Goal: Task Accomplishment & Management: Manage account settings

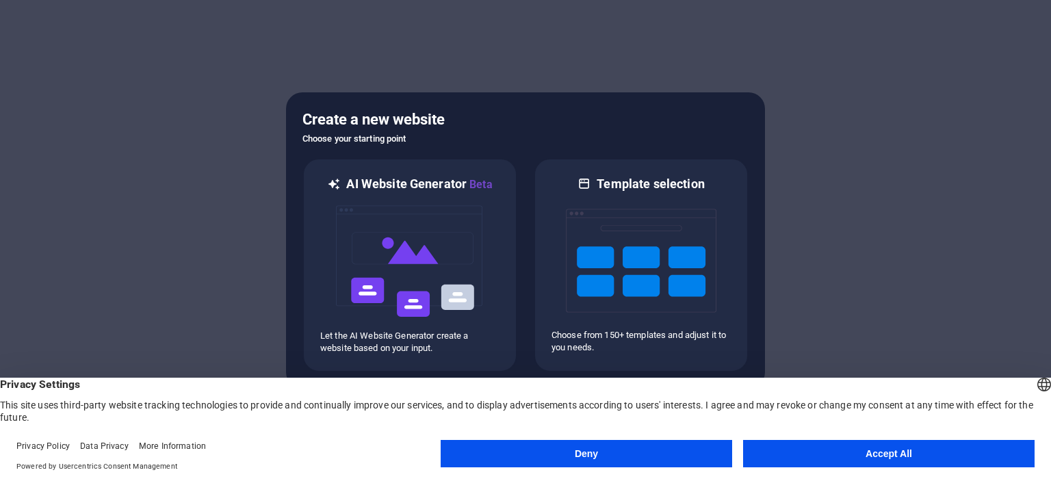
click at [805, 458] on button "Accept All" at bounding box center [888, 453] width 291 height 27
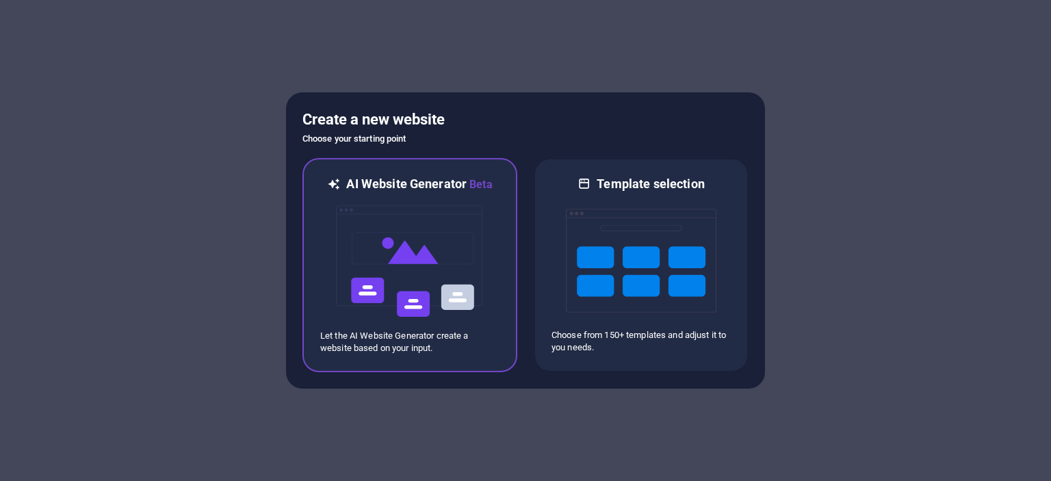
click at [404, 257] on img at bounding box center [410, 261] width 151 height 137
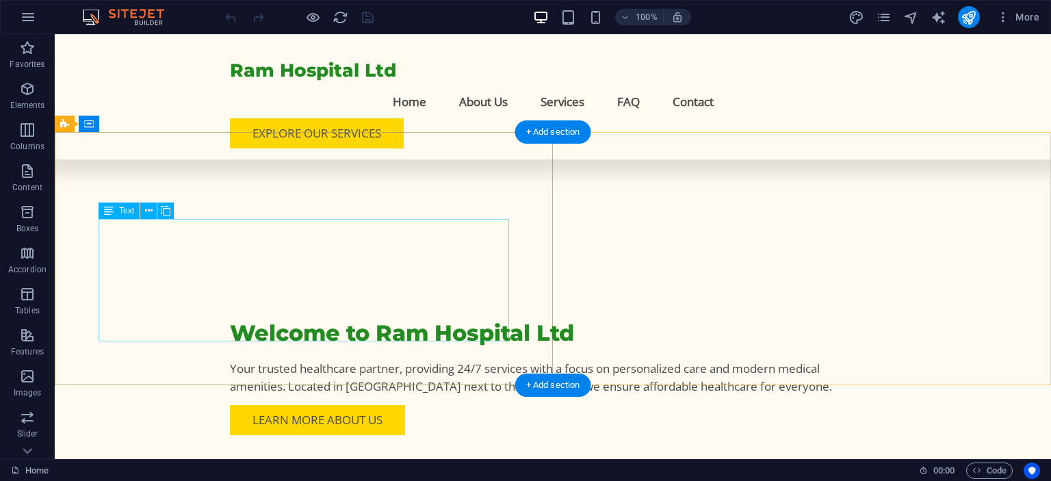
scroll to position [381, 0]
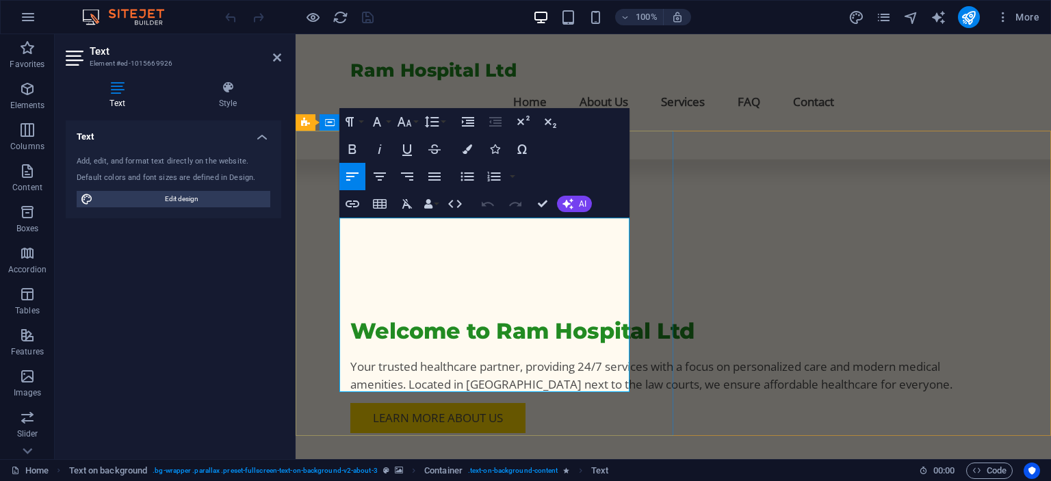
click at [211, 301] on div "Text Add, edit, and format text directly on the website. Default colors and fon…" at bounding box center [174, 284] width 216 height 328
click at [275, 55] on icon at bounding box center [277, 57] width 8 height 11
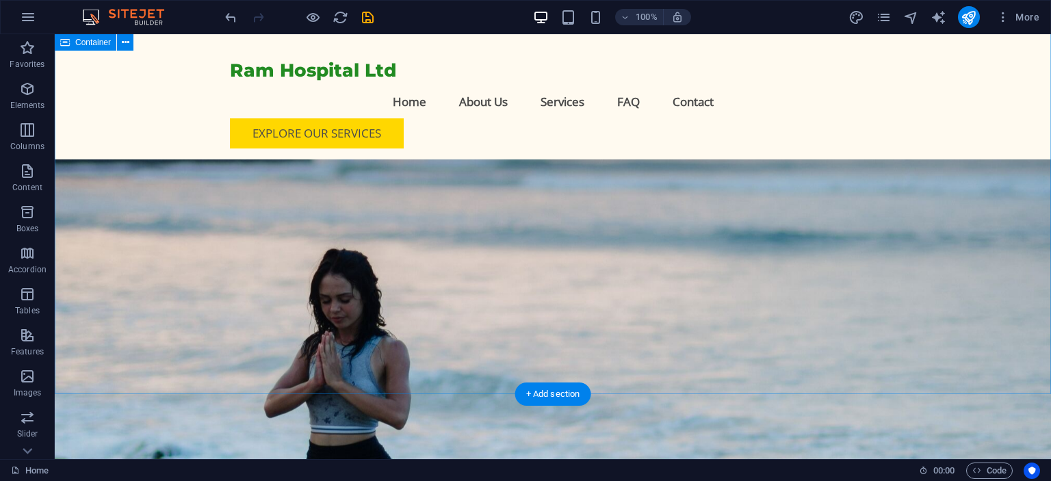
scroll to position [3946, 0]
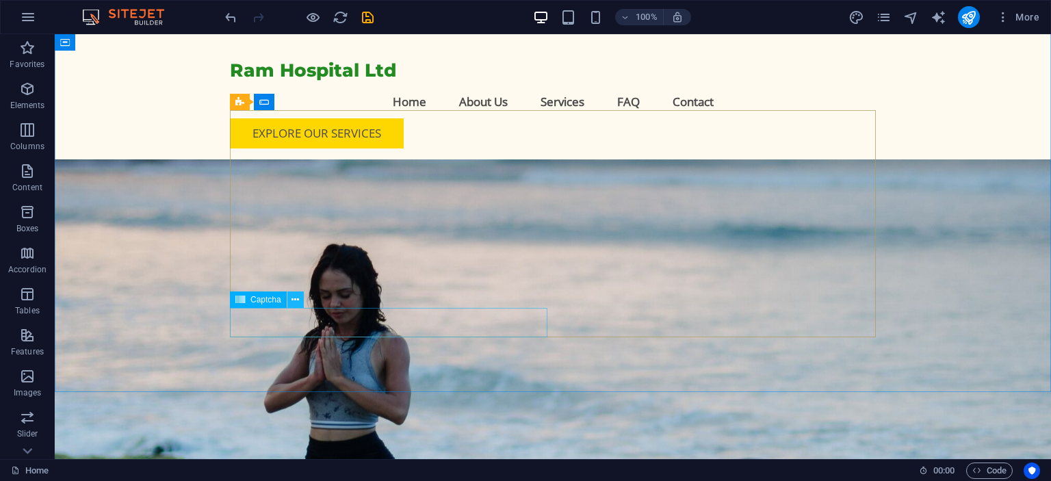
click at [300, 303] on button at bounding box center [295, 299] width 16 height 16
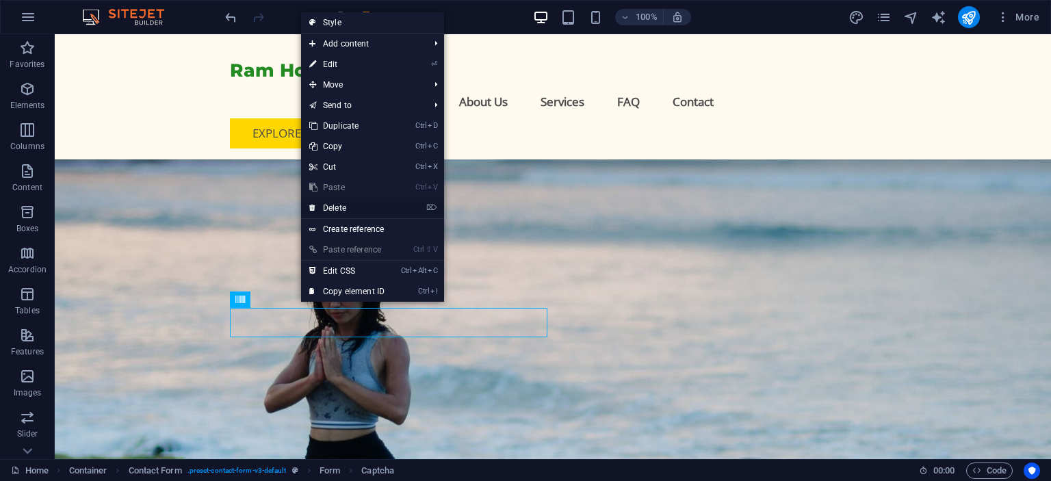
click at [359, 213] on link "⌦ Delete" at bounding box center [347, 208] width 92 height 21
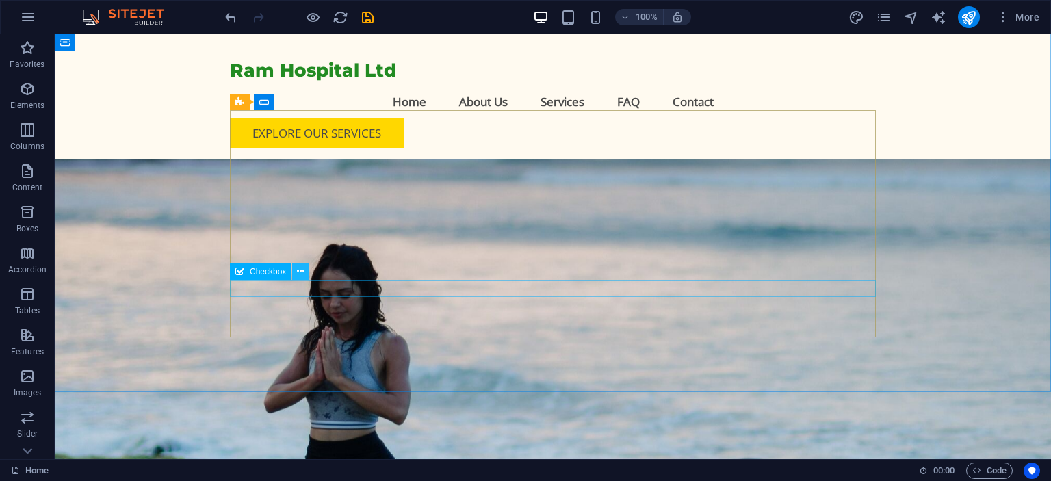
click at [299, 275] on icon at bounding box center [301, 271] width 8 height 14
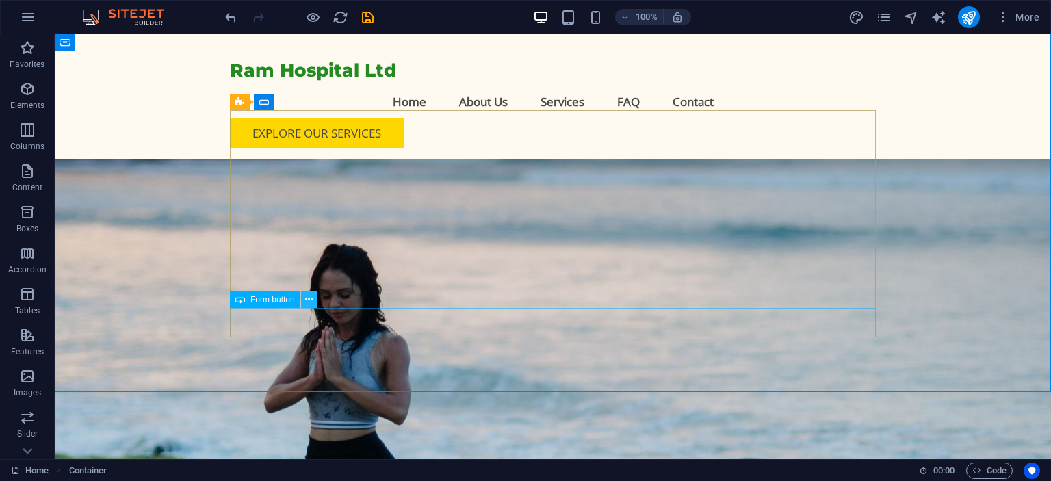
click at [304, 300] on button at bounding box center [309, 299] width 16 height 16
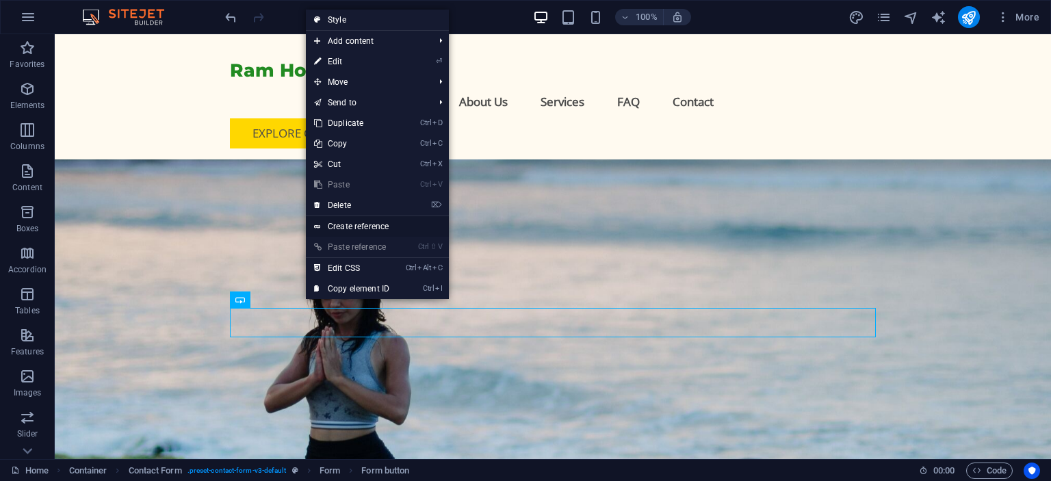
click at [354, 225] on link "Create reference" at bounding box center [377, 226] width 143 height 21
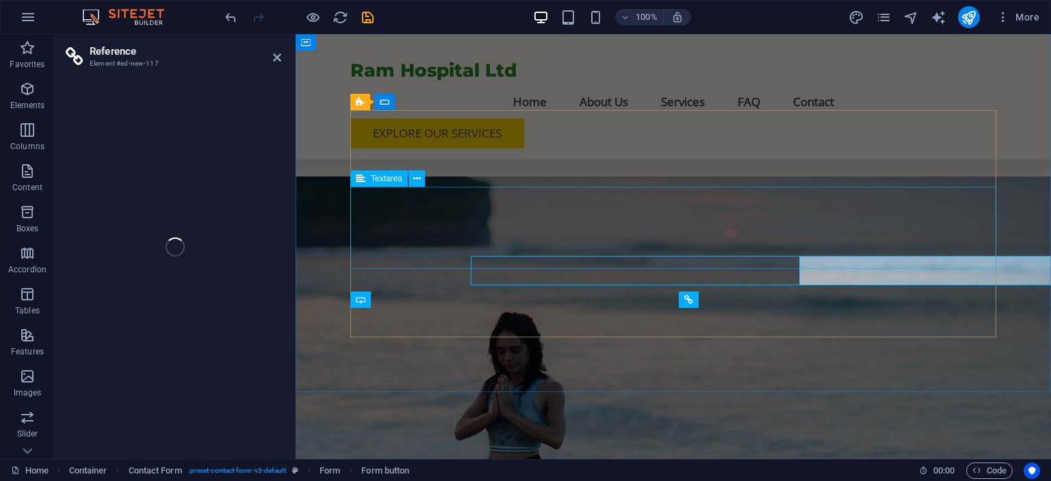
scroll to position [3998, 0]
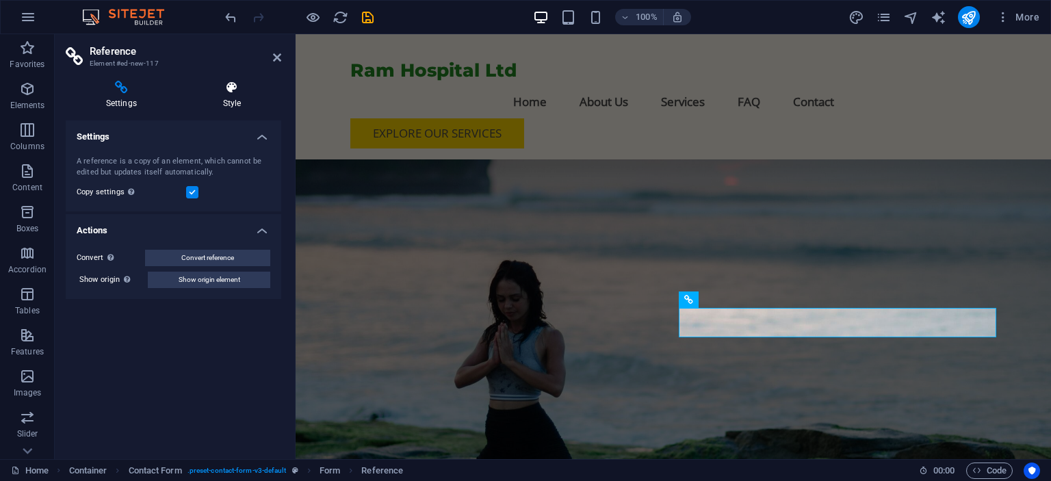
click at [239, 99] on h4 "Style" at bounding box center [232, 95] width 99 height 29
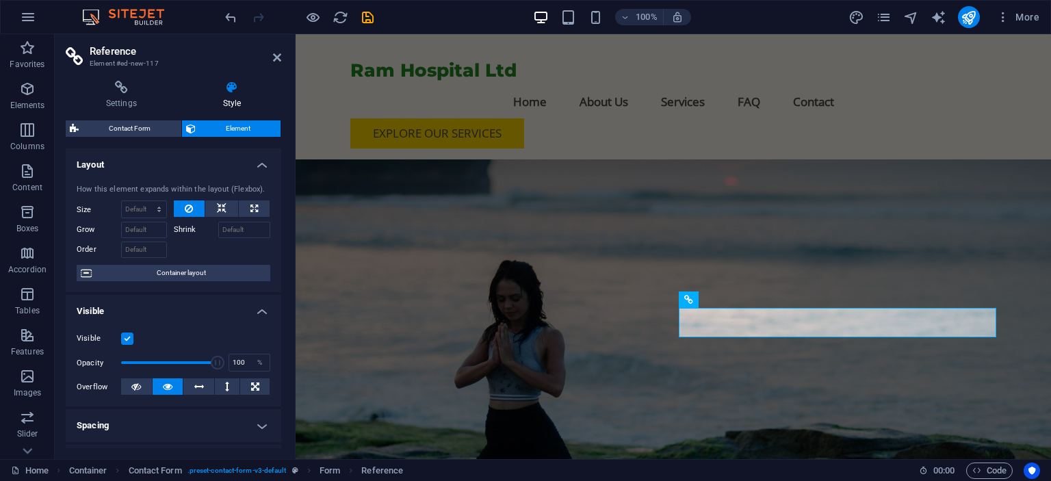
click at [272, 64] on header "Reference Element #ed-new-117" at bounding box center [174, 52] width 216 height 36
click at [274, 61] on icon at bounding box center [277, 57] width 8 height 11
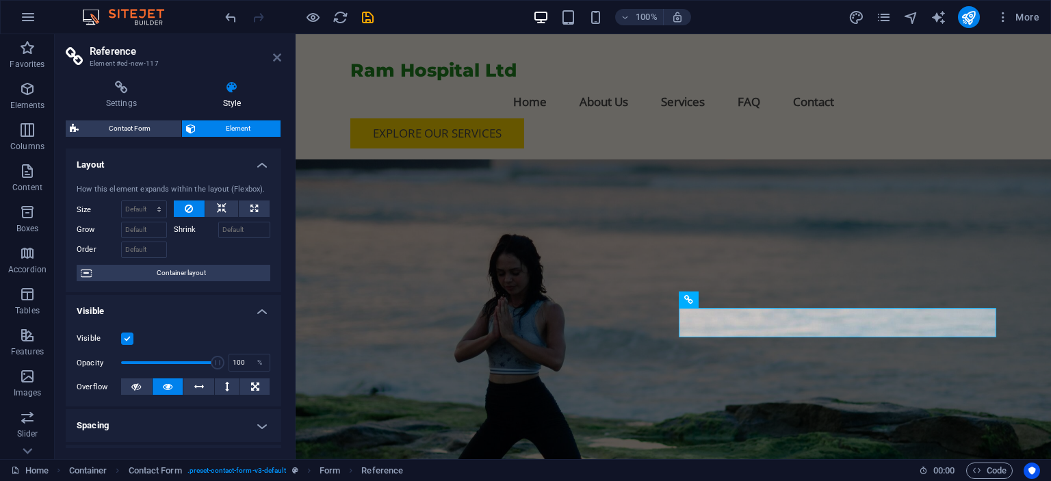
scroll to position [3946, 0]
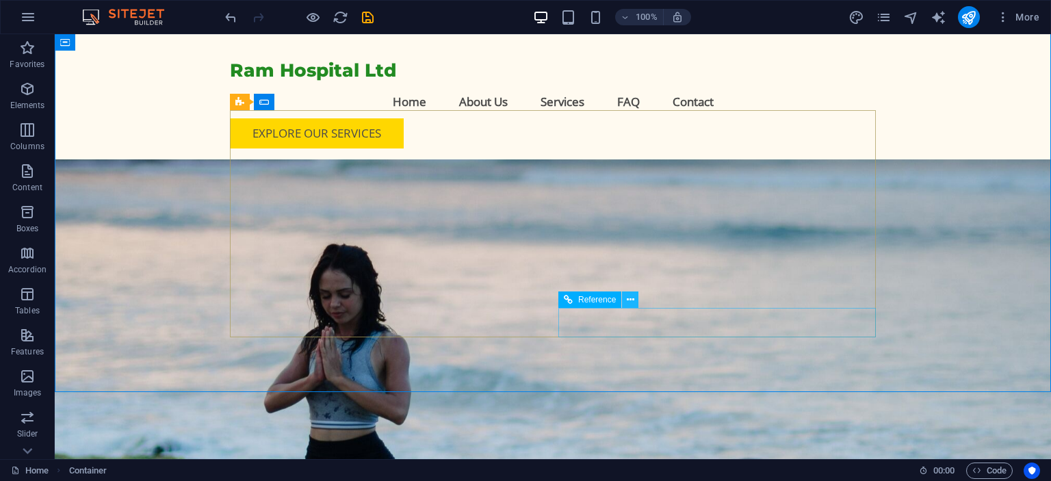
click at [627, 305] on icon at bounding box center [631, 300] width 8 height 14
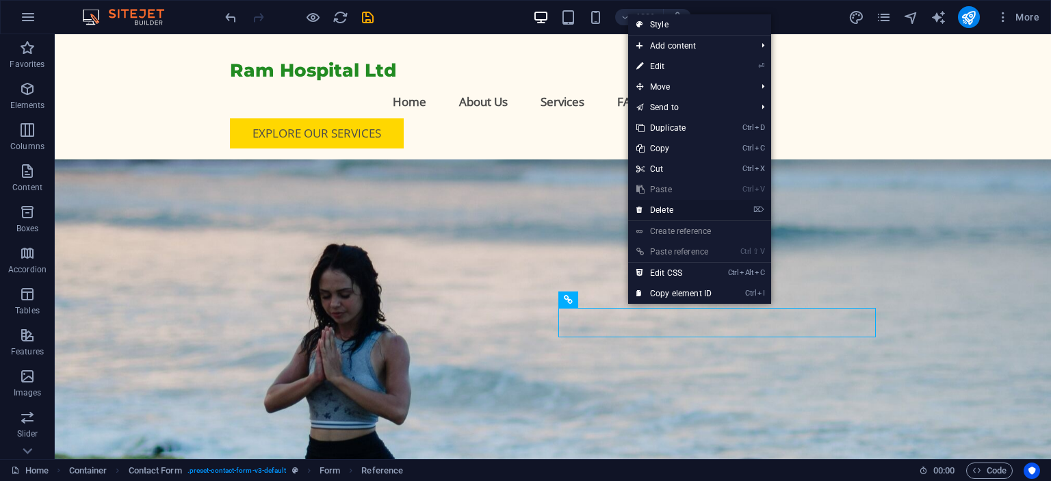
click at [673, 205] on link "⌦ Delete" at bounding box center [674, 210] width 92 height 21
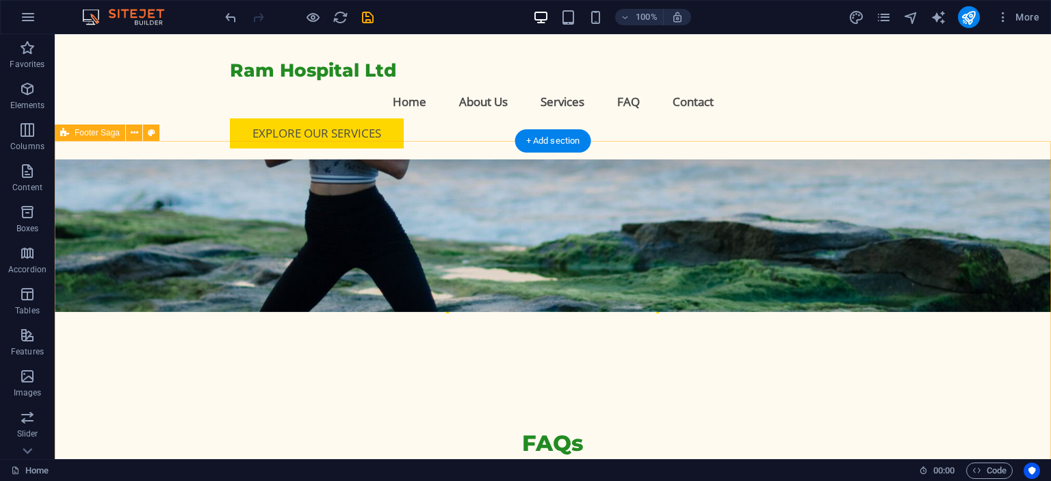
scroll to position [4231, 0]
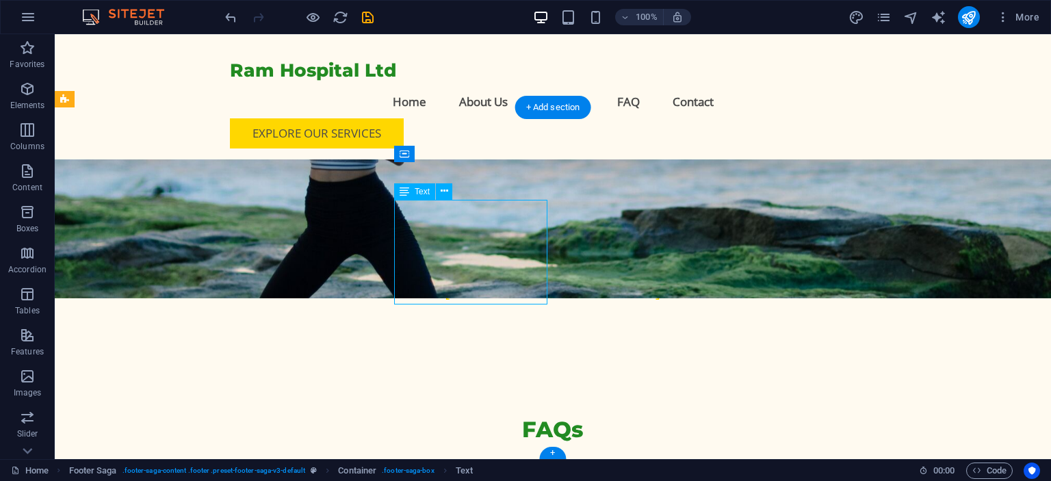
scroll to position [4283, 0]
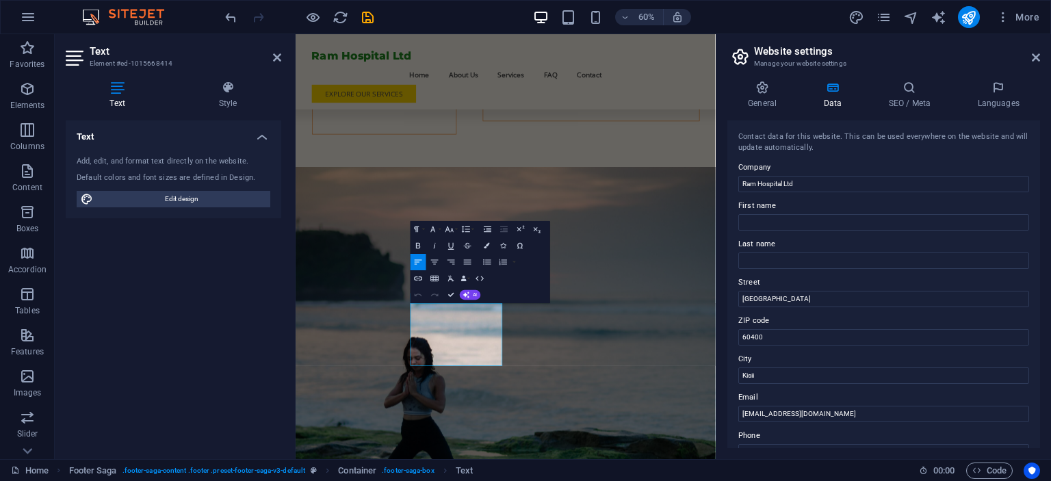
scroll to position [30, 0]
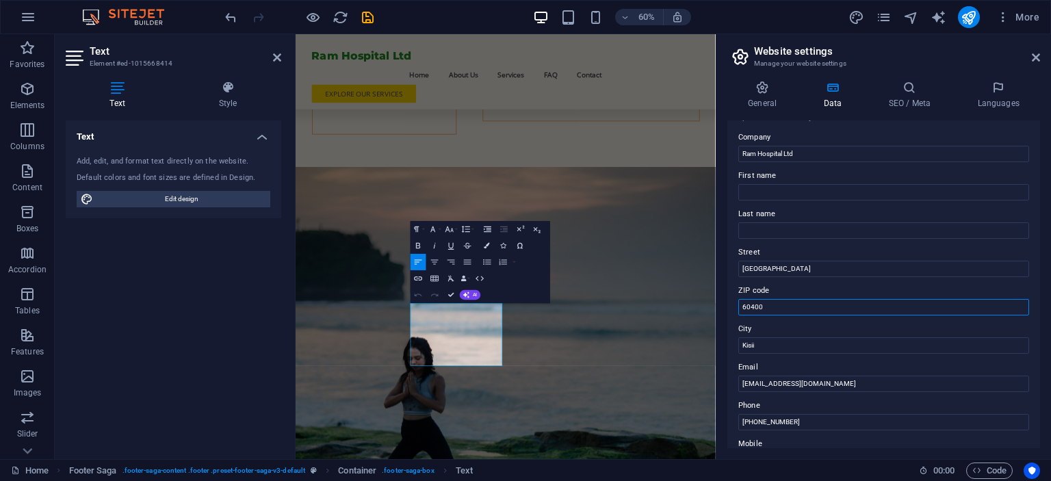
drag, startPoint x: 1094, startPoint y: 337, endPoint x: 957, endPoint y: 468, distance: 189.7
click at [797, 302] on input "60400" at bounding box center [883, 307] width 291 height 16
type input "6"
type input "40200"
click at [753, 385] on input "info@ramhospitalkisii.co.ke" at bounding box center [883, 384] width 291 height 16
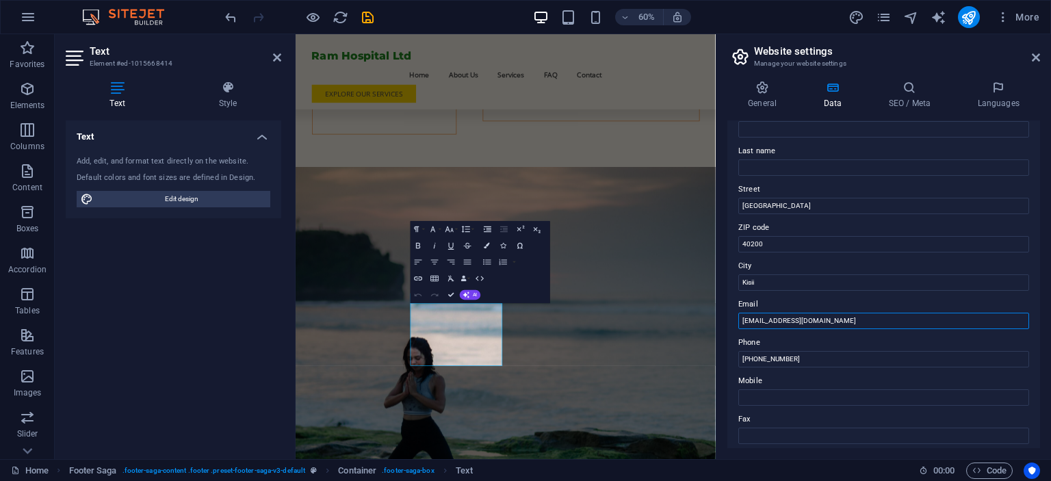
scroll to position [96, 0]
type input "[EMAIL_ADDRESS][DOMAIN_NAME]"
click at [805, 200] on input "Main Street" at bounding box center [883, 203] width 291 height 16
type input "M"
type input "H"
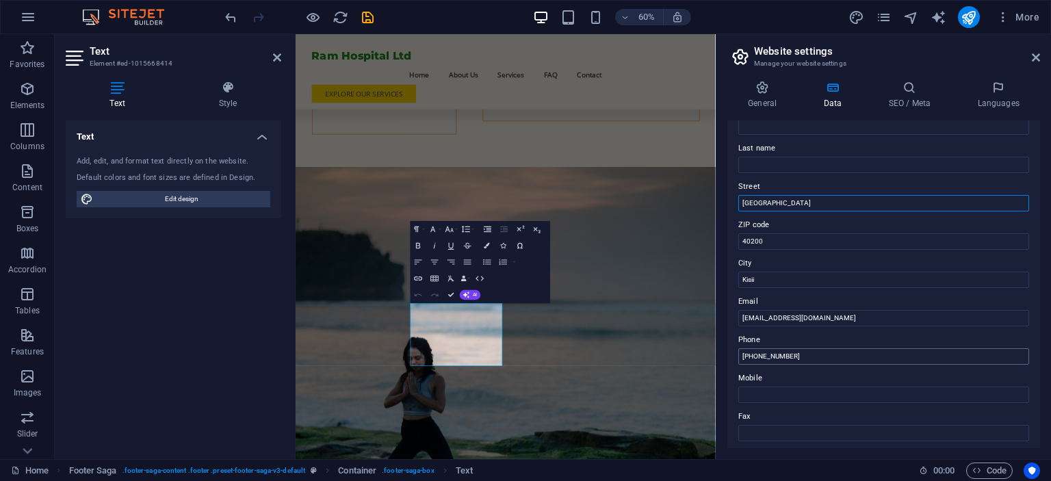
type input "[GEOGRAPHIC_DATA]"
click at [804, 359] on input "(+254) 700-000-000" at bounding box center [883, 356] width 291 height 16
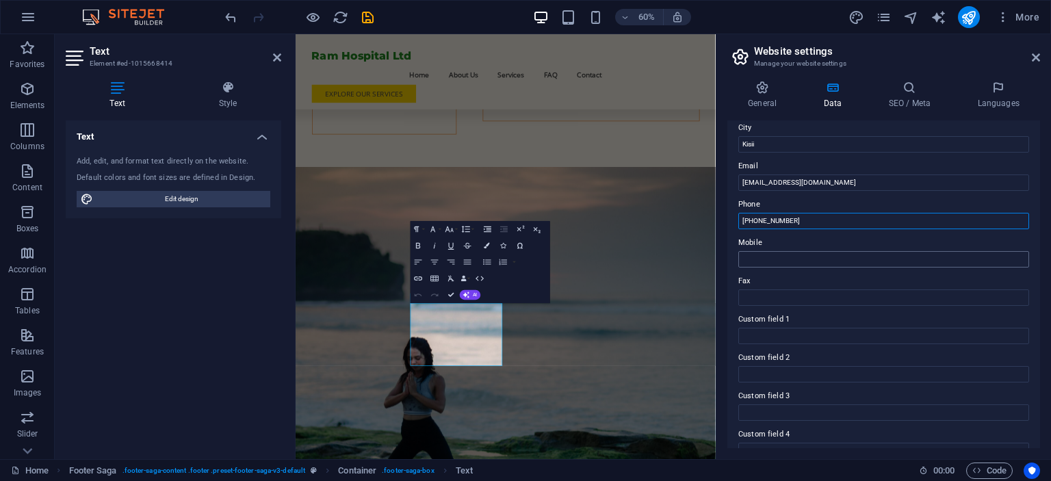
scroll to position [329, 0]
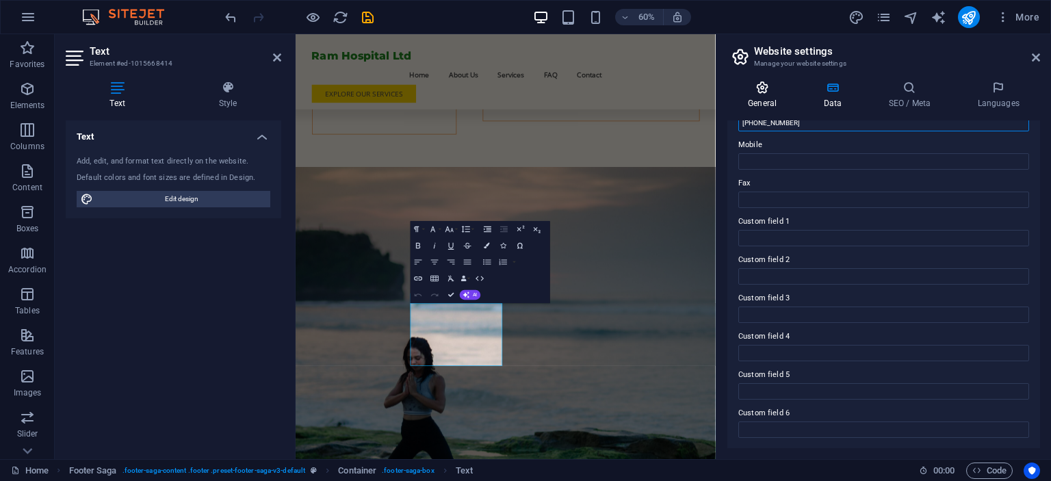
type input "[PHONE_NUMBER]"
click at [779, 97] on h4 "General" at bounding box center [764, 95] width 75 height 29
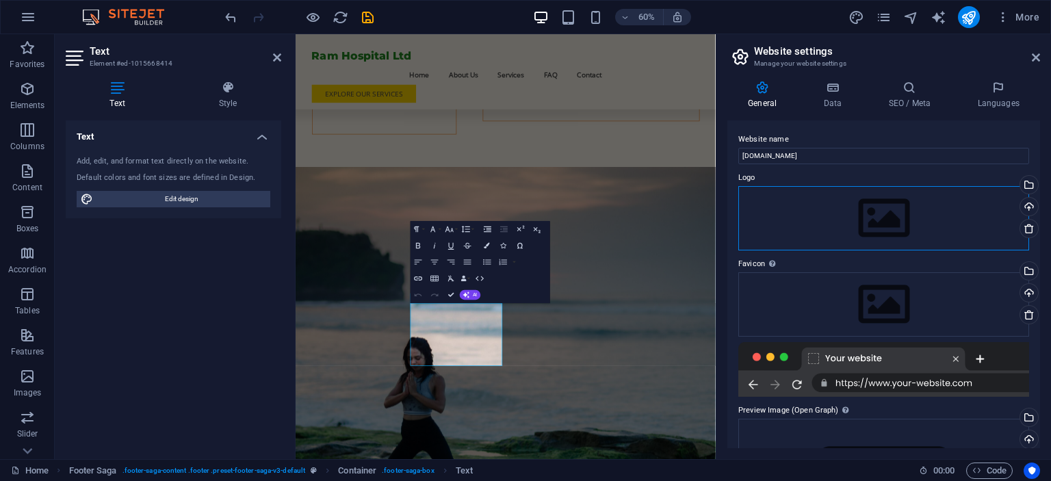
click at [844, 201] on div "Drag files here, click to choose files or select files from Files or our free s…" at bounding box center [883, 218] width 291 height 64
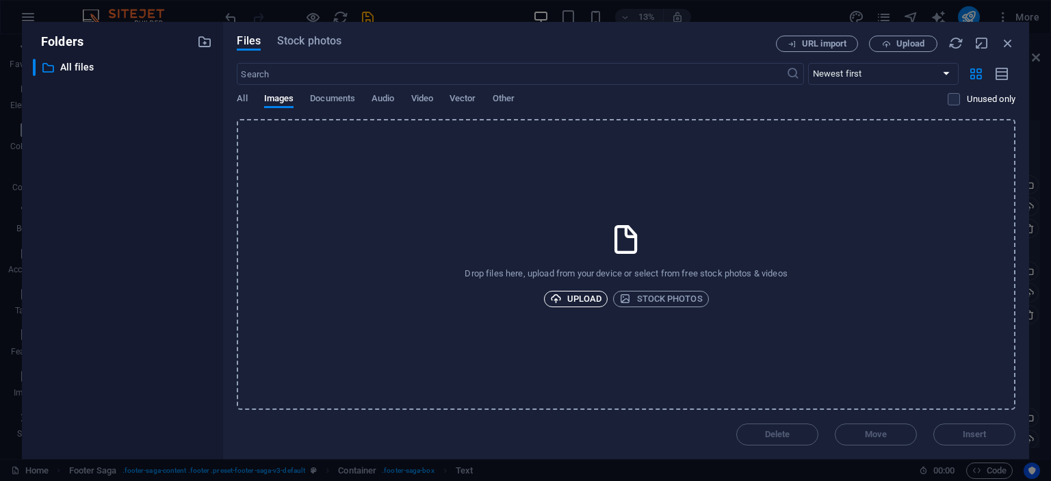
click at [576, 293] on span "Upload" at bounding box center [576, 299] width 52 height 16
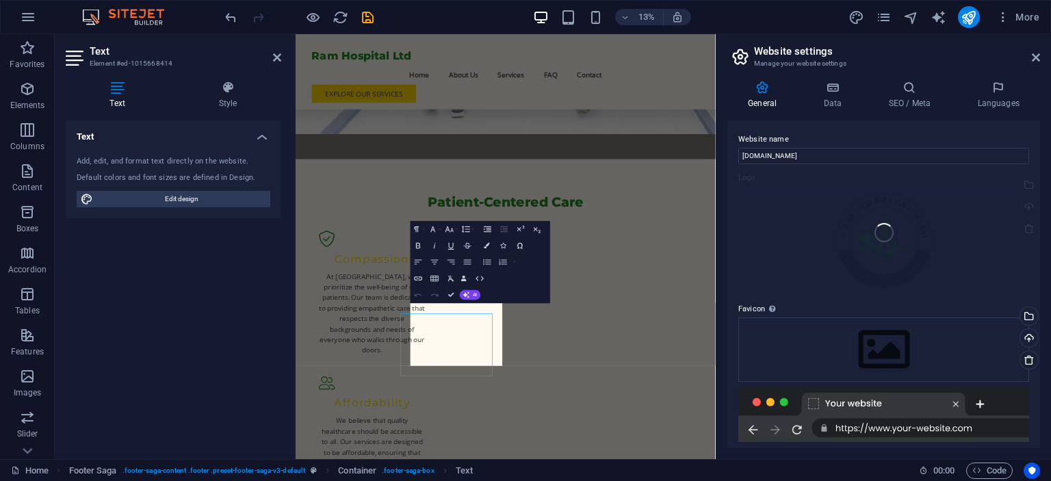
scroll to position [4051, 0]
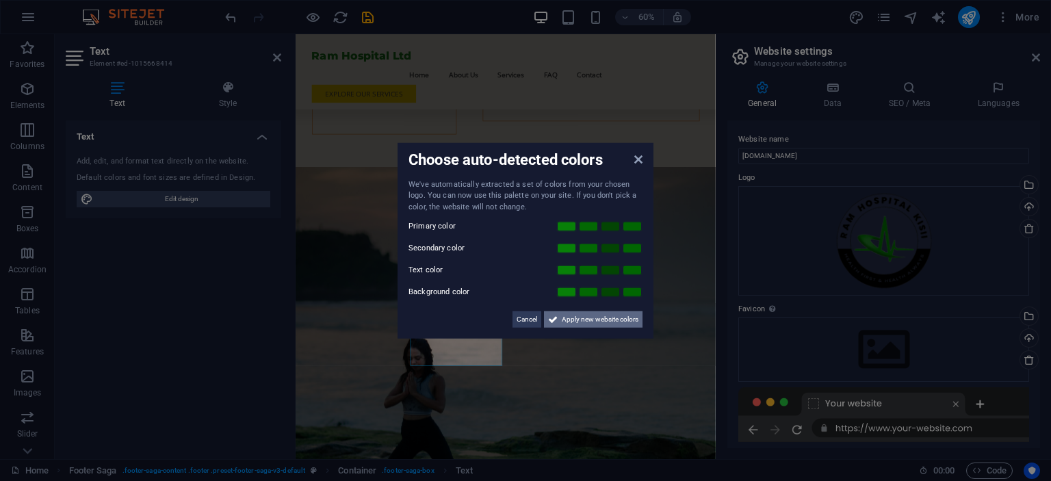
click at [582, 322] on span "Apply new website colors" at bounding box center [600, 319] width 77 height 16
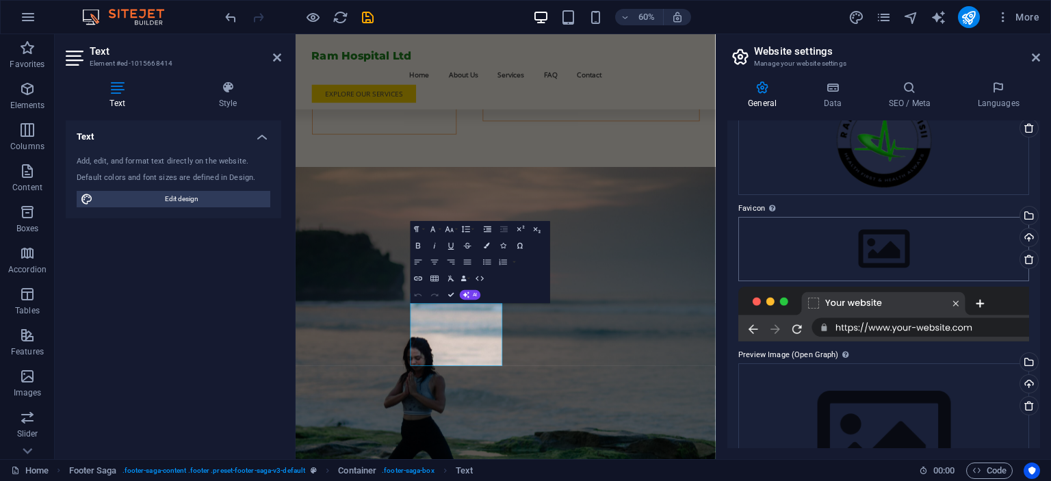
scroll to position [111, 0]
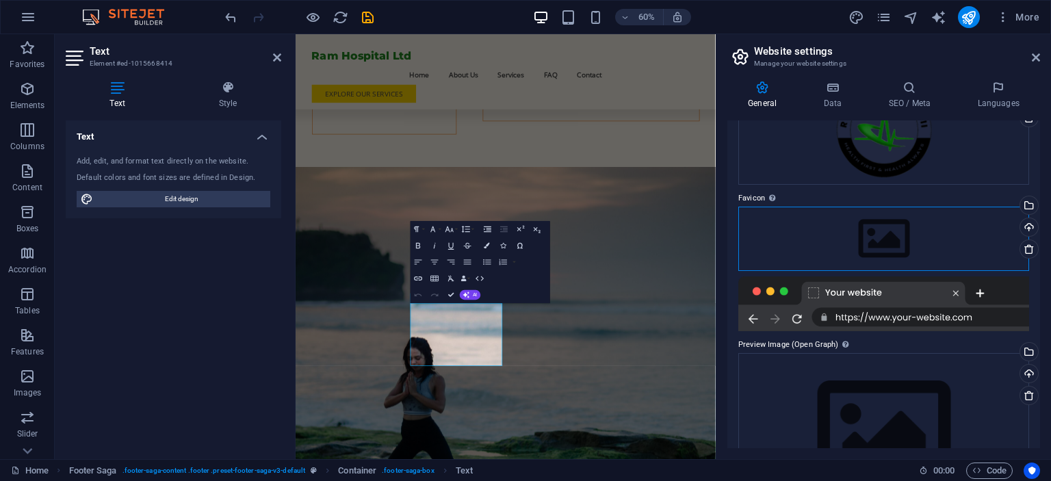
click at [888, 221] on div "Drag files here, click to choose files or select files from Files or our free s…" at bounding box center [883, 239] width 291 height 64
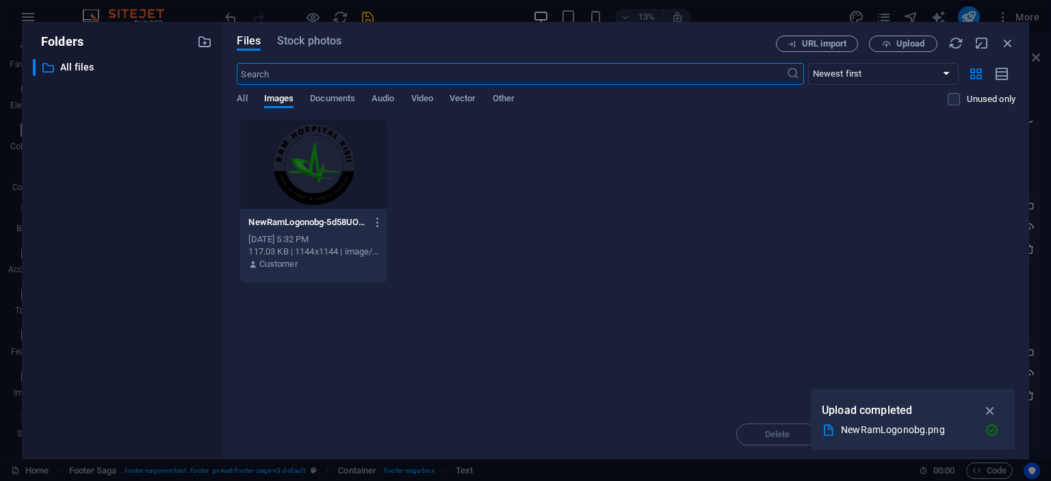
scroll to position [1431, 0]
click at [896, 44] on span "Upload" at bounding box center [910, 44] width 28 height 8
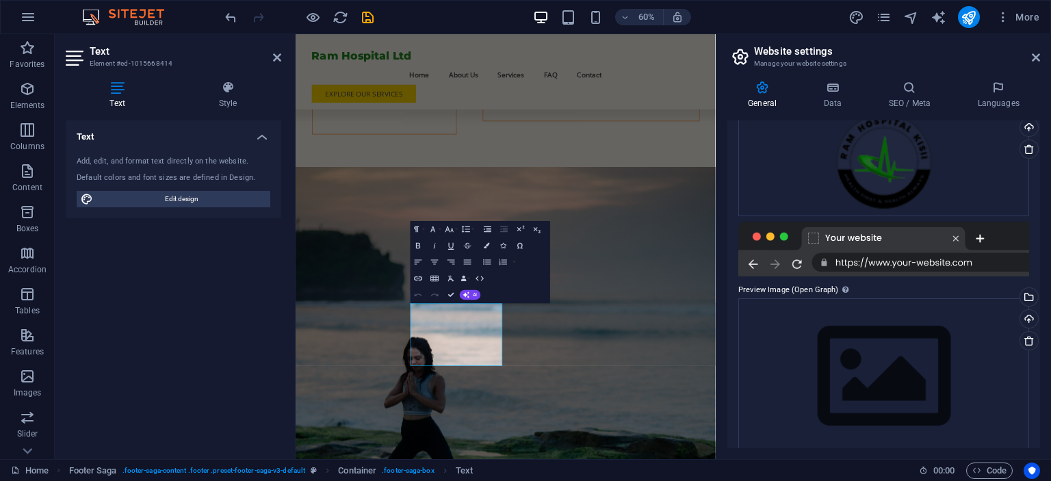
scroll to position [228, 0]
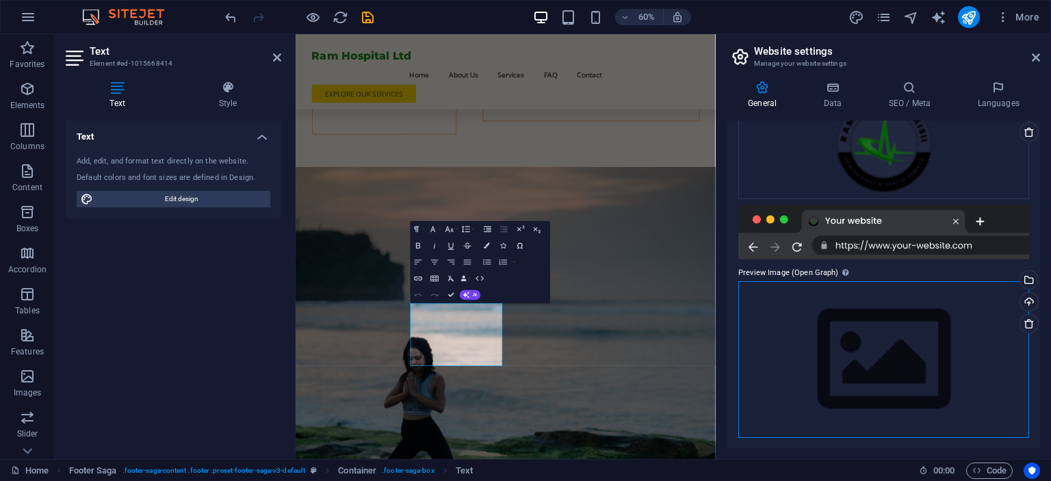
click at [870, 349] on div "Drag files here, click to choose files or select files from Files or our free s…" at bounding box center [883, 359] width 291 height 157
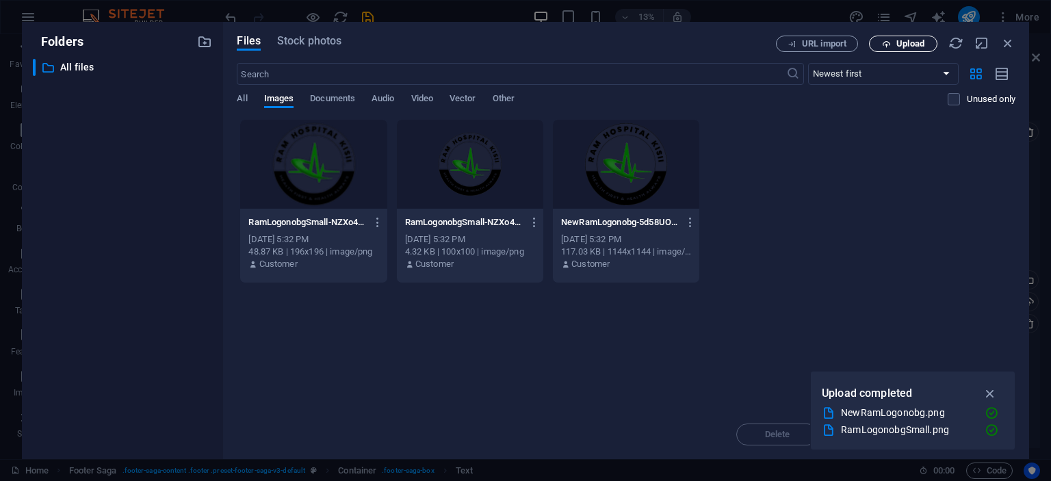
click at [887, 46] on icon "button" at bounding box center [886, 44] width 9 height 9
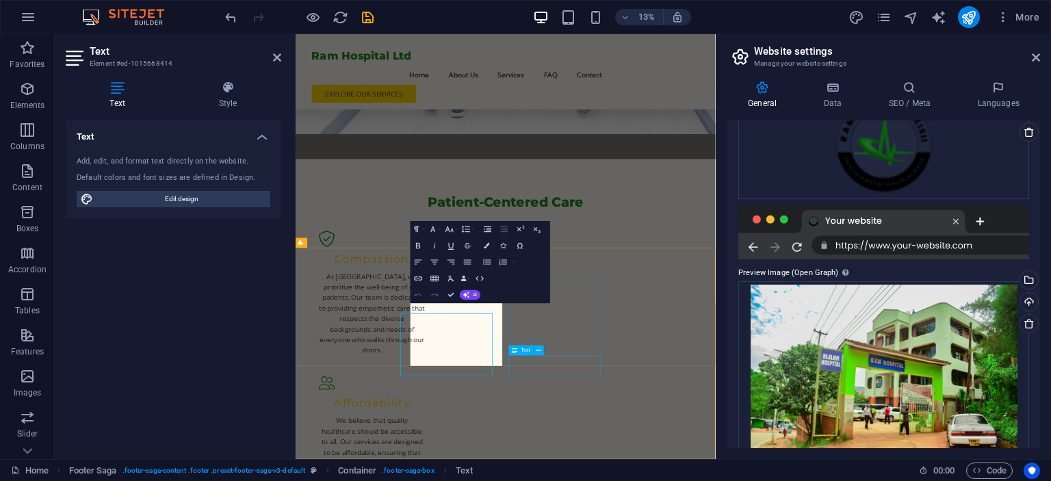
scroll to position [4051, 0]
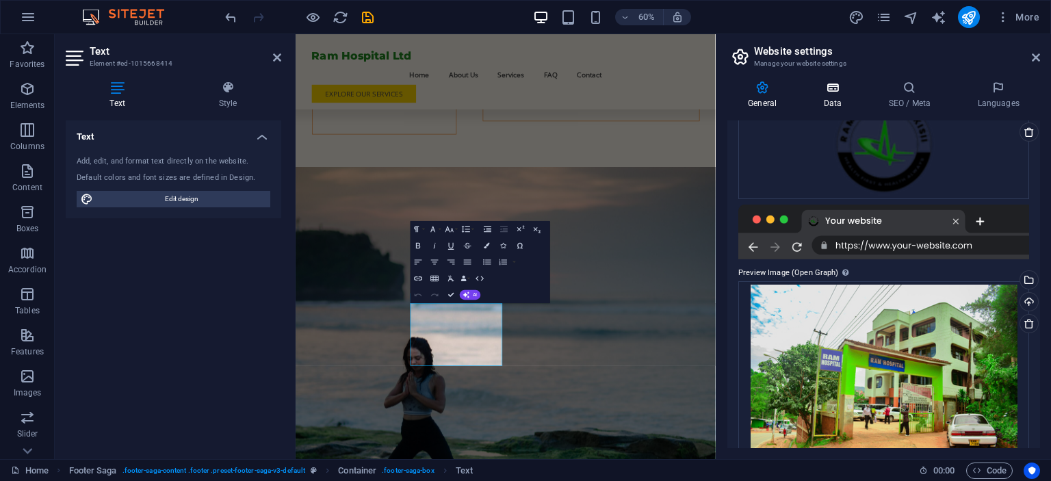
click at [822, 107] on h4 "Data" at bounding box center [835, 95] width 65 height 29
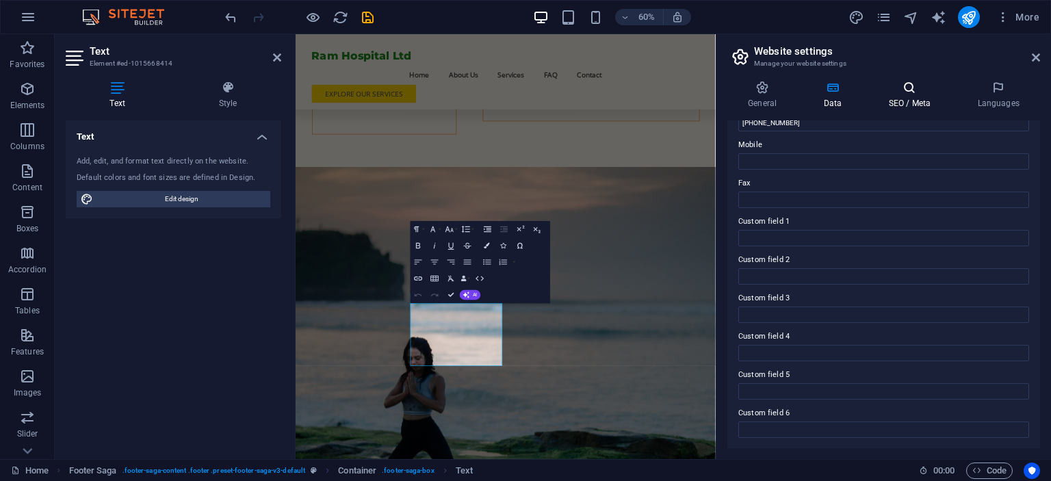
click at [905, 102] on h4 "SEO / Meta" at bounding box center [912, 95] width 89 height 29
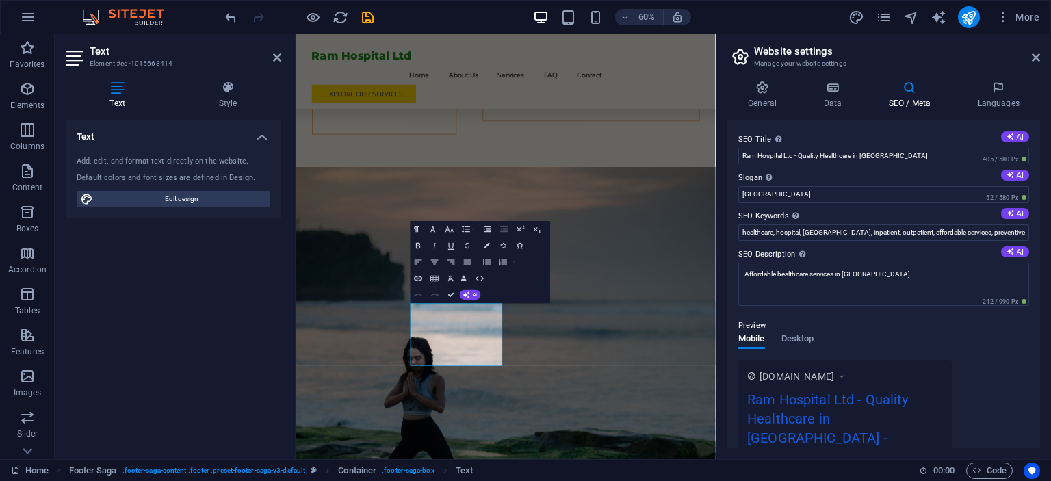
scroll to position [22, 0]
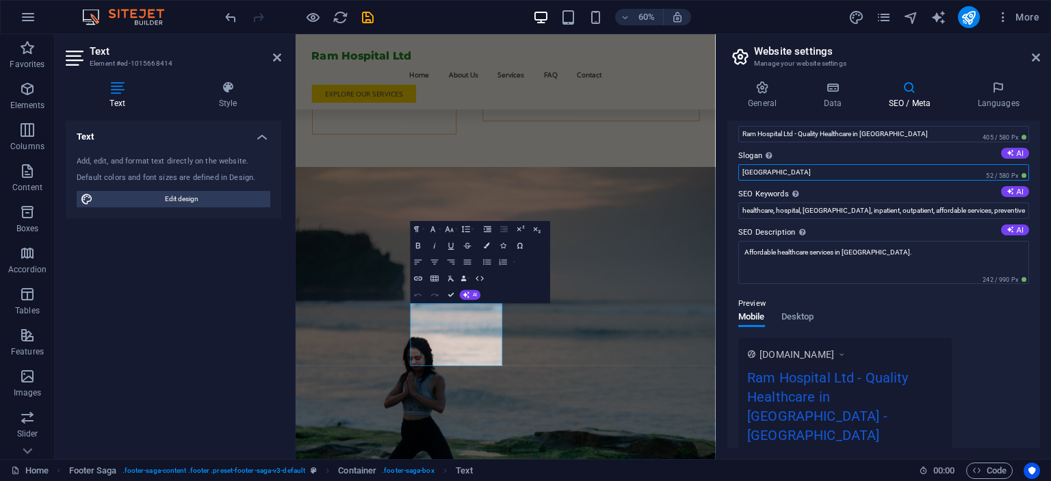
drag, startPoint x: 798, startPoint y: 172, endPoint x: 696, endPoint y: 157, distance: 103.1
click at [738, 164] on input "Berlin" at bounding box center [883, 172] width 291 height 16
type input "R"
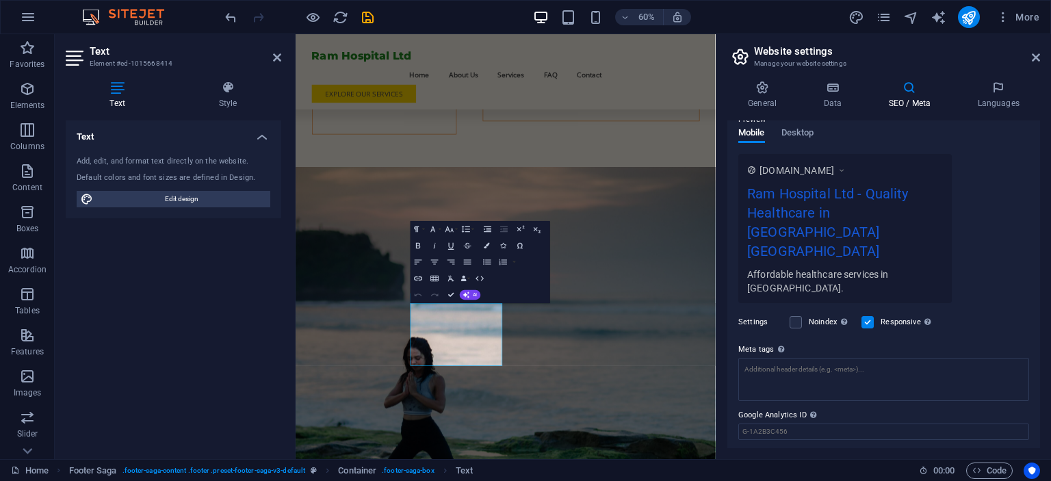
scroll to position [213, 0]
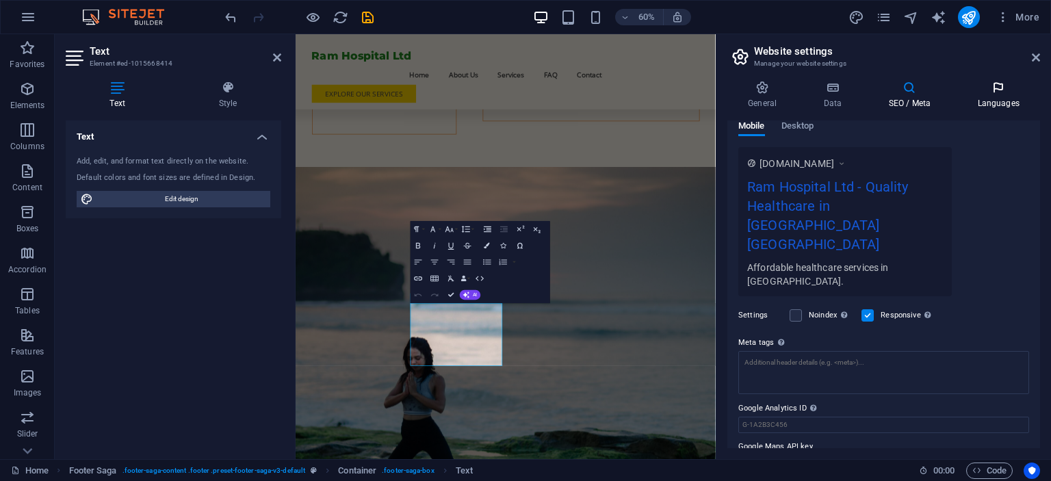
type input "Hospital [GEOGRAPHIC_DATA]"
click at [1000, 107] on h4 "Languages" at bounding box center [998, 95] width 83 height 29
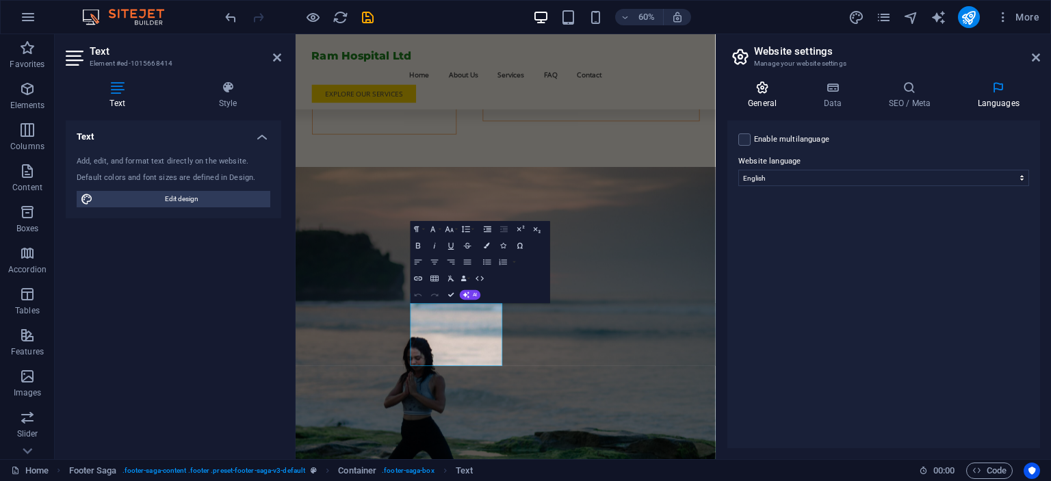
click at [751, 94] on h4 "General" at bounding box center [764, 95] width 75 height 29
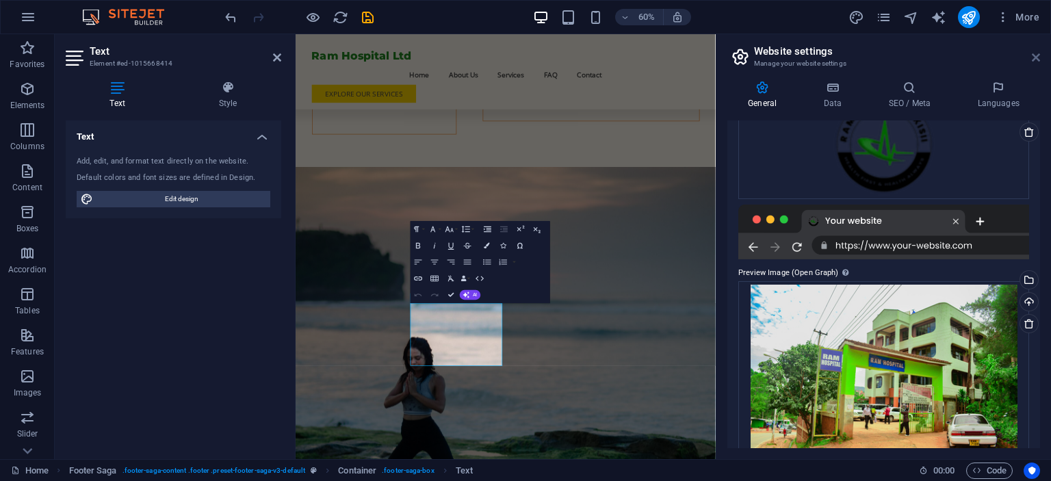
click at [1037, 58] on icon at bounding box center [1036, 57] width 8 height 11
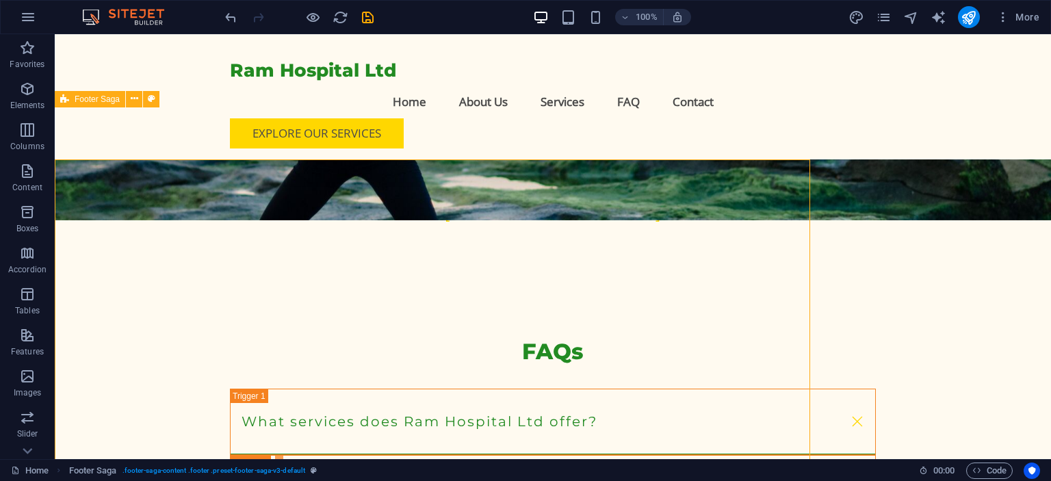
scroll to position [4231, 0]
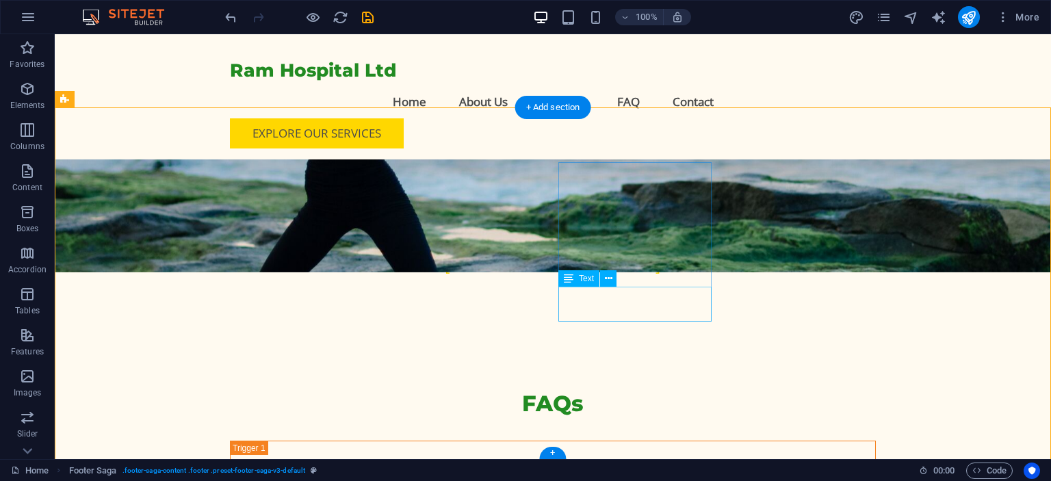
click at [613, 281] on button at bounding box center [608, 278] width 16 height 16
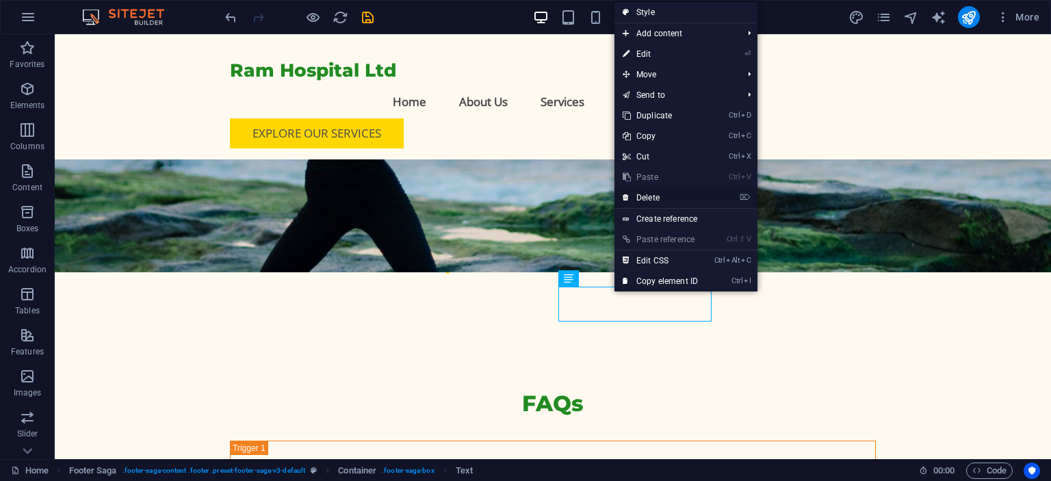
click at [653, 200] on link "⌦ Delete" at bounding box center [660, 197] width 92 height 21
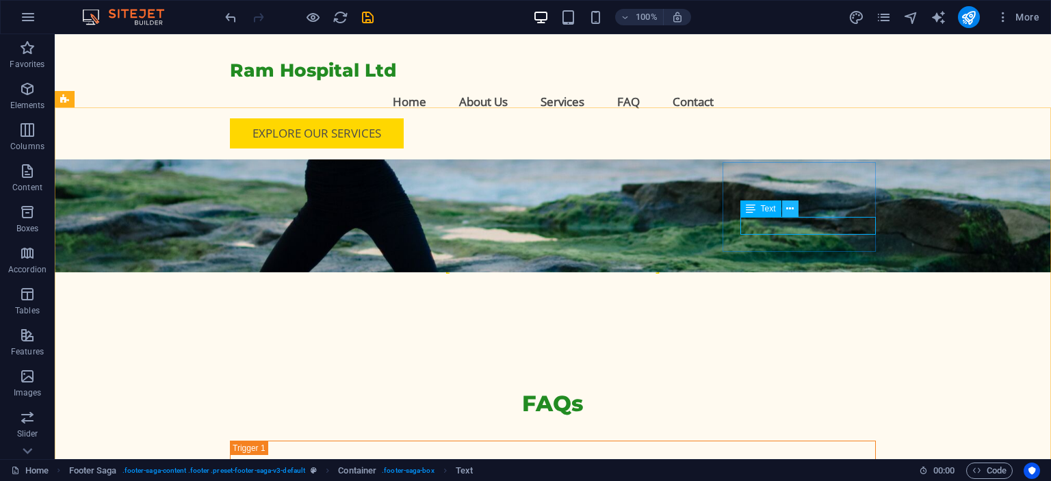
click at [797, 208] on button at bounding box center [790, 208] width 16 height 16
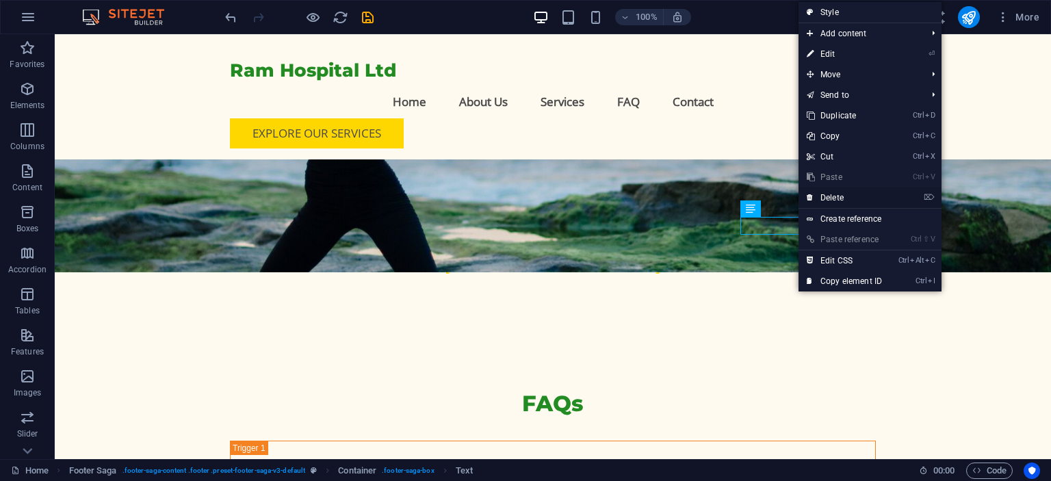
click at [839, 198] on link "⌦ Delete" at bounding box center [845, 197] width 92 height 21
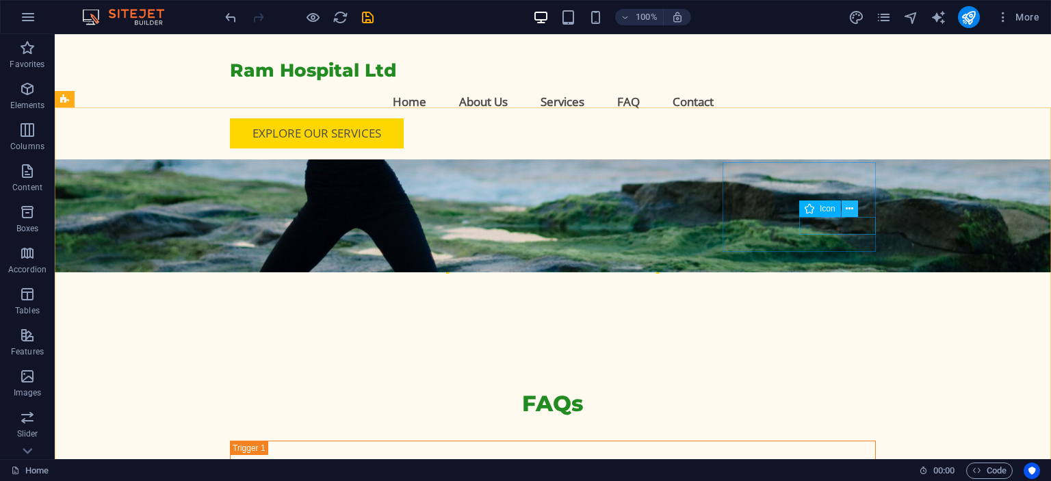
click at [842, 208] on button at bounding box center [850, 208] width 16 height 16
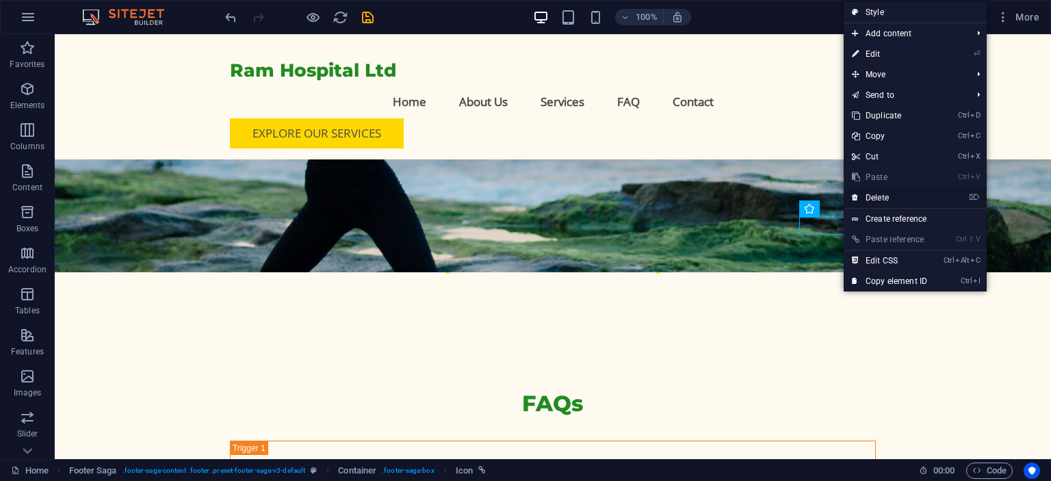
click at [881, 196] on link "⌦ Delete" at bounding box center [890, 197] width 92 height 21
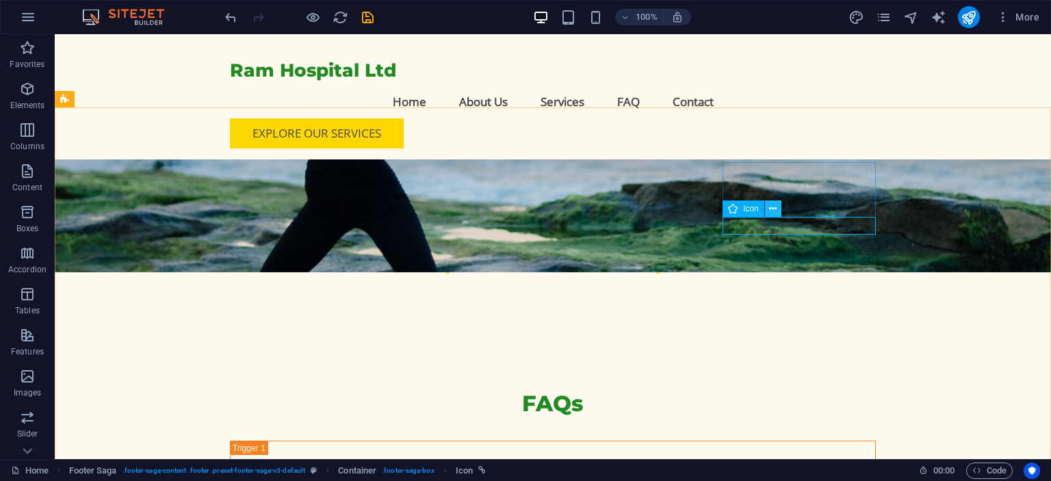
click at [773, 211] on icon at bounding box center [773, 209] width 8 height 14
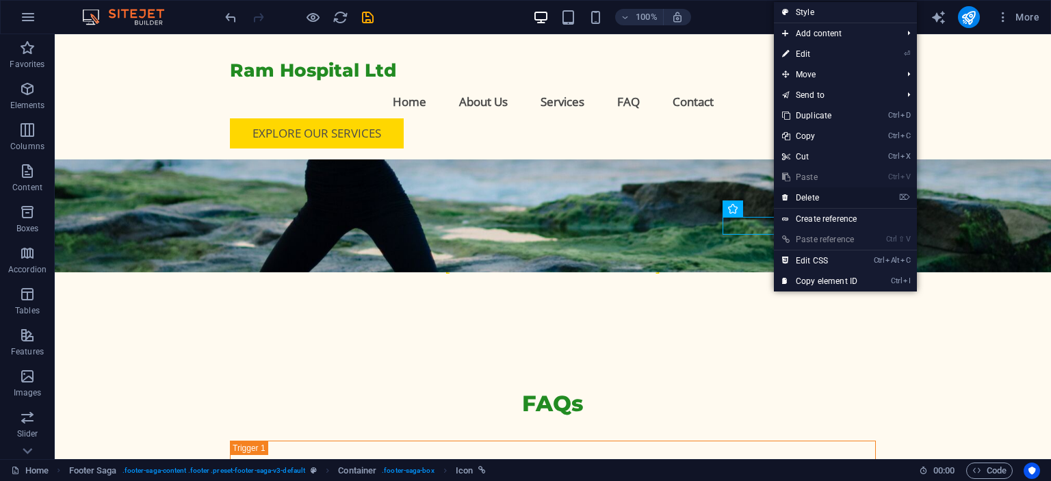
click at [822, 193] on link "⌦ Delete" at bounding box center [820, 197] width 92 height 21
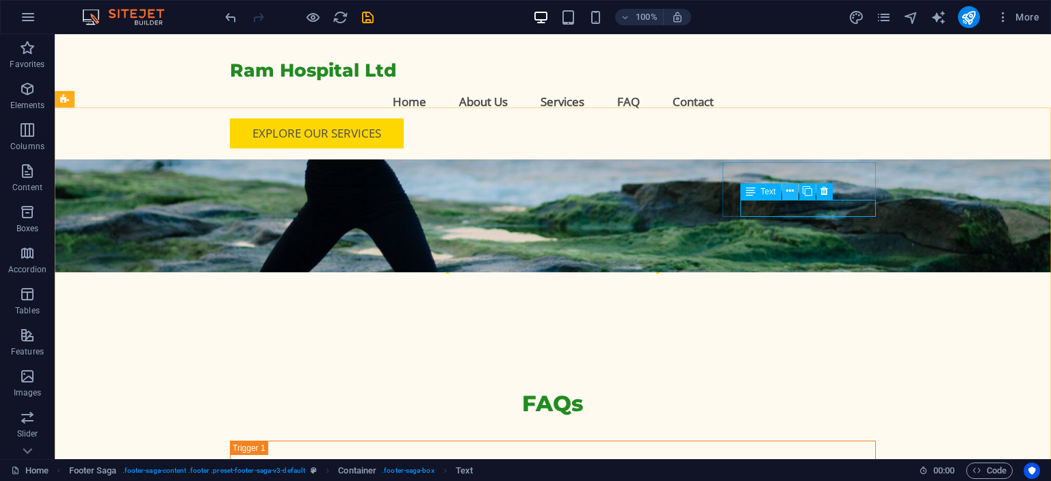
click at [794, 198] on icon at bounding box center [790, 191] width 8 height 14
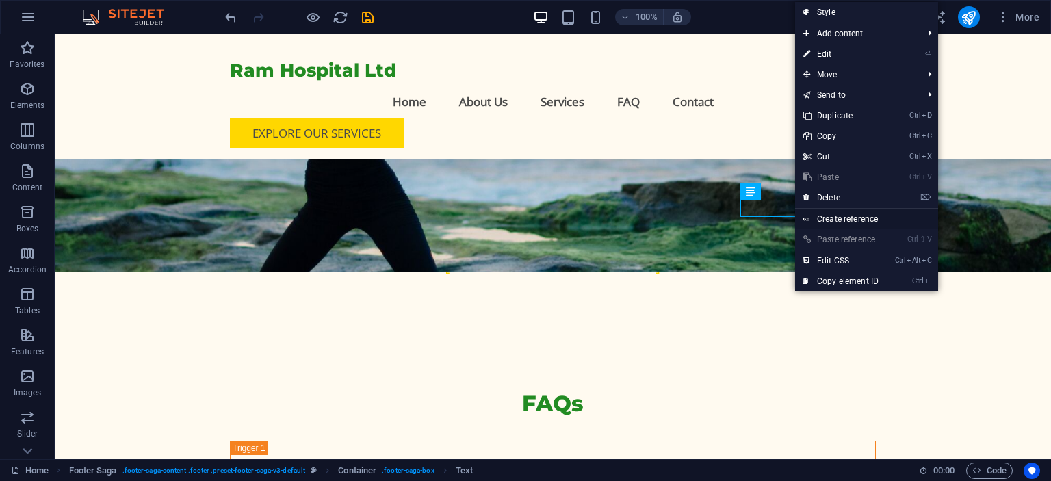
click at [832, 216] on link "Create reference" at bounding box center [866, 219] width 143 height 21
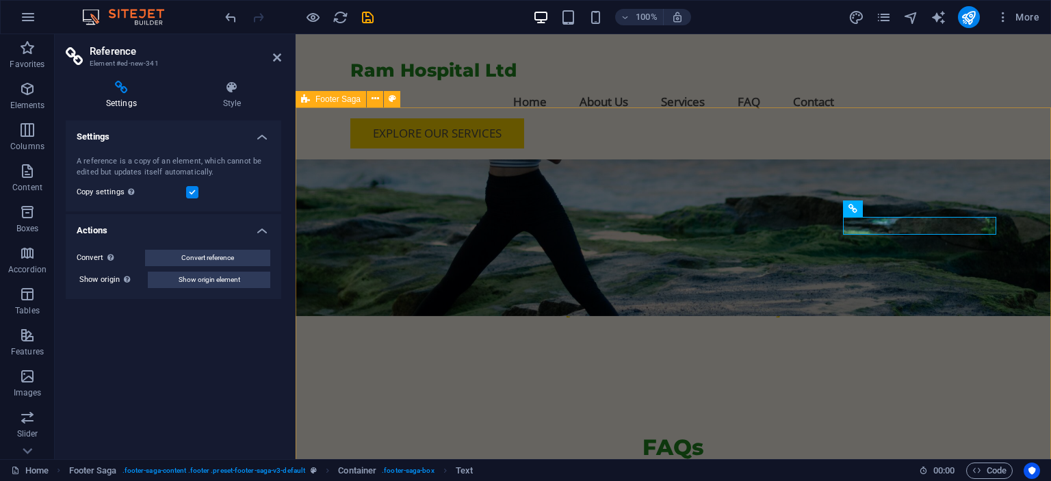
scroll to position [4283, 0]
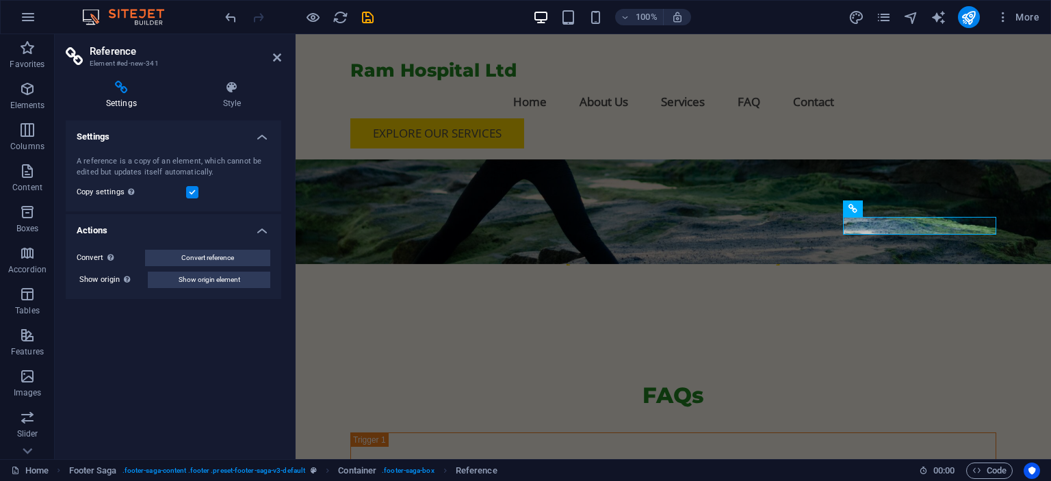
click at [133, 94] on icon at bounding box center [122, 88] width 112 height 14
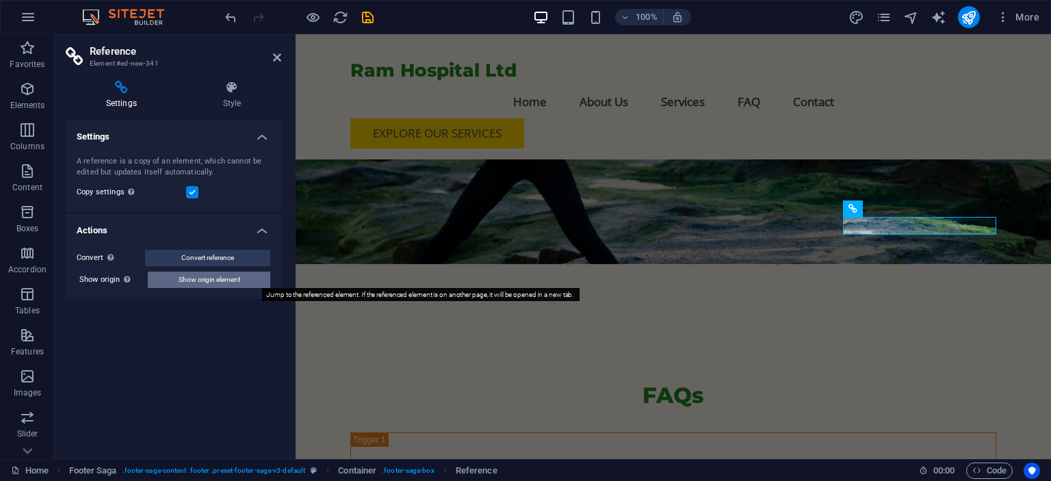
click at [200, 274] on span "Show origin element" at bounding box center [210, 280] width 62 height 16
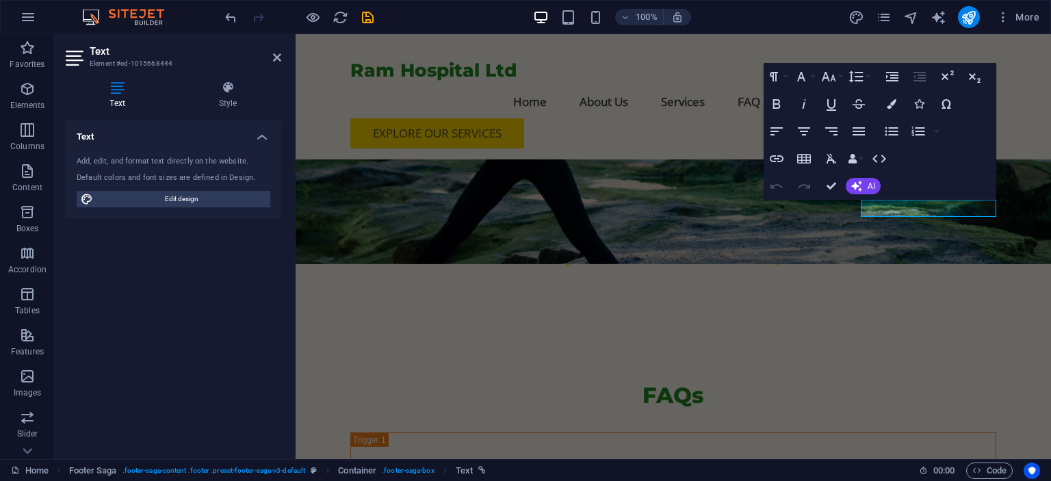
click at [111, 99] on h4 "Text" at bounding box center [120, 95] width 109 height 29
click at [280, 59] on icon at bounding box center [277, 57] width 8 height 11
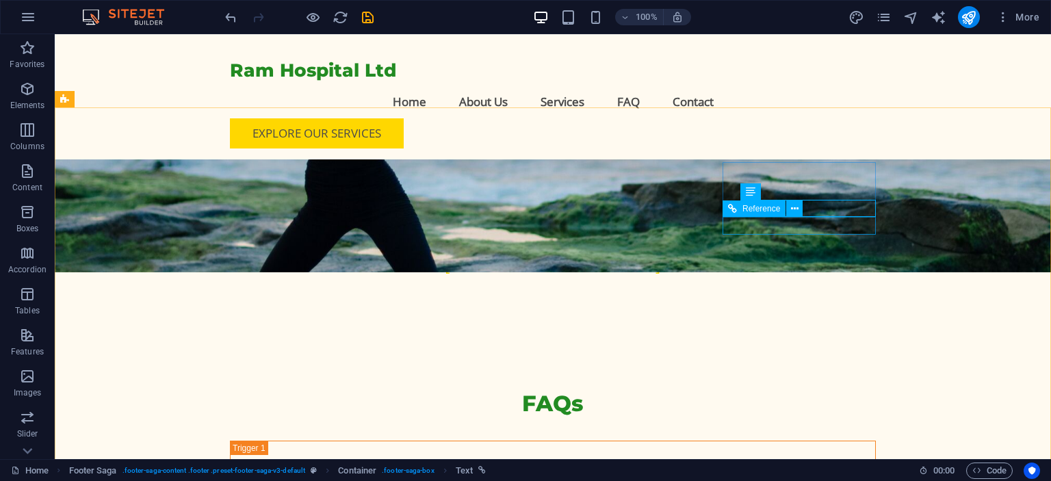
click at [756, 210] on span "Reference" at bounding box center [761, 209] width 38 height 8
click at [800, 215] on button at bounding box center [794, 208] width 16 height 16
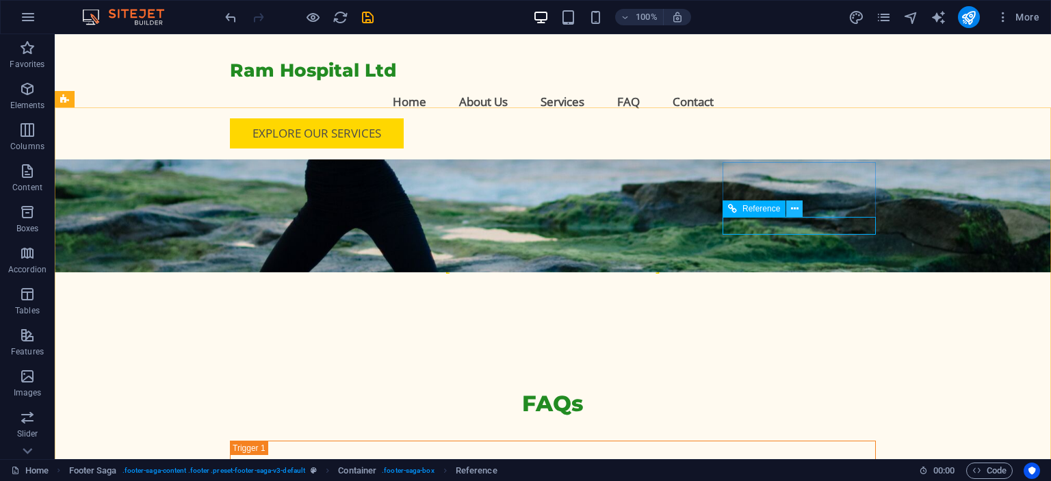
click at [793, 211] on icon at bounding box center [795, 209] width 8 height 14
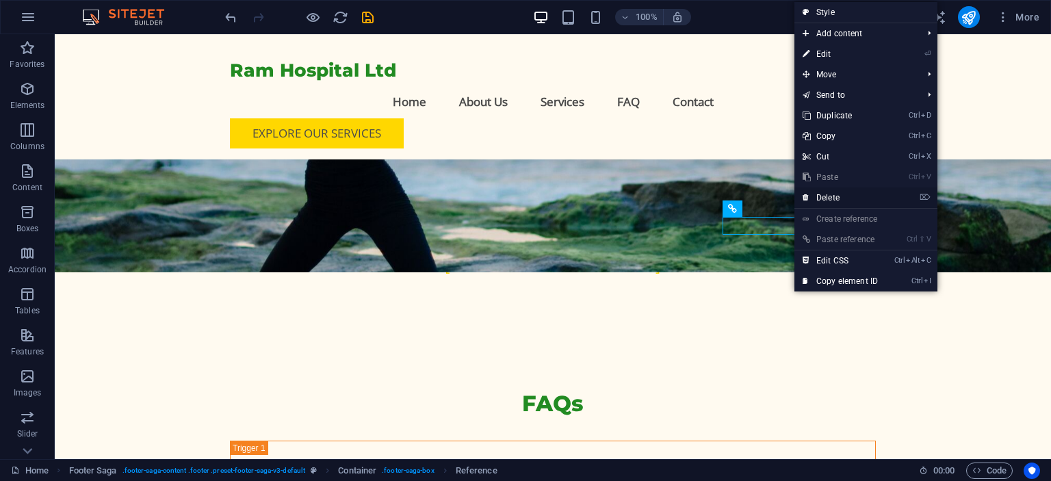
click at [825, 198] on link "⌦ Delete" at bounding box center [840, 197] width 92 height 21
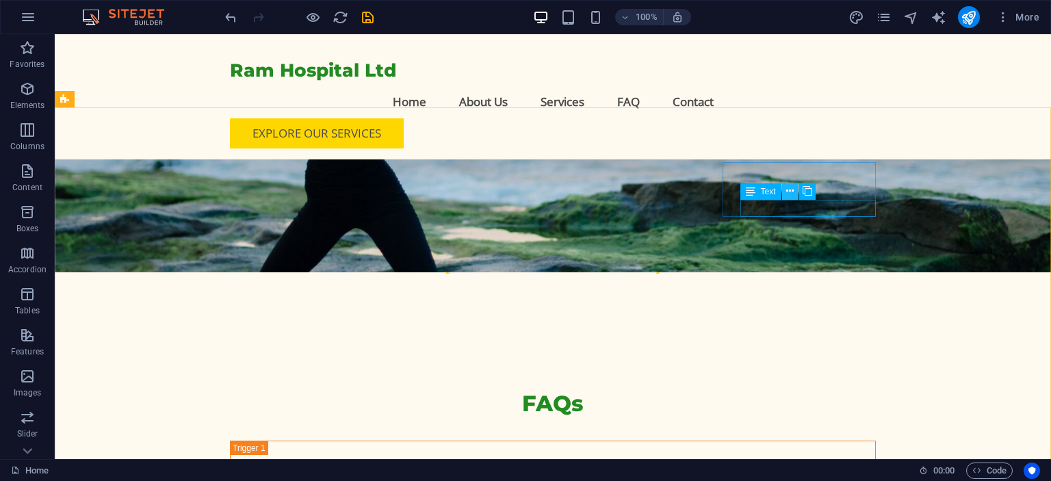
click at [786, 192] on button at bounding box center [790, 191] width 16 height 16
click at [787, 193] on icon at bounding box center [790, 191] width 8 height 14
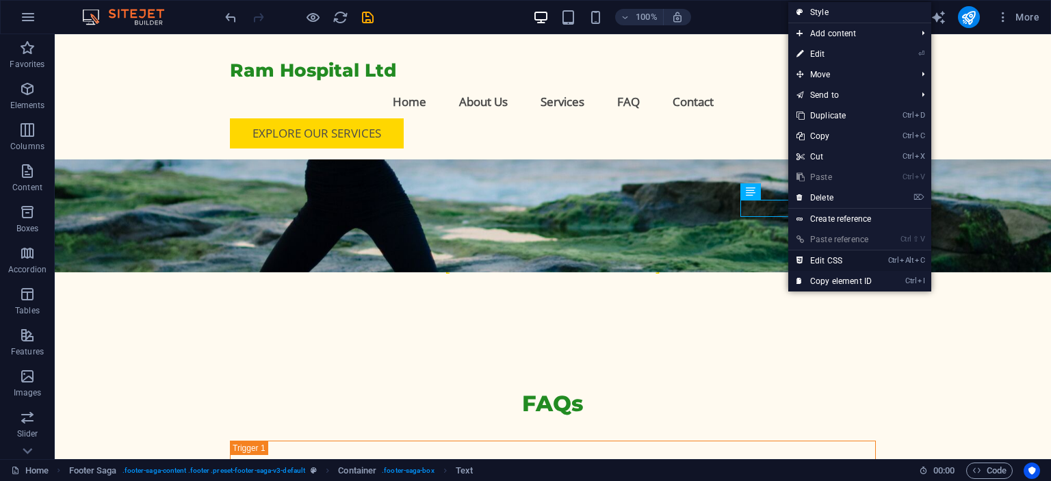
click at [834, 264] on link "Ctrl Alt C Edit CSS" at bounding box center [834, 260] width 92 height 21
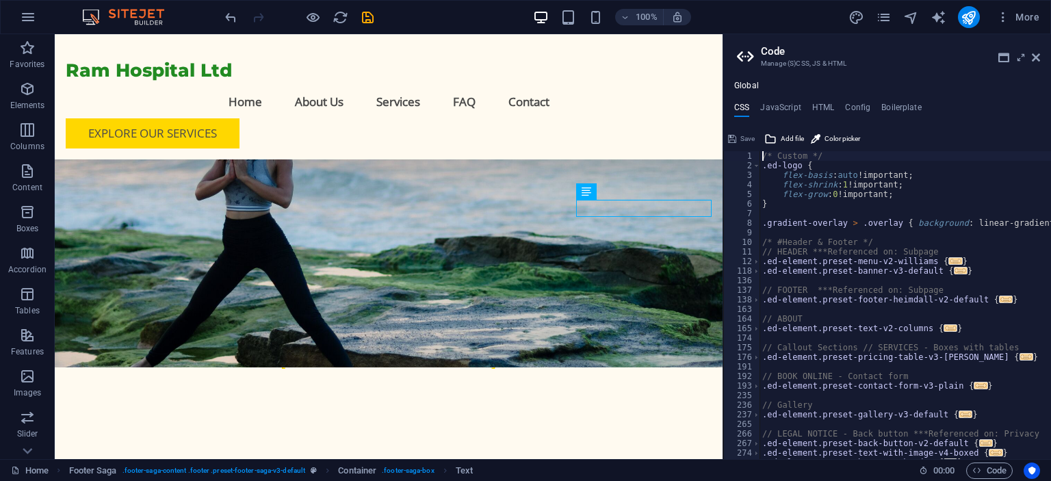
scroll to position [4351, 0]
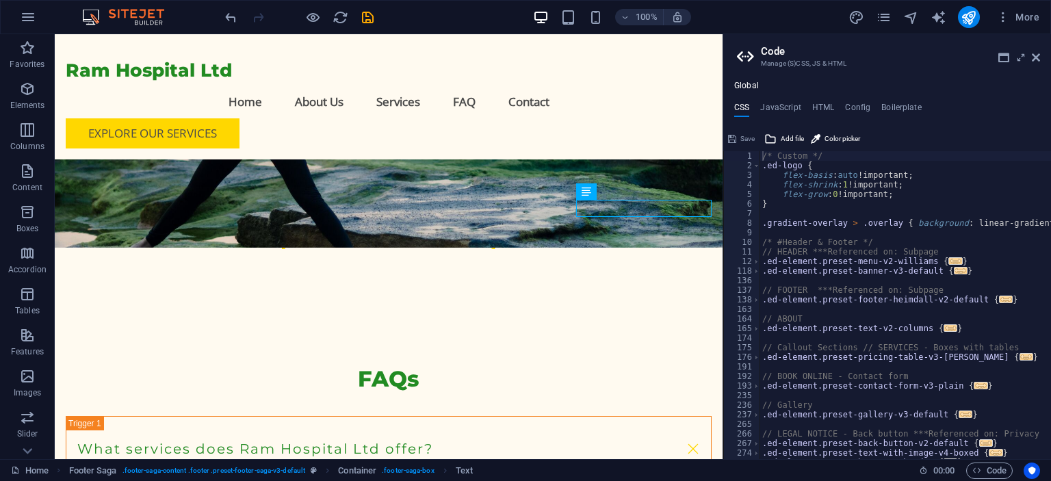
click at [1029, 59] on header "Code Manage (S)CSS, JS & HTML" at bounding box center [888, 52] width 303 height 36
click at [1033, 59] on icon at bounding box center [1036, 57] width 8 height 11
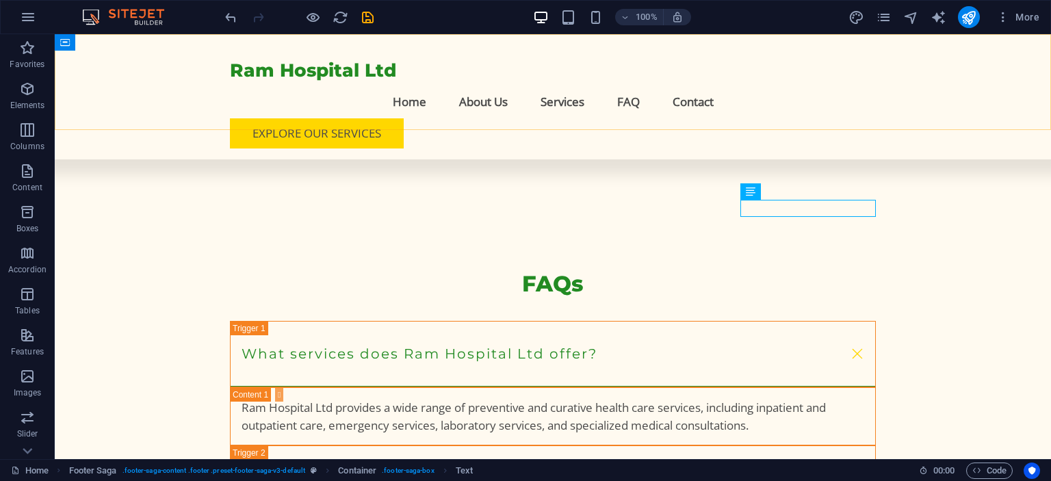
scroll to position [4231, 0]
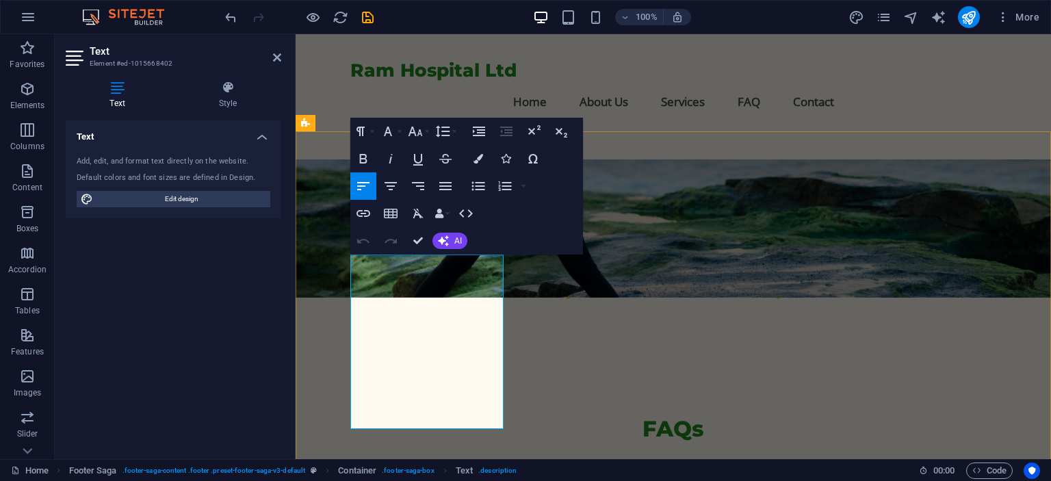
scroll to position [4283, 0]
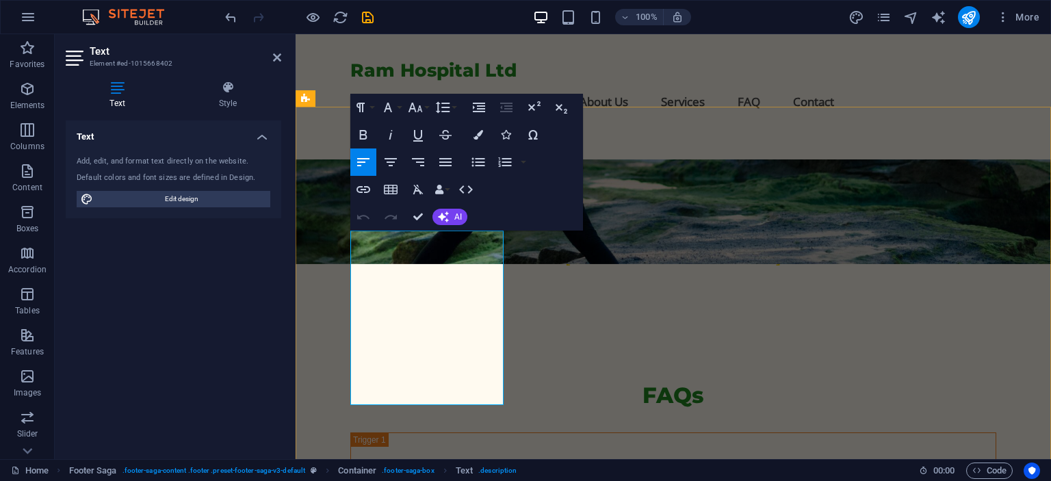
drag, startPoint x: 393, startPoint y: 325, endPoint x: 439, endPoint y: 396, distance: 85.0
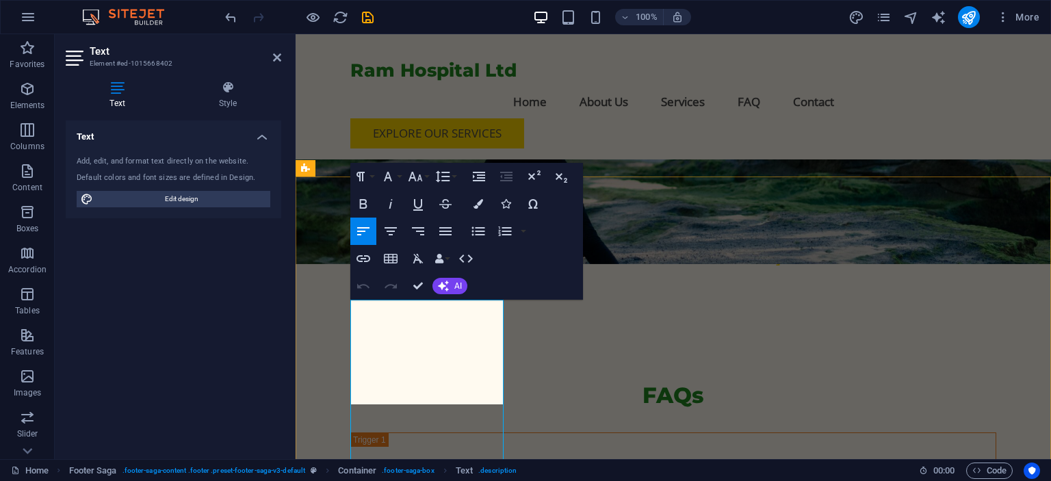
scroll to position [4214, 0]
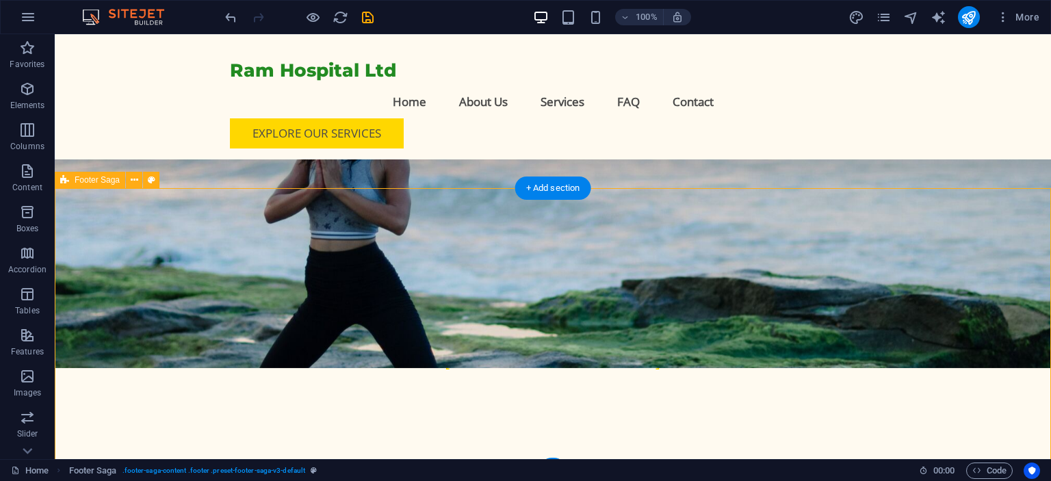
scroll to position [4127, 0]
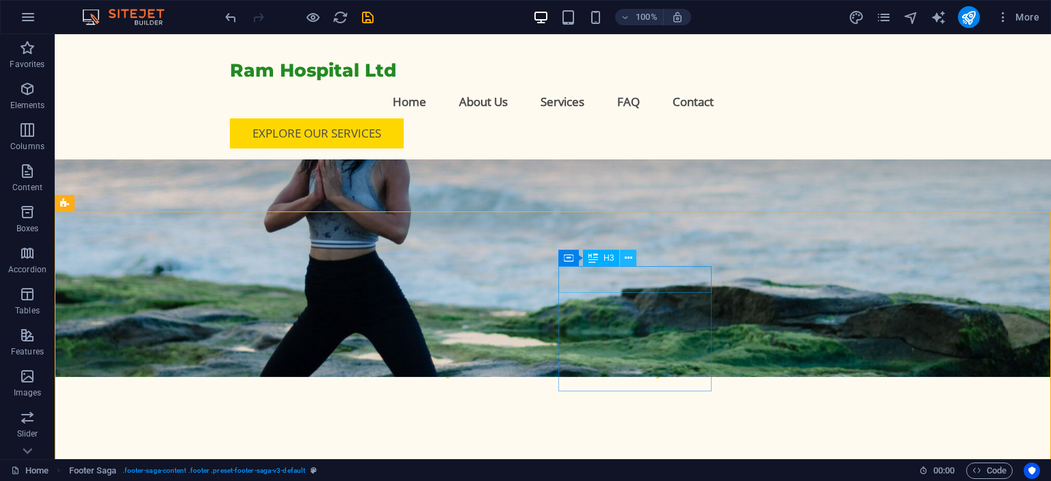
click at [632, 261] on icon at bounding box center [629, 258] width 8 height 14
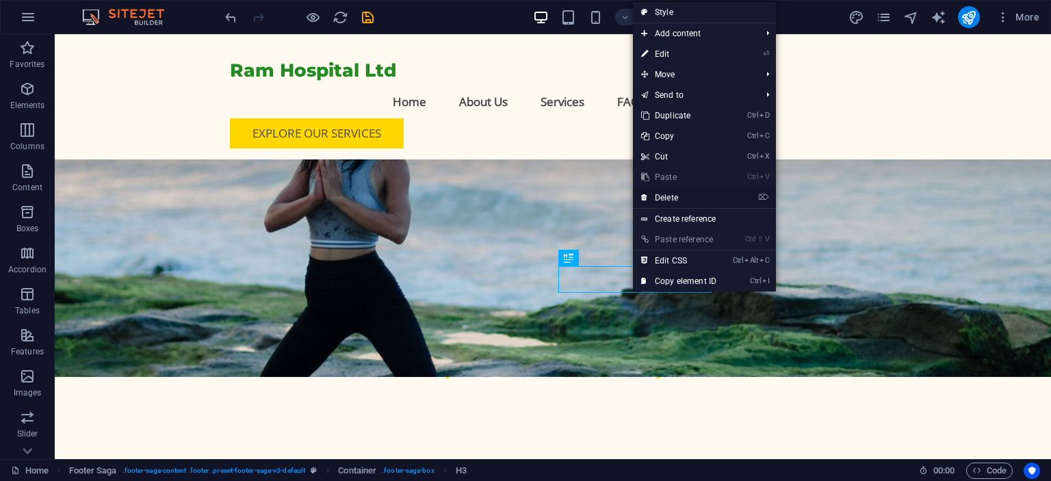
click at [679, 191] on link "⌦ Delete" at bounding box center [679, 197] width 92 height 21
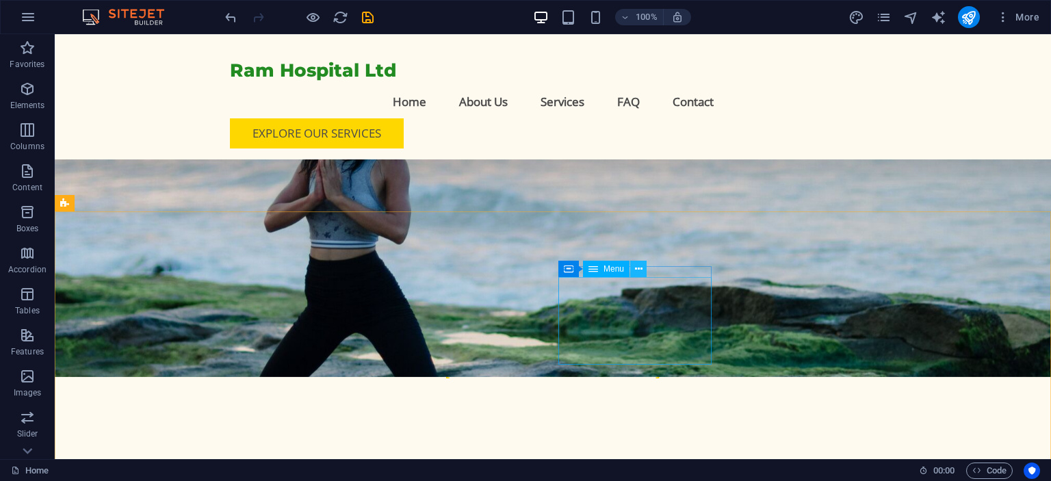
click at [639, 270] on icon at bounding box center [639, 269] width 8 height 14
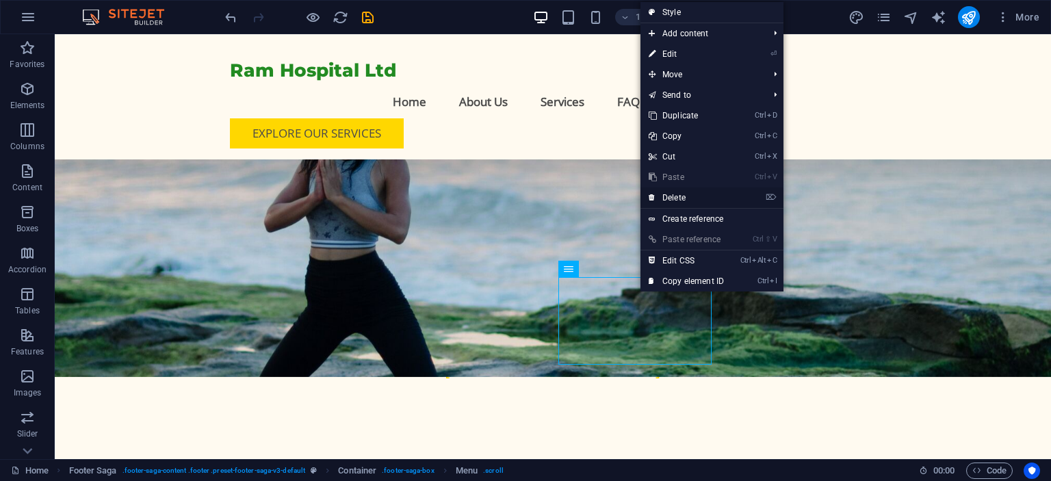
click at [684, 197] on link "⌦ Delete" at bounding box center [686, 197] width 92 height 21
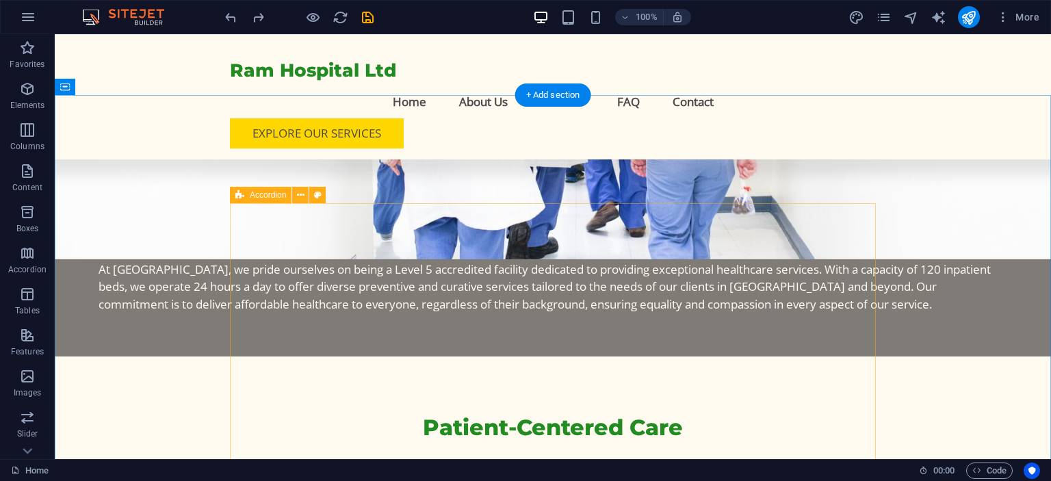
scroll to position [1093, 0]
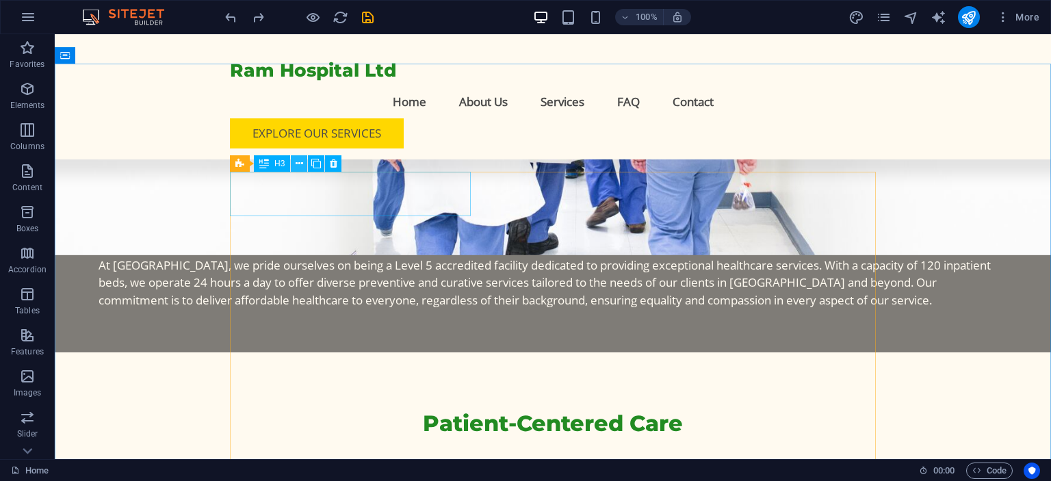
click at [299, 164] on icon at bounding box center [300, 164] width 8 height 14
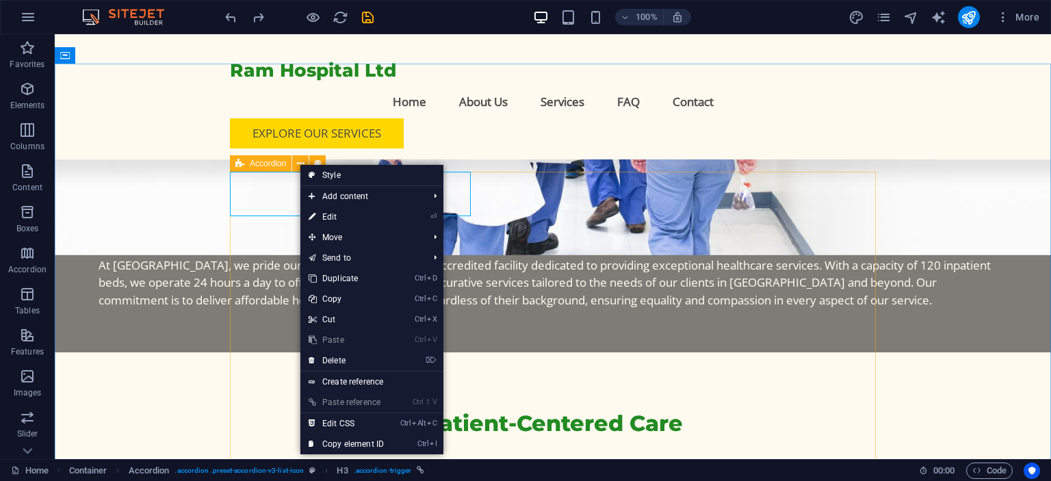
click at [261, 169] on div "Accordion" at bounding box center [261, 163] width 62 height 16
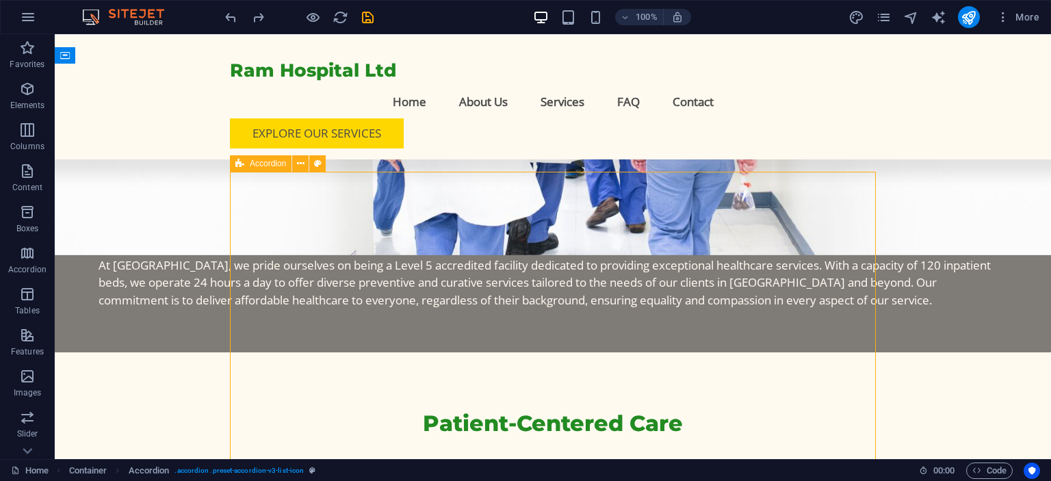
click at [270, 164] on span "Accordion" at bounding box center [268, 163] width 36 height 8
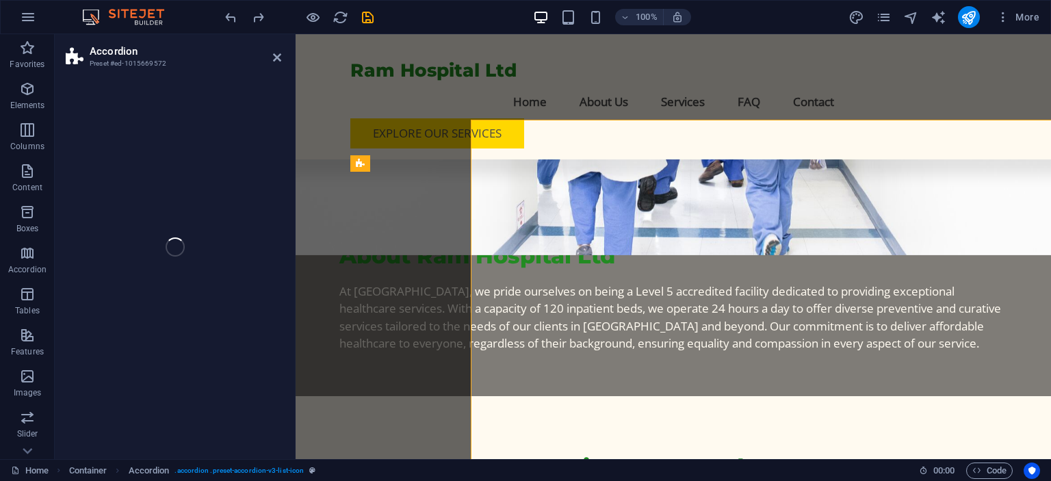
select select "rem"
select select "preset-accordion-v3-list-icon"
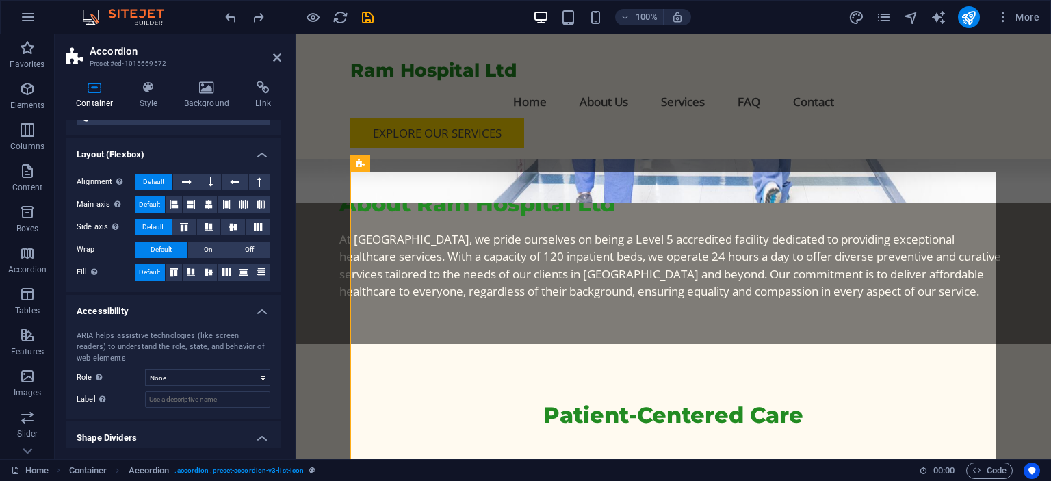
scroll to position [202, 0]
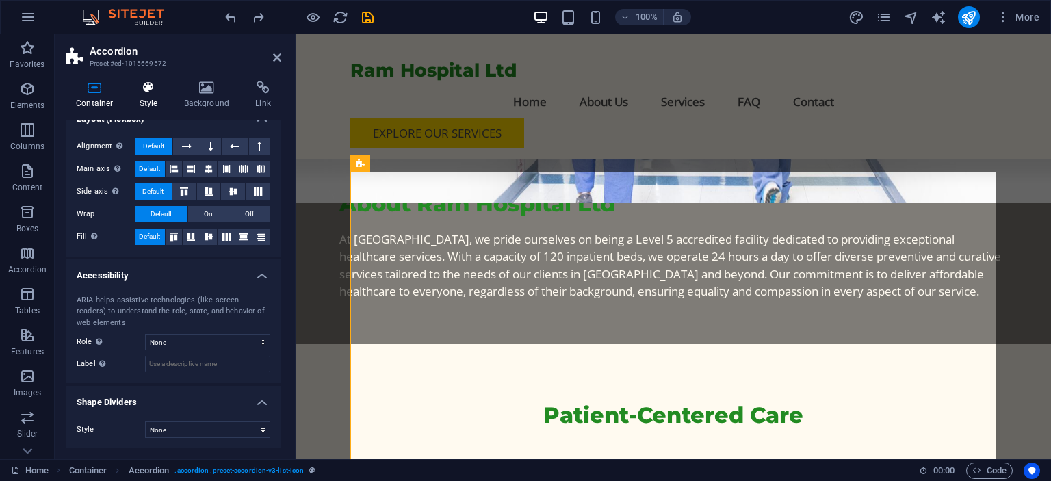
click at [157, 93] on icon at bounding box center [148, 88] width 39 height 14
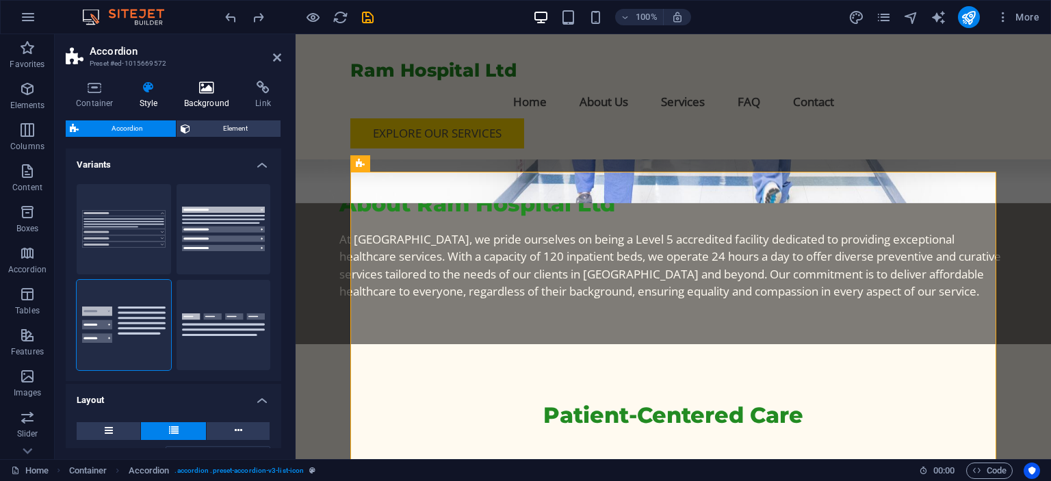
click at [189, 96] on h4 "Background" at bounding box center [210, 95] width 72 height 29
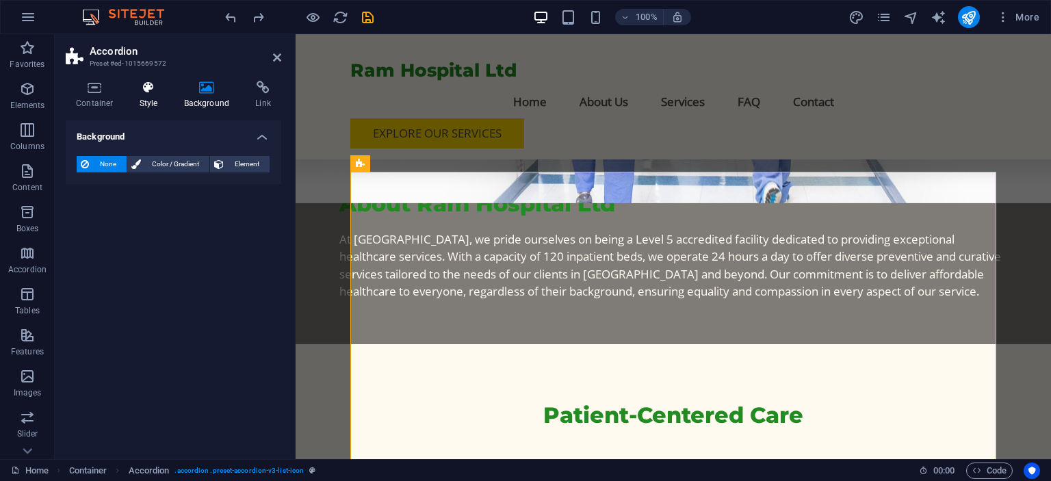
click at [167, 96] on h4 "Style" at bounding box center [151, 95] width 44 height 29
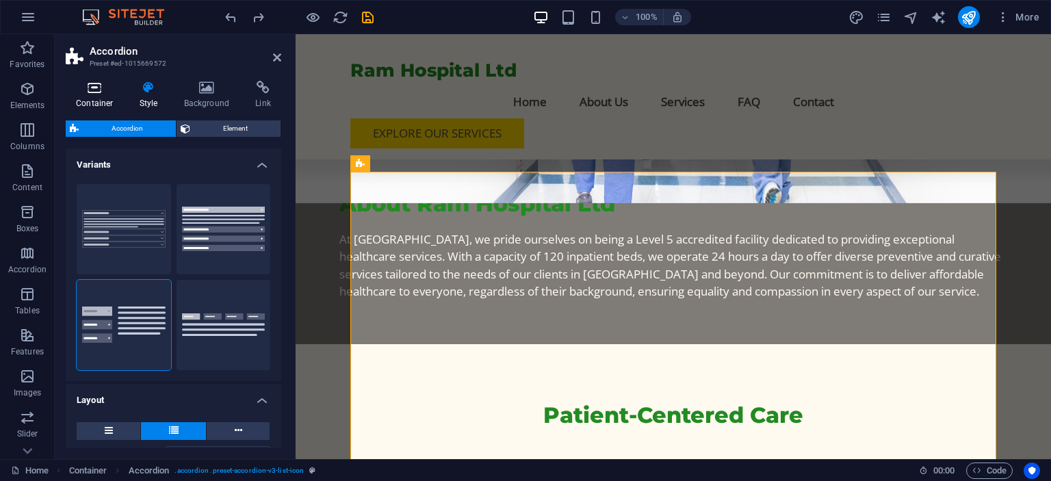
click at [119, 91] on icon at bounding box center [95, 88] width 58 height 14
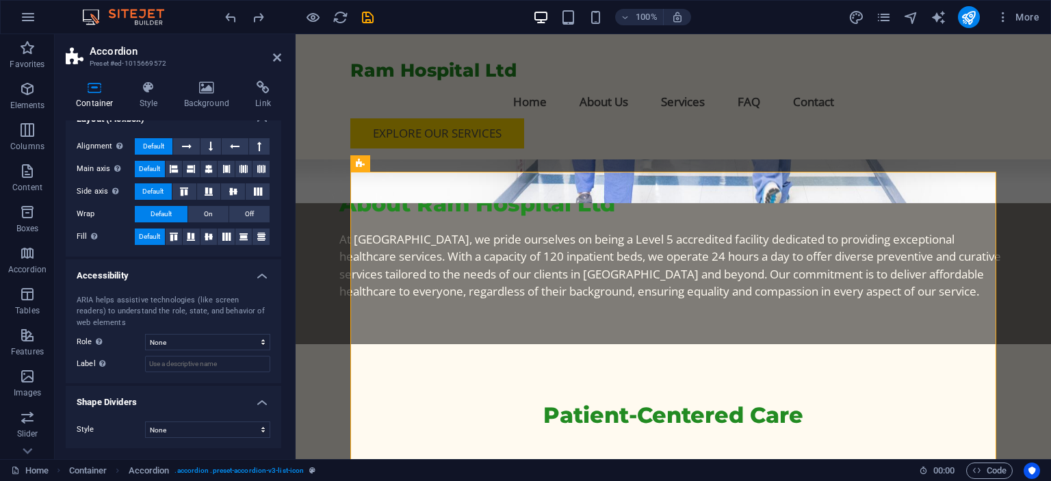
click at [271, 56] on h2 "Accordion" at bounding box center [186, 51] width 192 height 12
click at [281, 55] on aside "Accordion Preset #ed-1015669572 Container Style Background Link Size Height Def…" at bounding box center [175, 246] width 241 height 425
click at [281, 56] on icon at bounding box center [277, 57] width 8 height 11
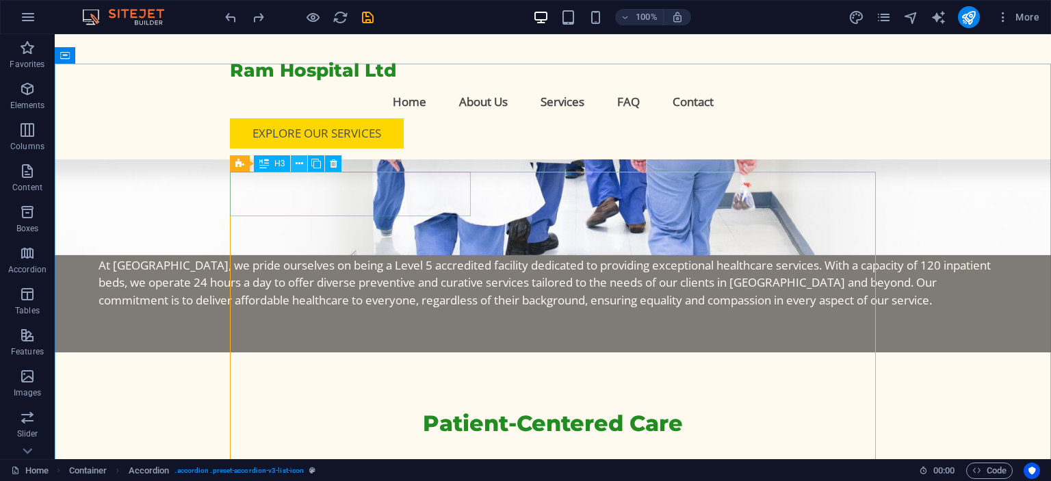
click at [295, 167] on button at bounding box center [299, 163] width 16 height 16
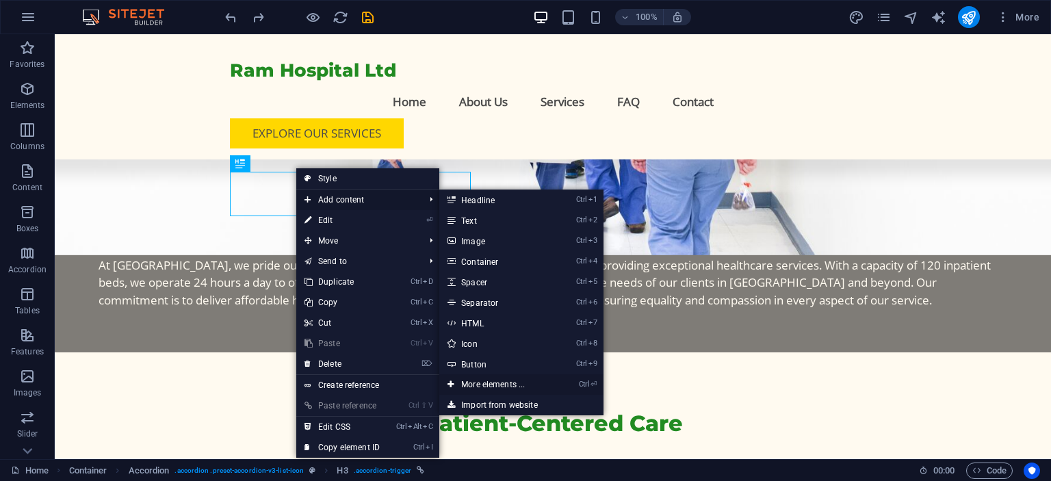
click at [491, 385] on link "Ctrl ⏎ More elements ..." at bounding box center [495, 384] width 113 height 21
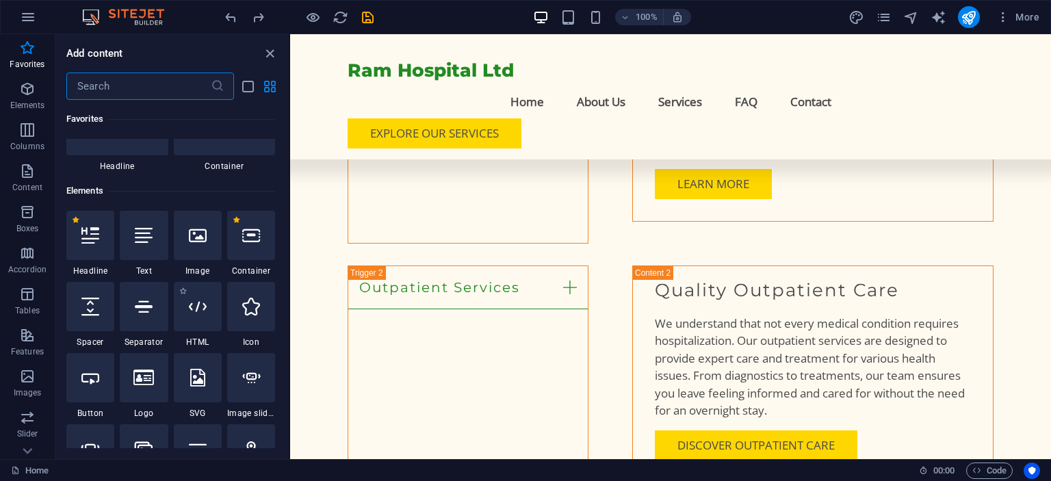
scroll to position [73, 0]
click at [268, 42] on div "Add content ​ Favorites 1 Star Headline 1 Star Container Elements 1 Star Headli…" at bounding box center [171, 246] width 233 height 425
click at [268, 56] on icon "close panel" at bounding box center [270, 54] width 16 height 16
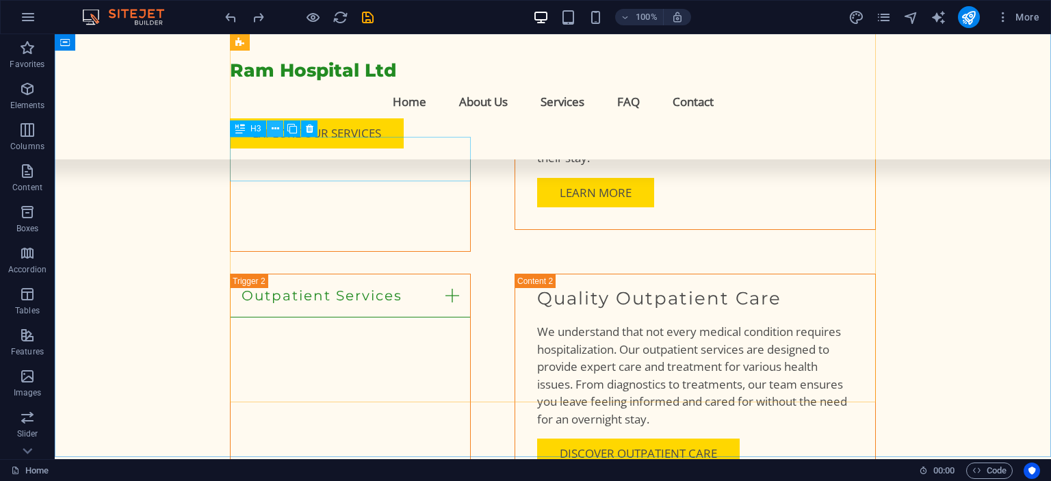
click at [278, 131] on icon at bounding box center [276, 129] width 8 height 14
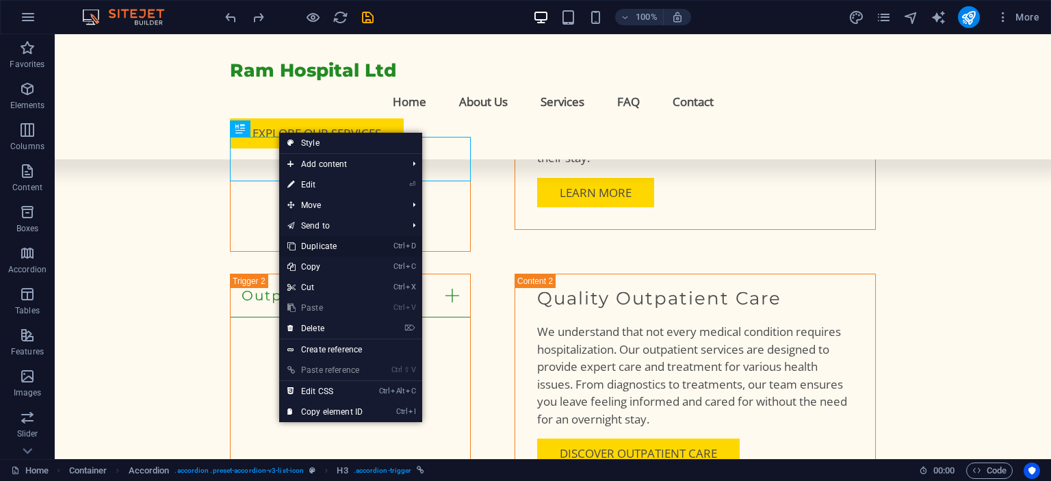
click at [329, 242] on link "Ctrl D Duplicate" at bounding box center [325, 246] width 92 height 21
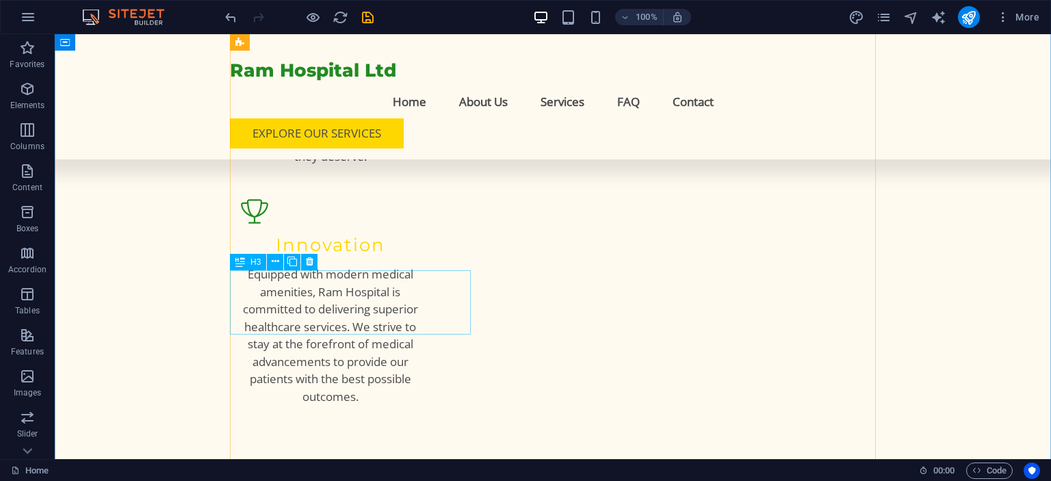
scroll to position [1796, 0]
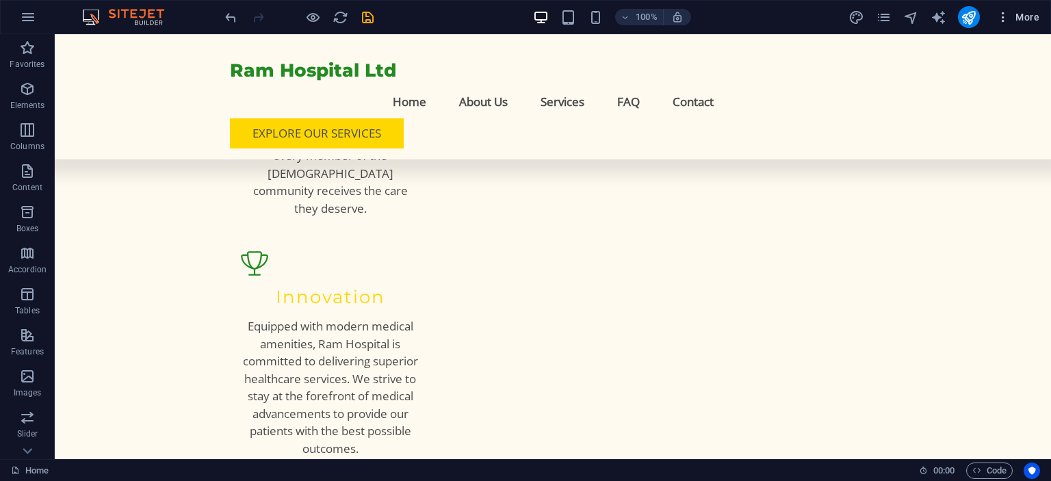
click at [1006, 19] on icon "button" at bounding box center [1003, 17] width 14 height 14
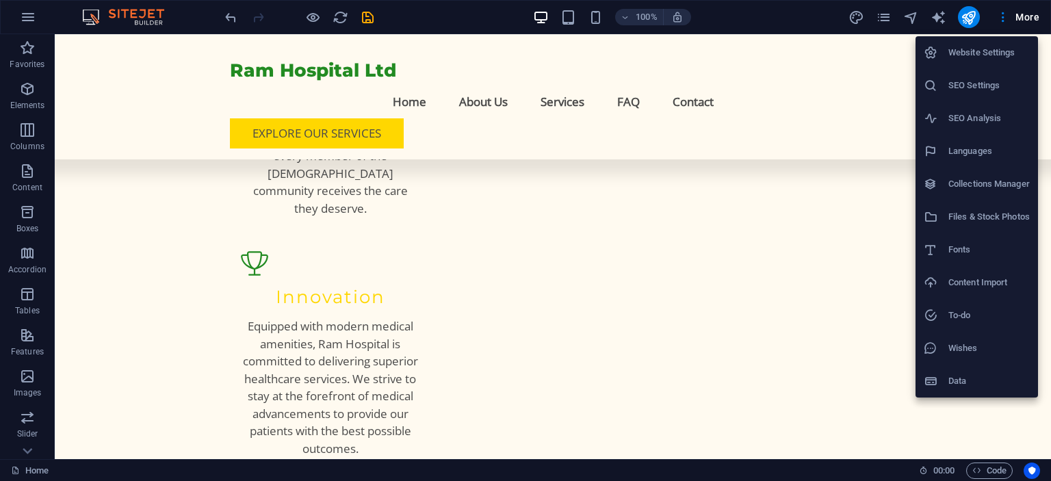
click at [1025, 23] on div at bounding box center [525, 240] width 1051 height 481
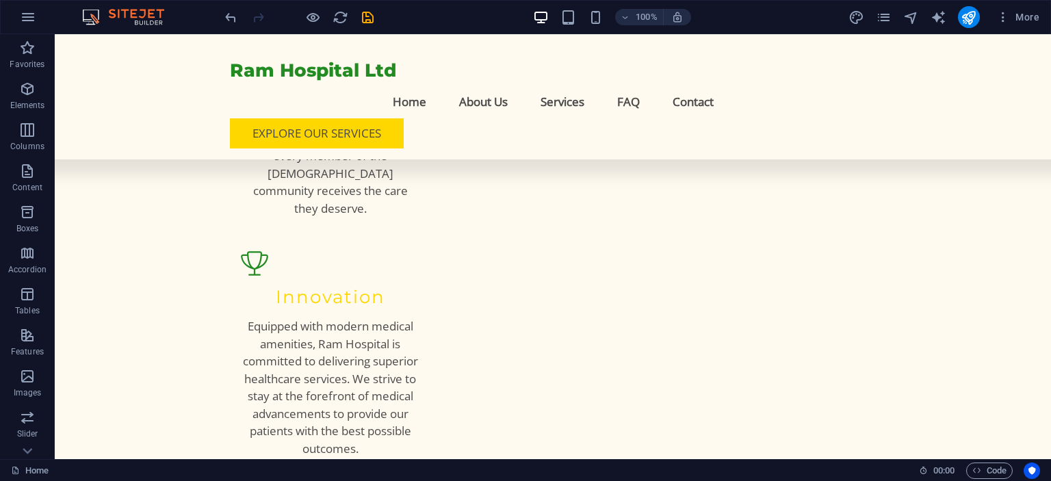
click at [1028, 14] on span "More" at bounding box center [1017, 17] width 43 height 14
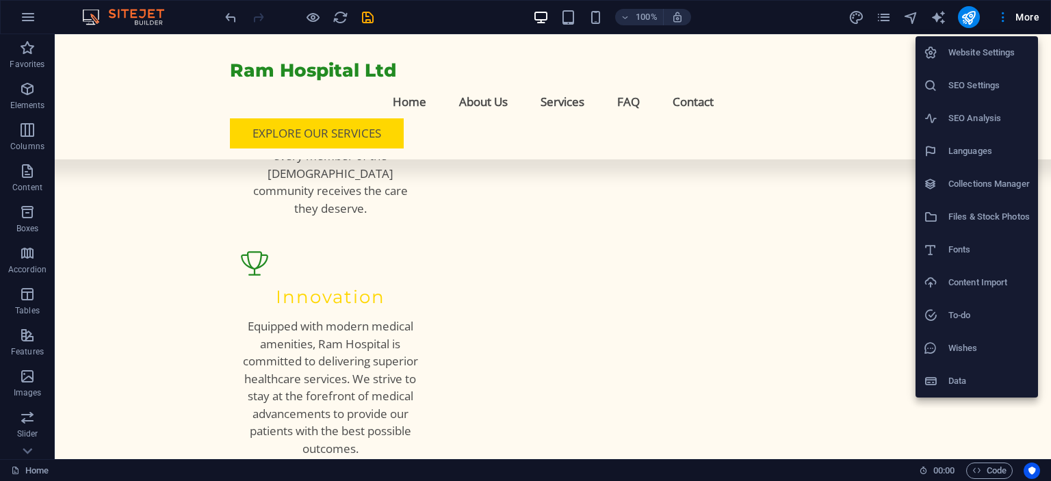
click at [1028, 14] on div at bounding box center [525, 240] width 1051 height 481
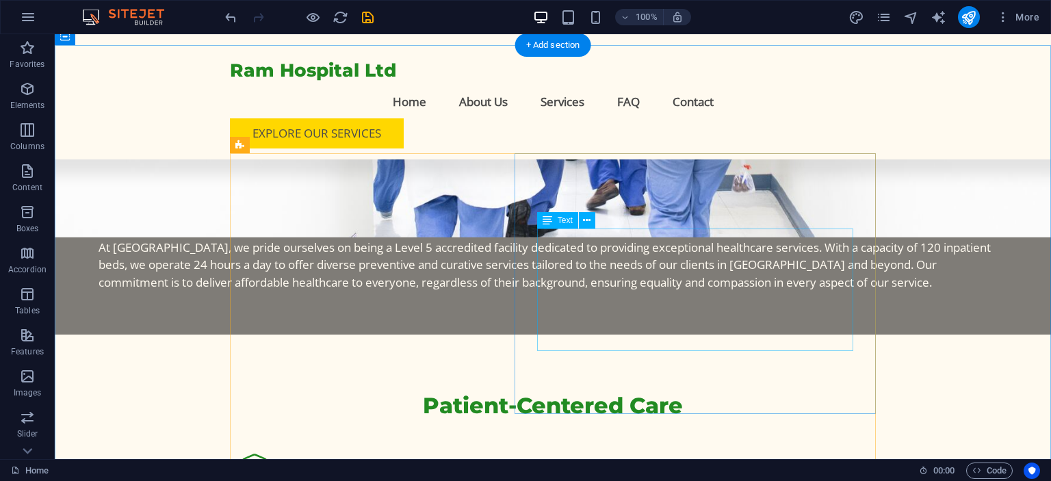
scroll to position [1113, 0]
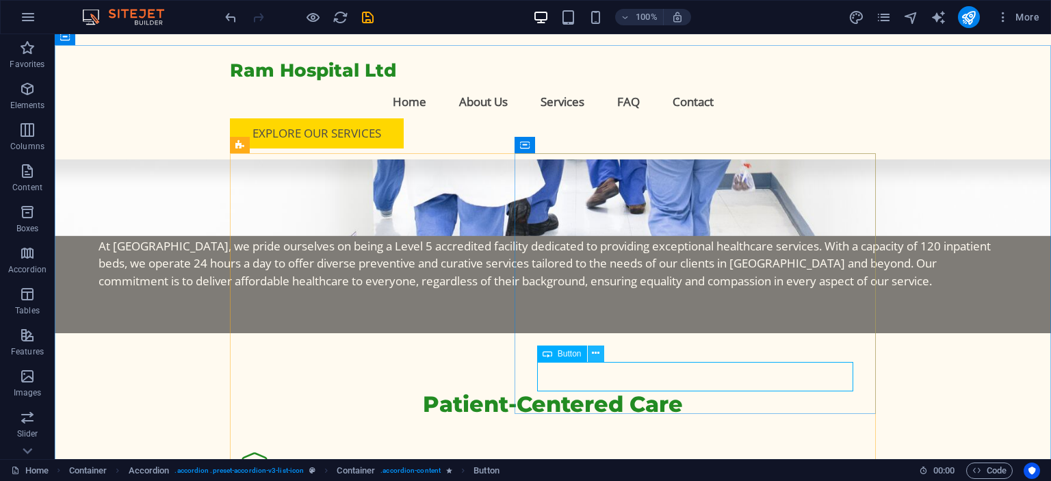
click at [600, 357] on button at bounding box center [596, 354] width 16 height 16
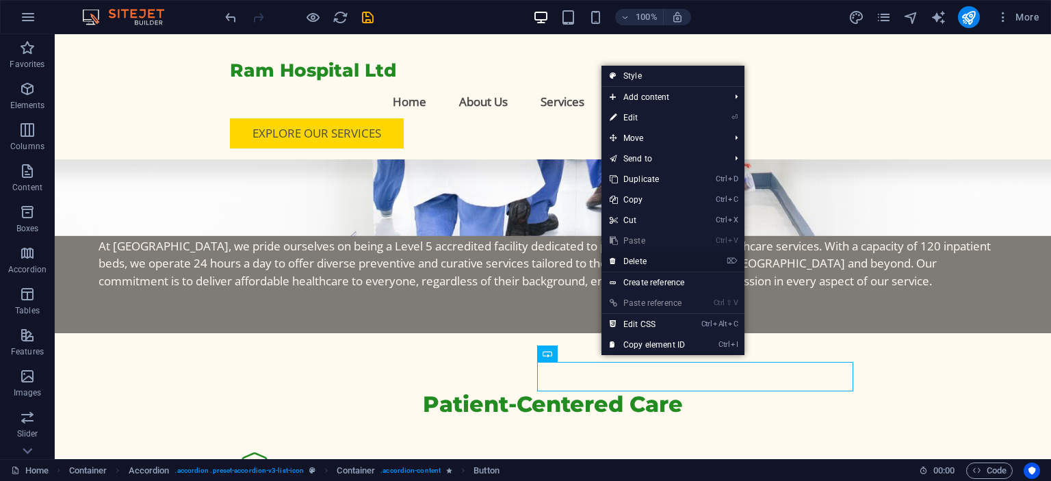
click at [651, 263] on link "⌦ Delete" at bounding box center [647, 261] width 92 height 21
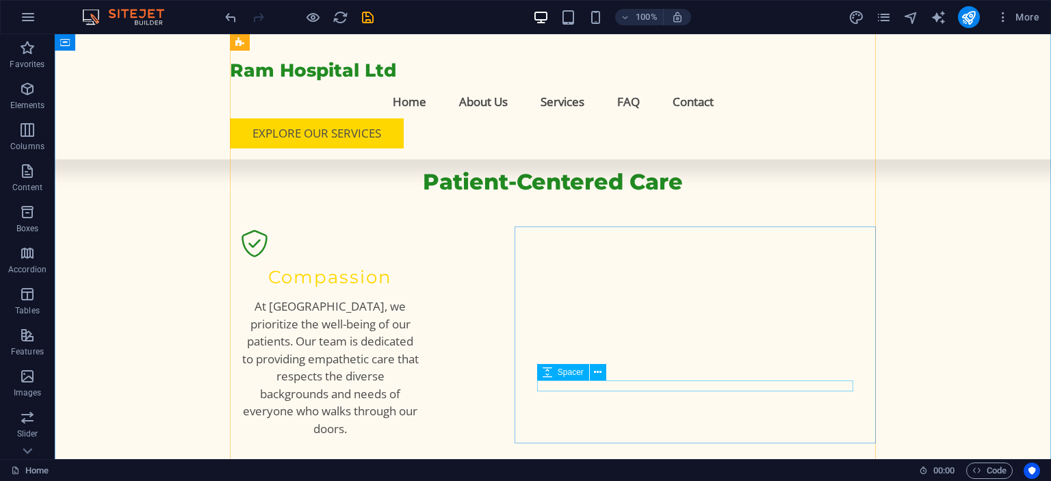
scroll to position [1349, 0]
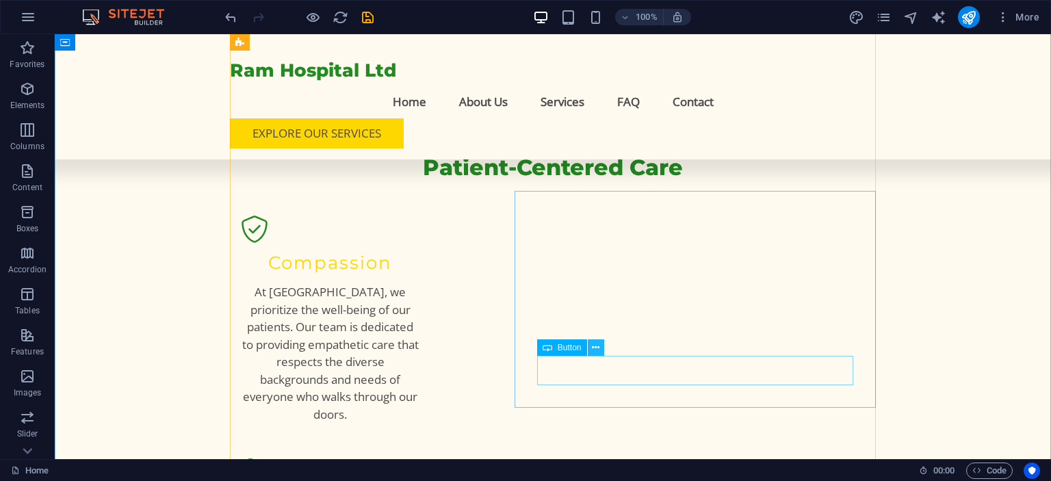
click at [596, 344] on icon at bounding box center [596, 348] width 8 height 14
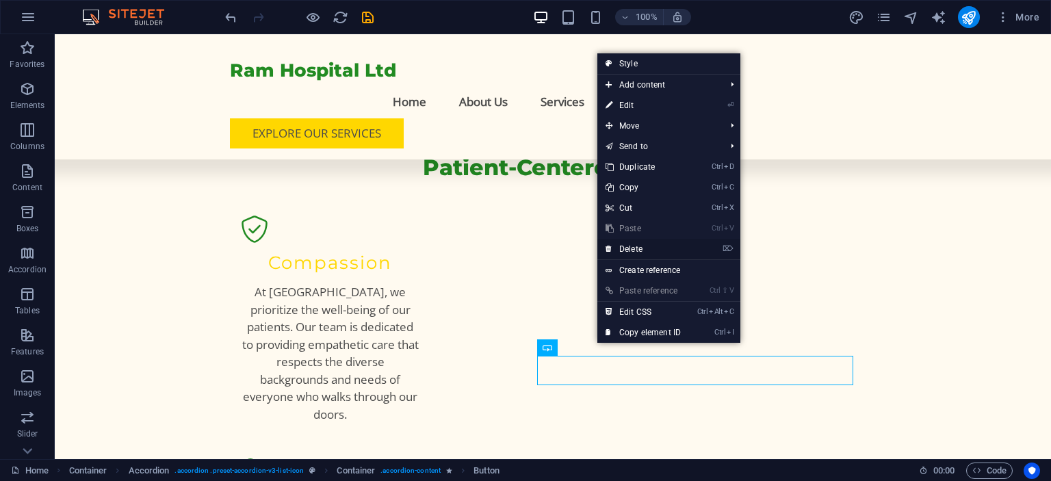
click at [655, 245] on link "⌦ Delete" at bounding box center [643, 249] width 92 height 21
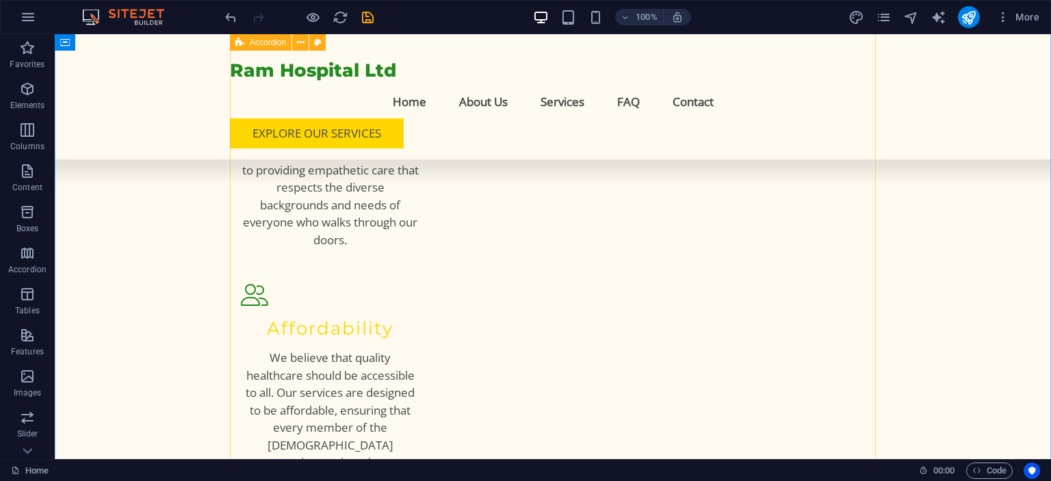
scroll to position [1531, 0]
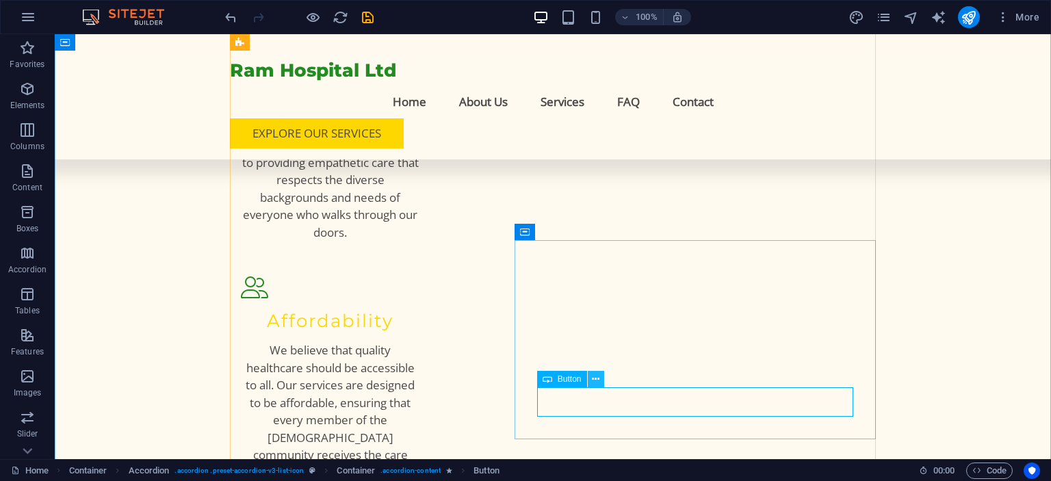
click at [601, 375] on button at bounding box center [596, 379] width 16 height 16
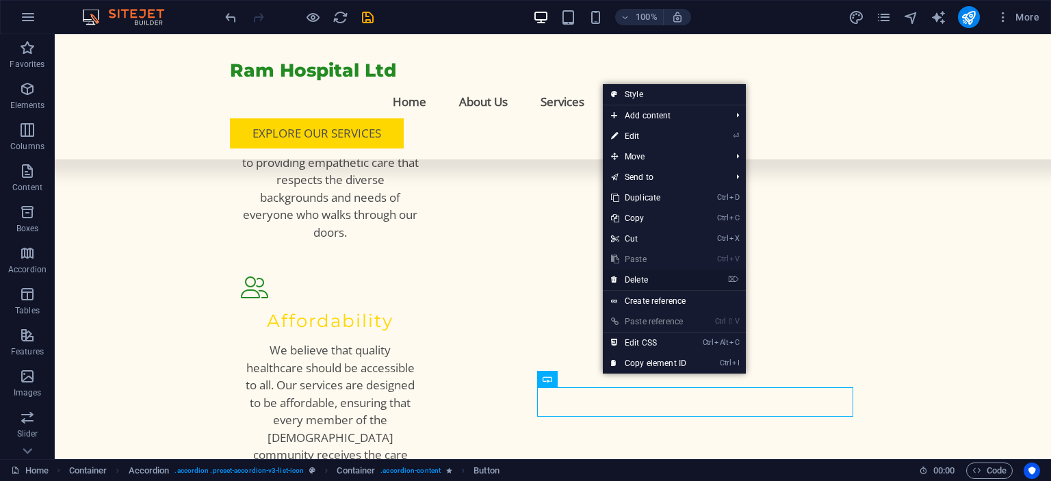
click at [653, 278] on link "⌦ Delete" at bounding box center [649, 280] width 92 height 21
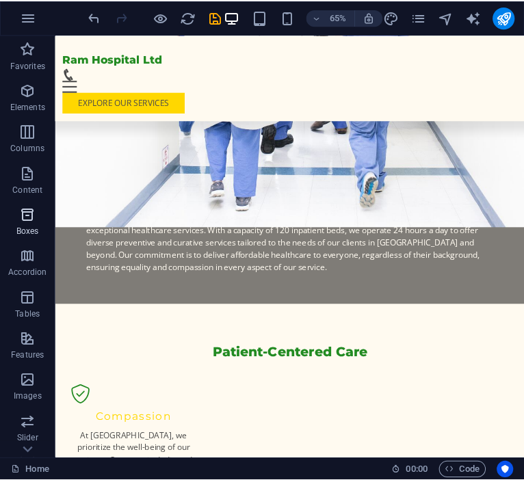
scroll to position [1229, 0]
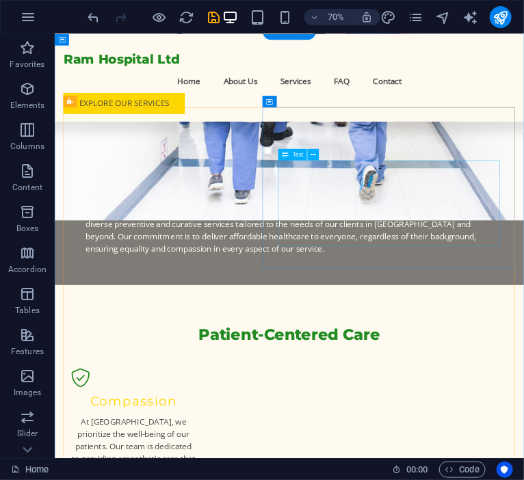
click at [311, 157] on icon at bounding box center [313, 155] width 5 height 10
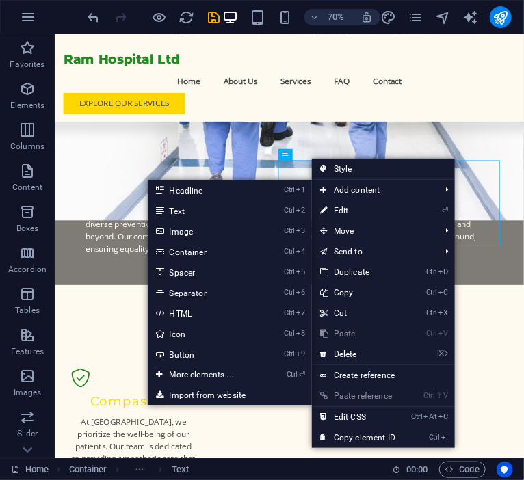
click at [333, 180] on span "Add content" at bounding box center [373, 190] width 122 height 21
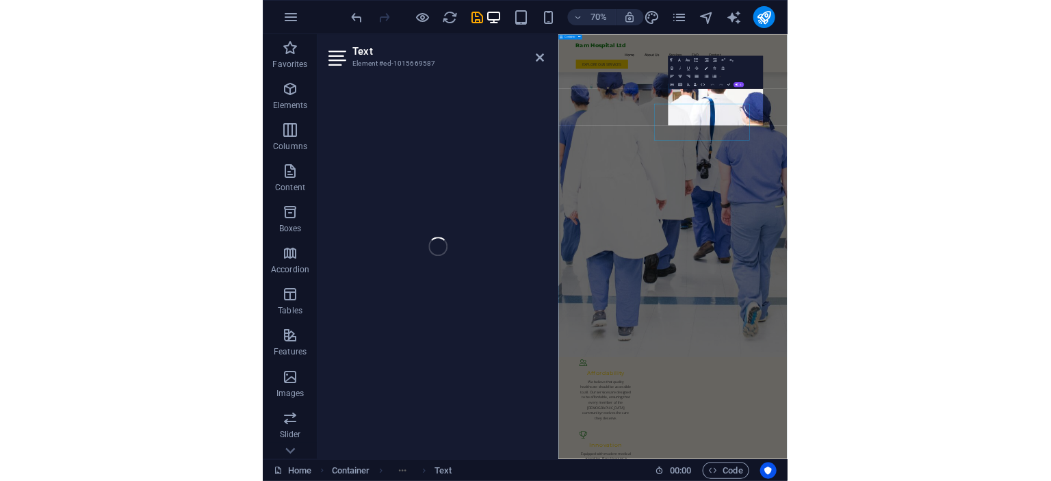
scroll to position [1178, 0]
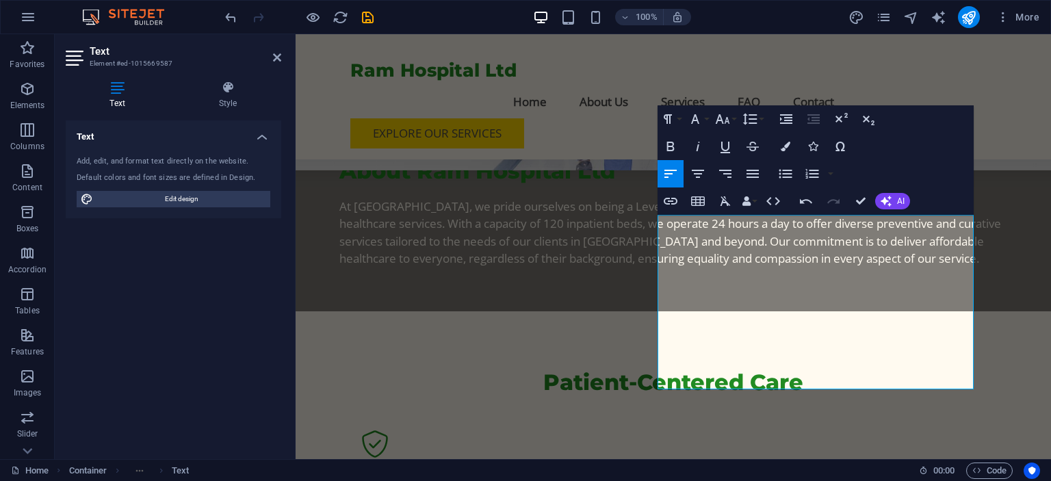
click at [283, 63] on aside "Text Element #ed-1015669587 Text Style Text Add, edit, and format text directly…" at bounding box center [175, 246] width 241 height 425
click at [275, 59] on icon at bounding box center [277, 57] width 8 height 11
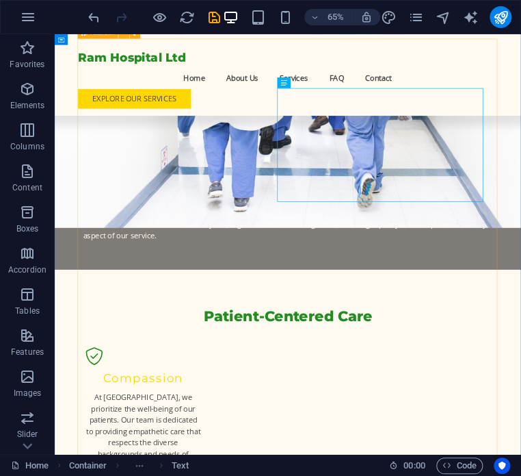
scroll to position [1309, 0]
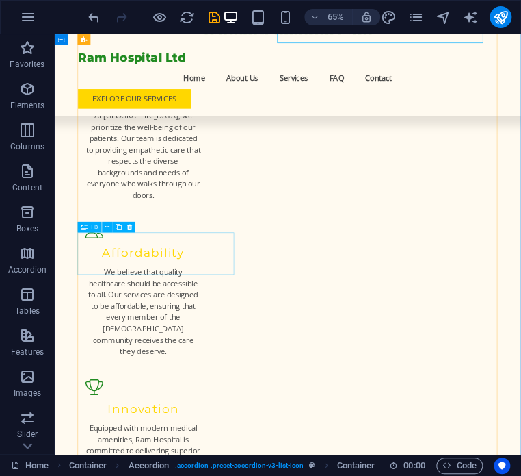
scroll to position [1788, 0]
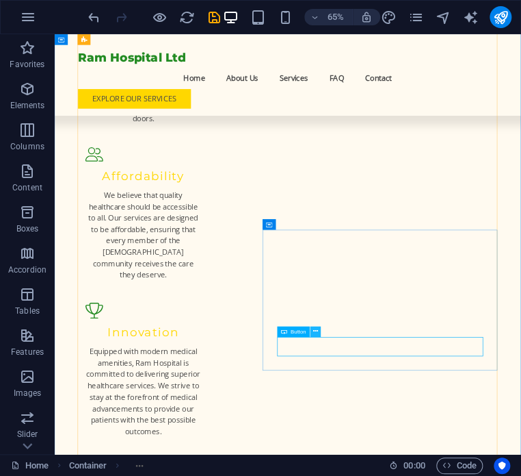
click at [315, 333] on icon at bounding box center [315, 331] width 5 height 10
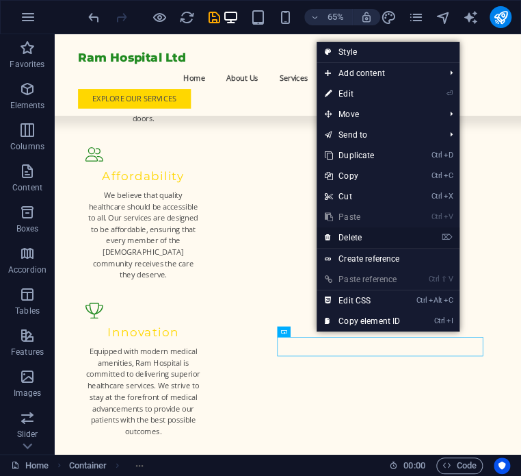
click at [365, 237] on link "⌦ Delete" at bounding box center [363, 237] width 92 height 21
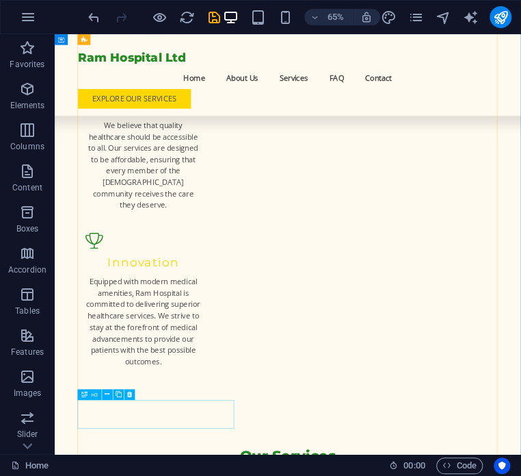
scroll to position [2019, 0]
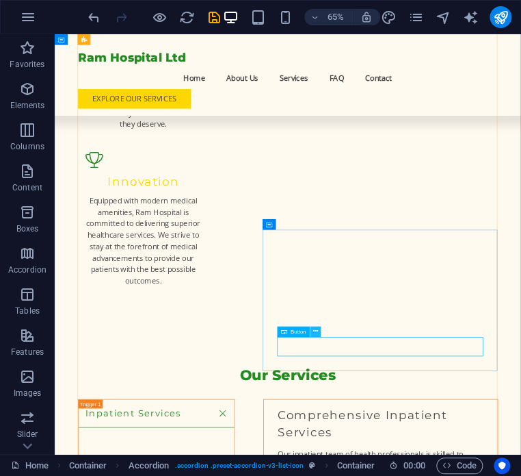
click at [316, 334] on icon at bounding box center [315, 331] width 5 height 10
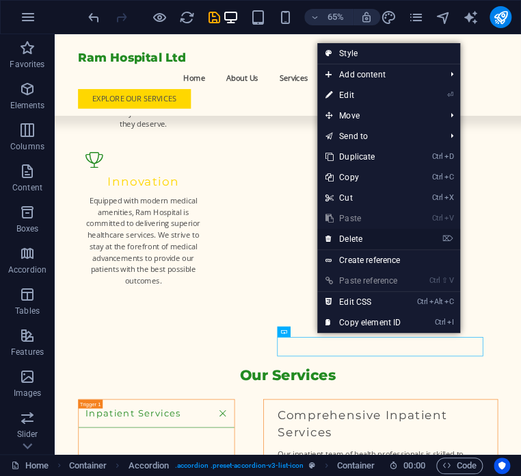
click at [350, 238] on link "⌦ Delete" at bounding box center [363, 239] width 92 height 21
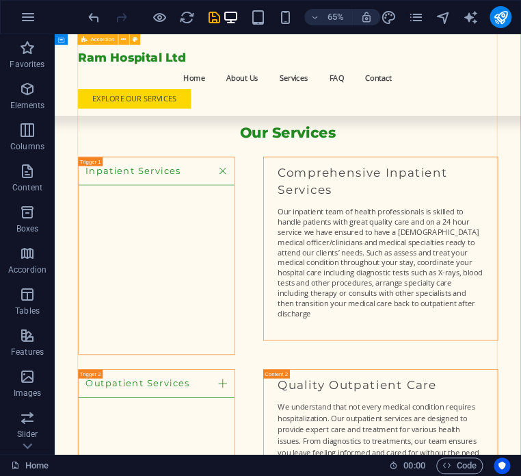
scroll to position [2387, 0]
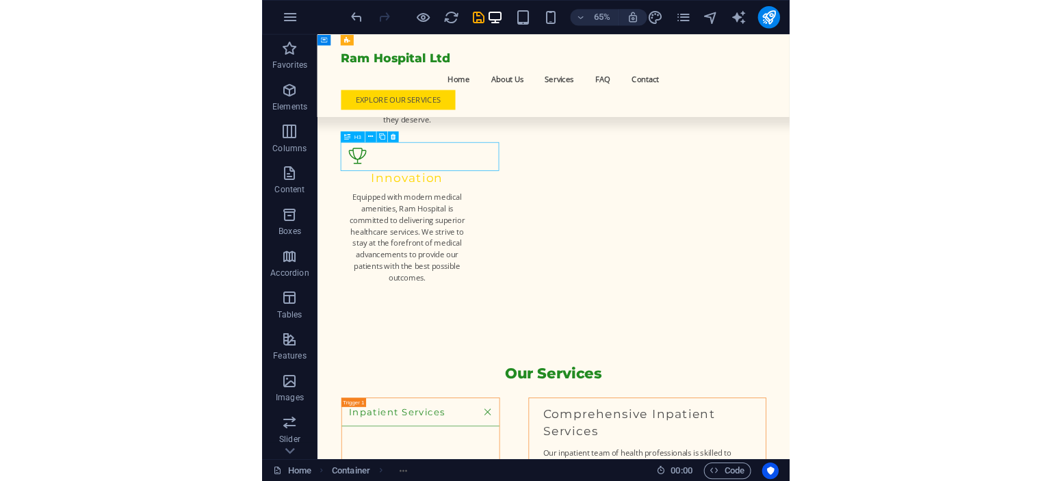
scroll to position [2355, 0]
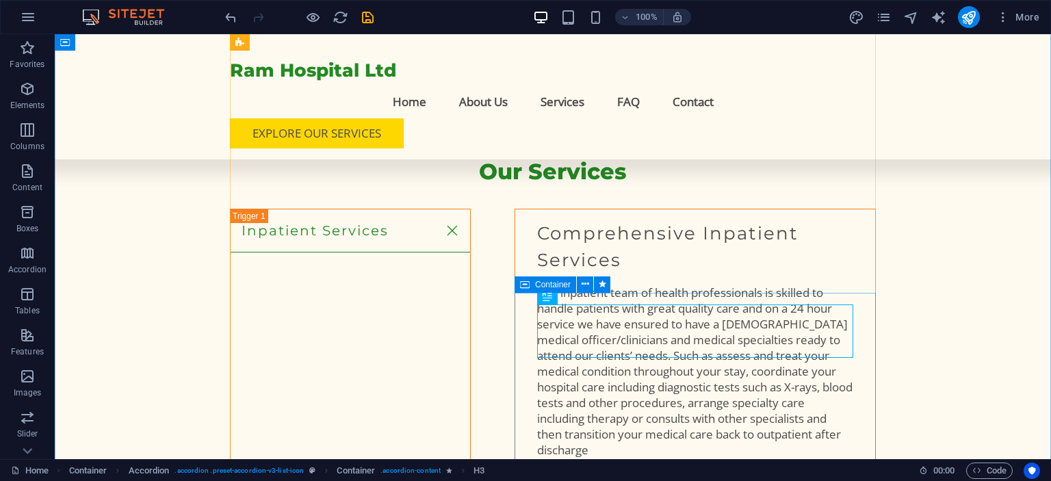
scroll to position [2218, 0]
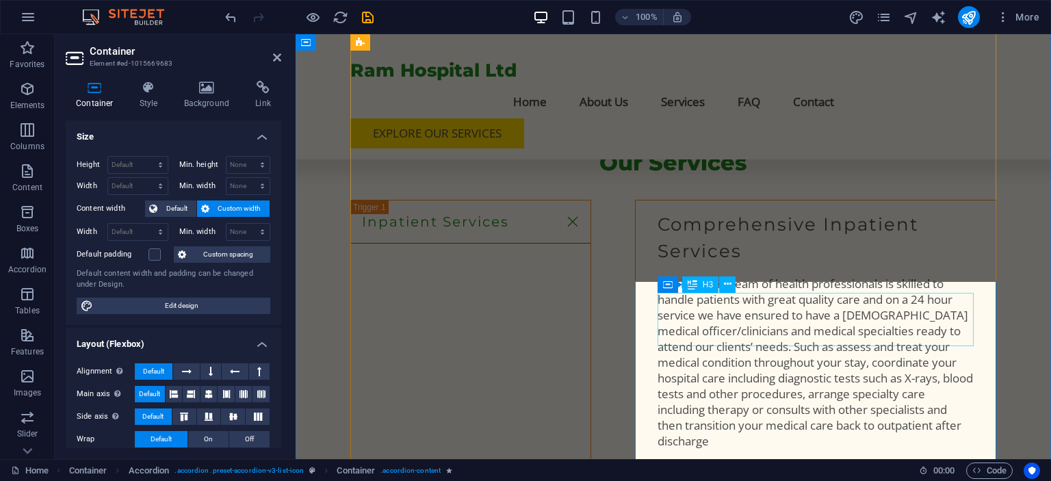
click at [727, 289] on icon at bounding box center [728, 284] width 8 height 14
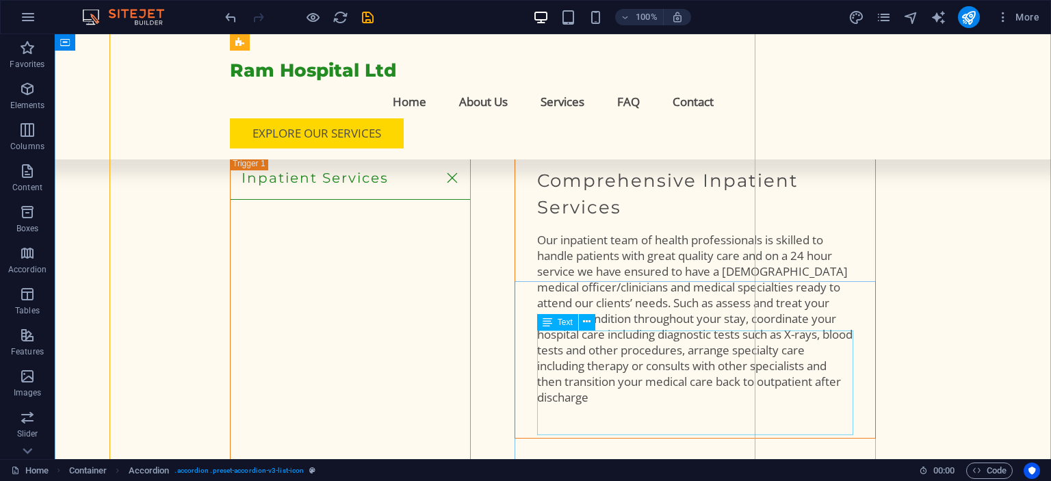
scroll to position [2218, 0]
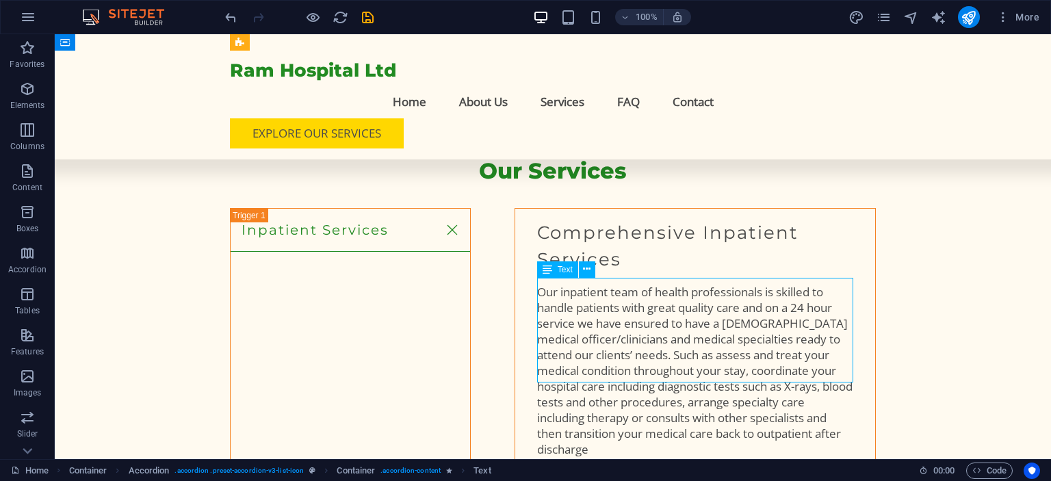
scroll to position [2271, 0]
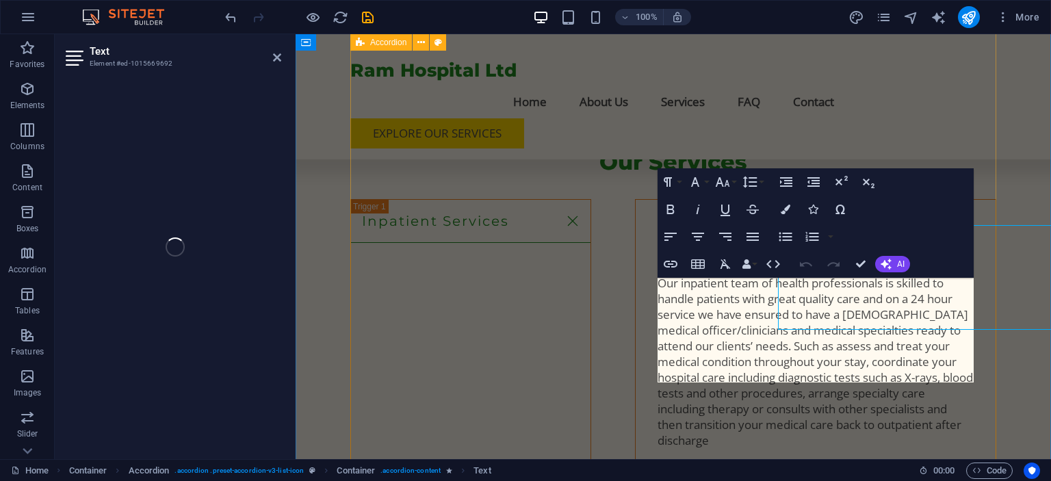
scroll to position [2324, 0]
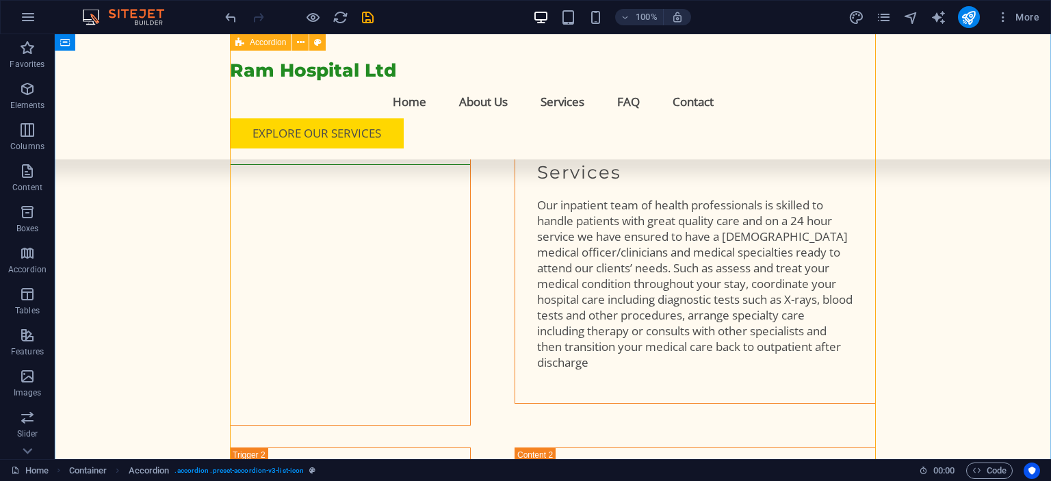
scroll to position [2306, 0]
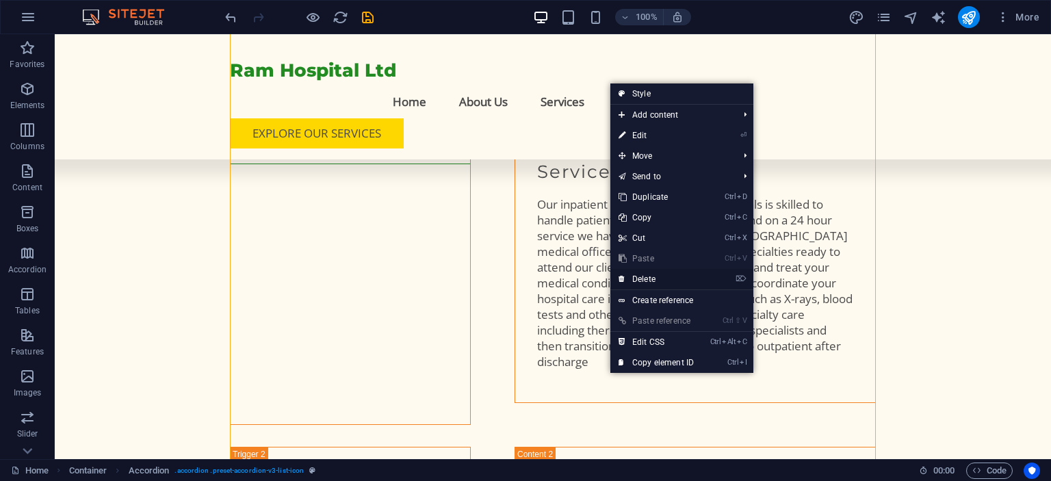
click at [651, 279] on link "⌦ Delete" at bounding box center [656, 279] width 92 height 21
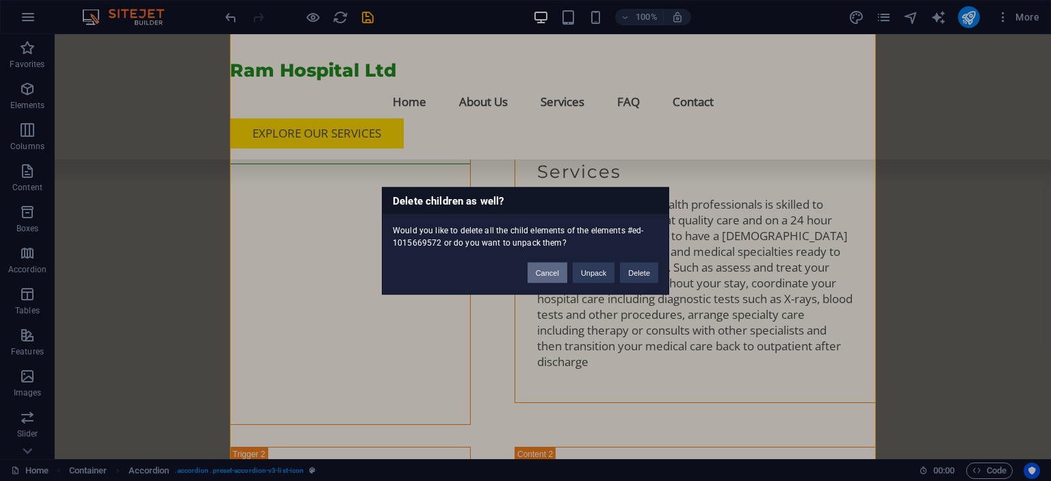
click at [555, 272] on button "Cancel" at bounding box center [548, 272] width 40 height 21
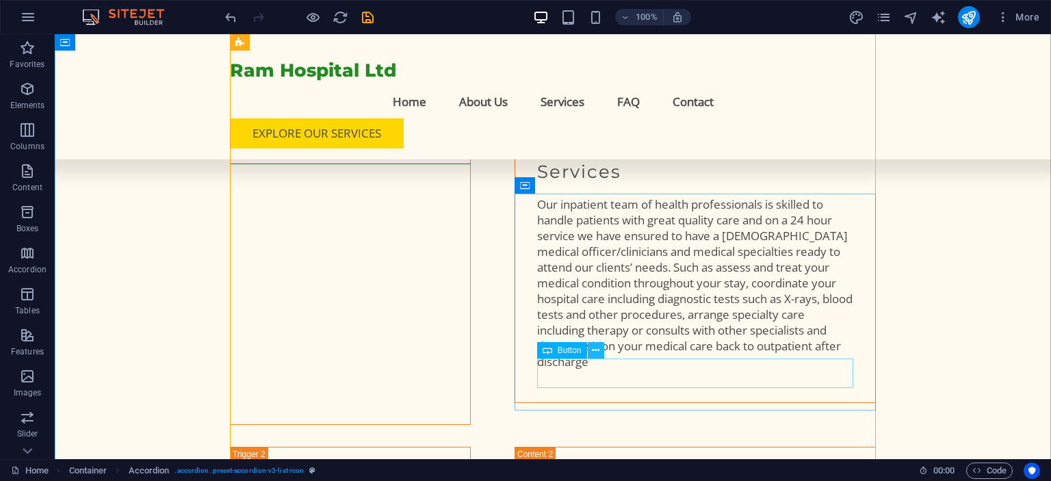
click at [598, 352] on icon at bounding box center [596, 350] width 8 height 14
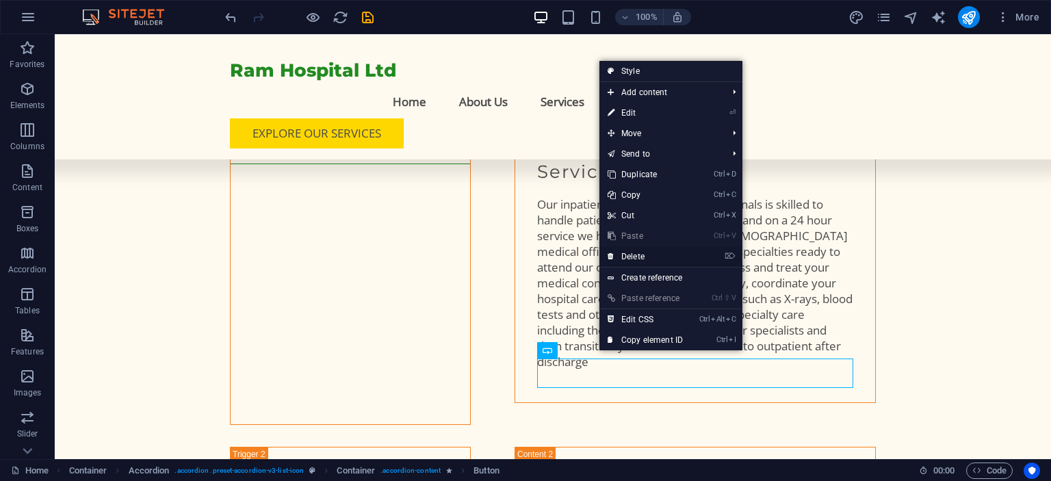
click at [634, 256] on link "⌦ Delete" at bounding box center [645, 256] width 92 height 21
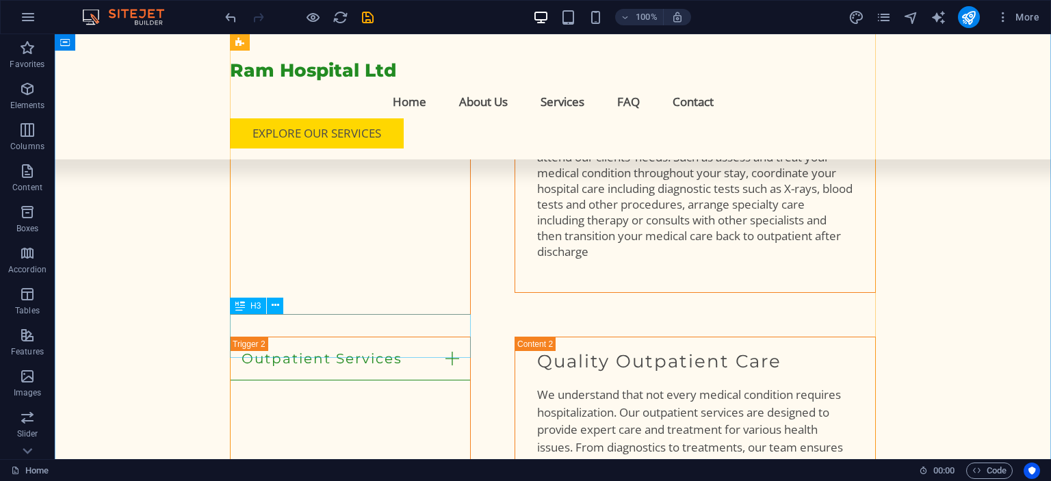
scroll to position [2443, 0]
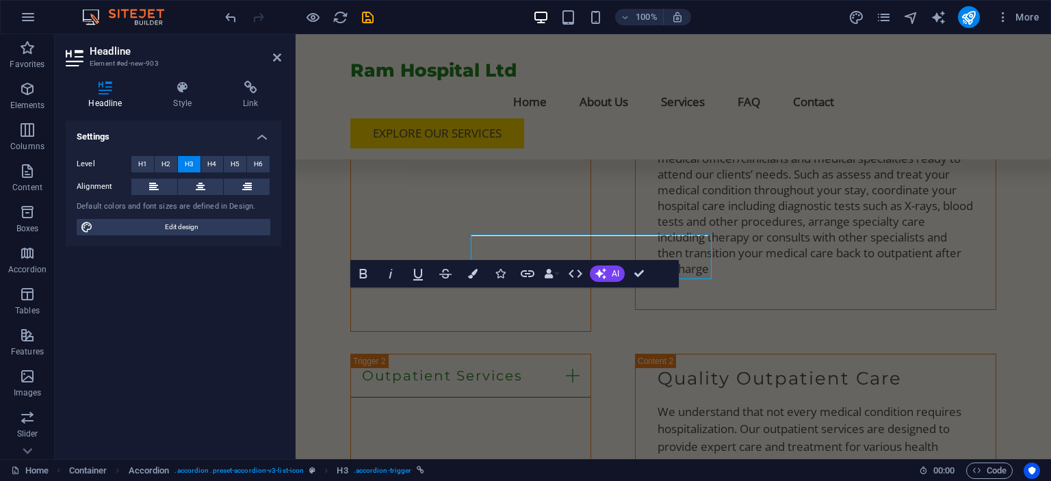
scroll to position [2496, 0]
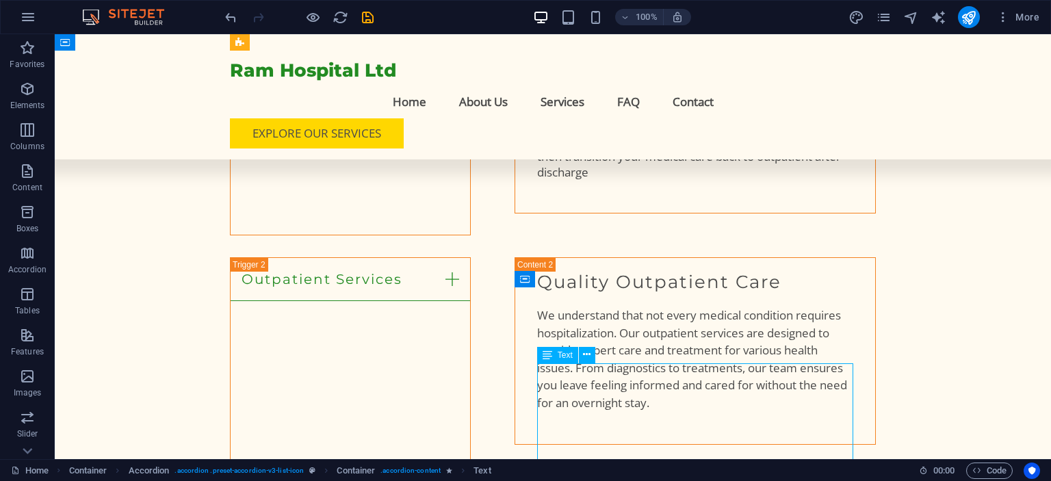
scroll to position [2443, 0]
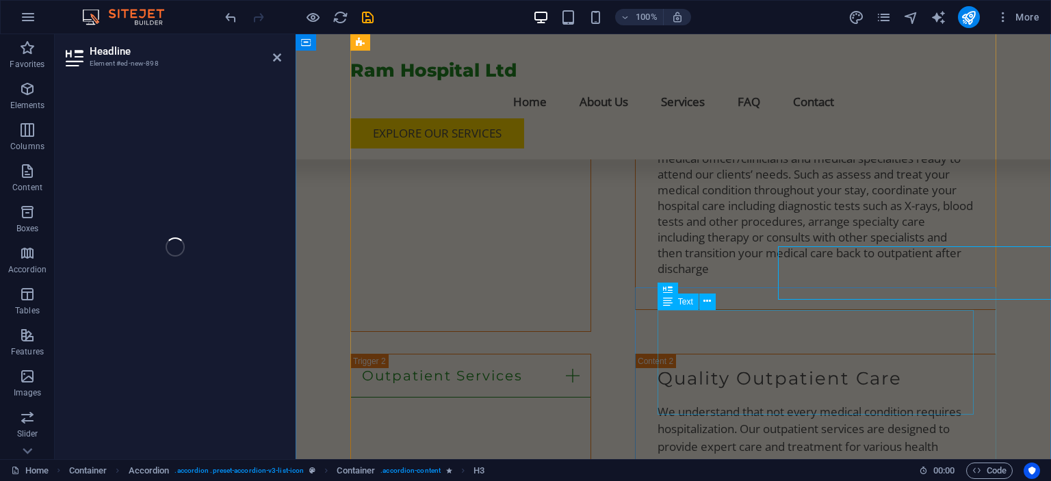
scroll to position [2496, 0]
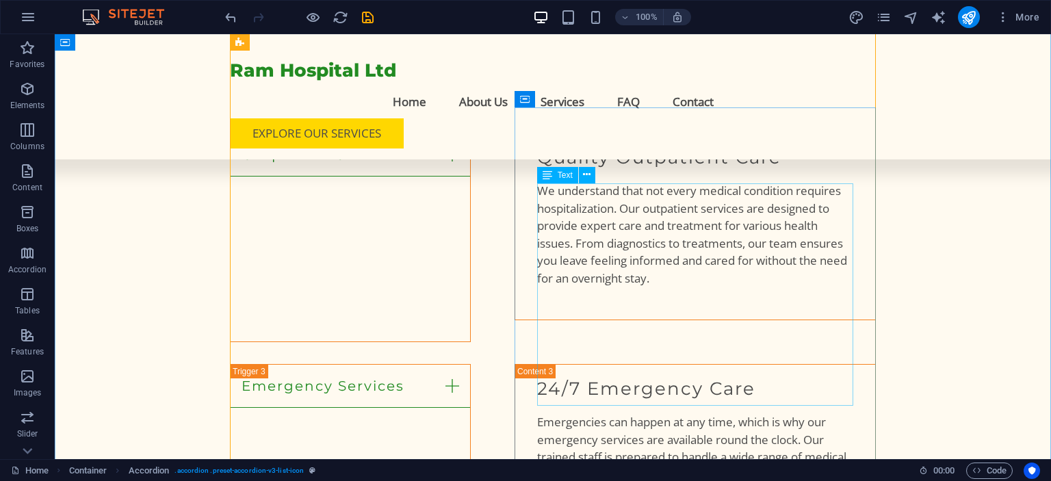
scroll to position [2625, 0]
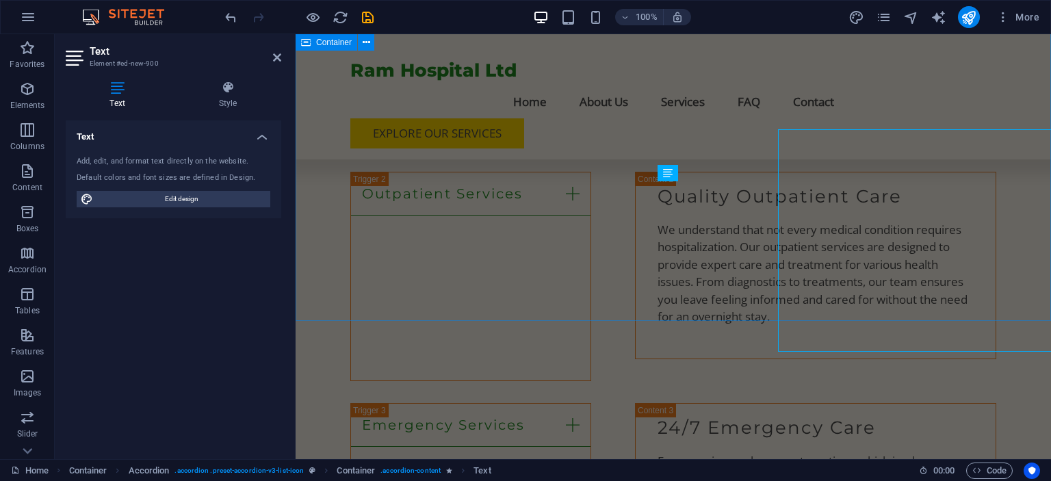
scroll to position [2678, 0]
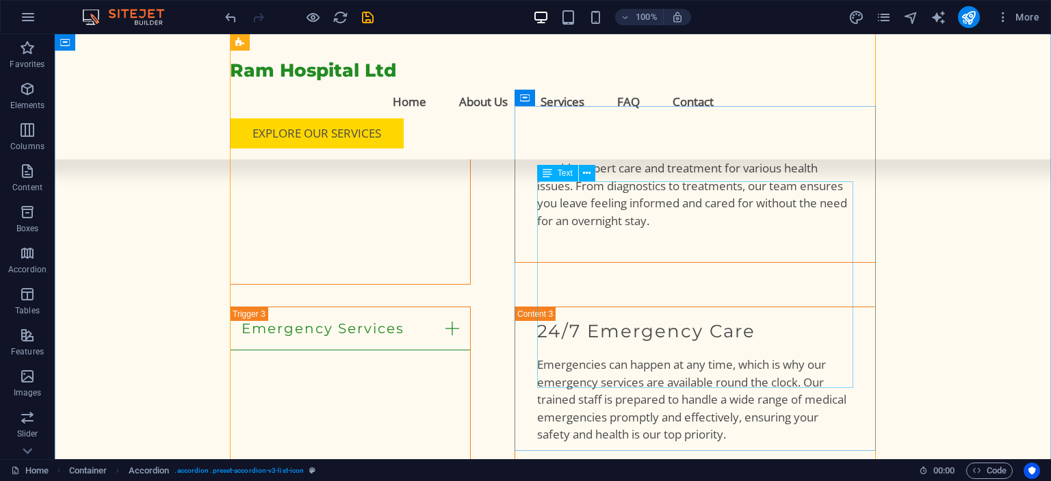
scroll to position [2625, 0]
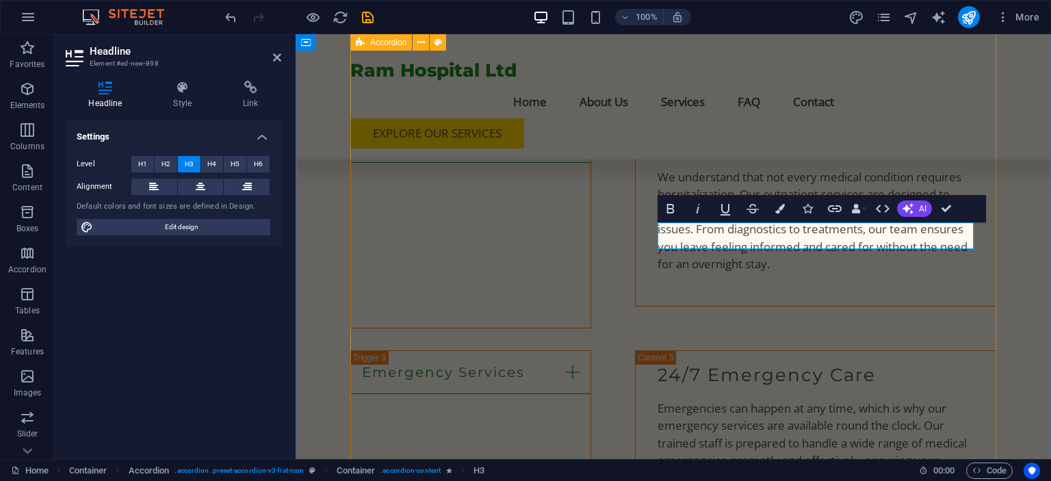
scroll to position [2572, 0]
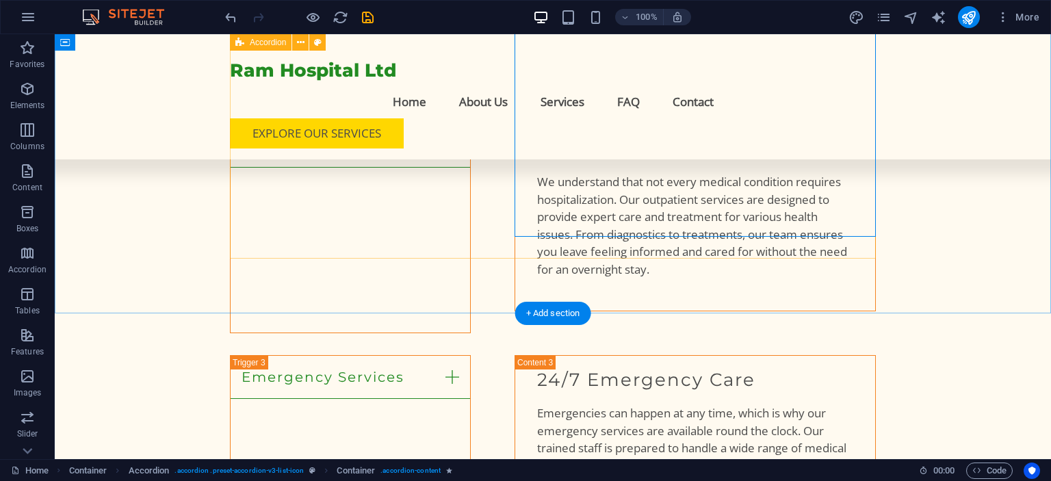
scroll to position [2812, 0]
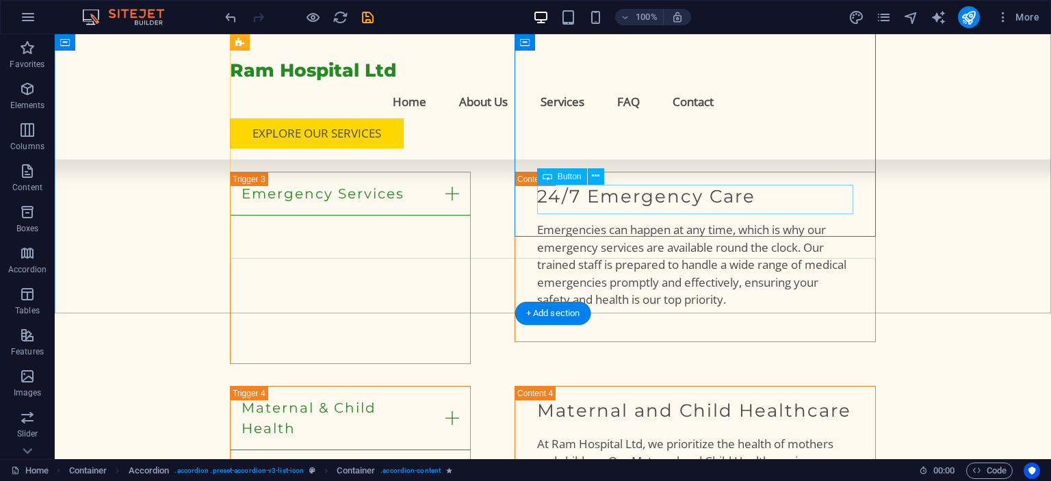
click at [595, 179] on icon at bounding box center [596, 176] width 8 height 14
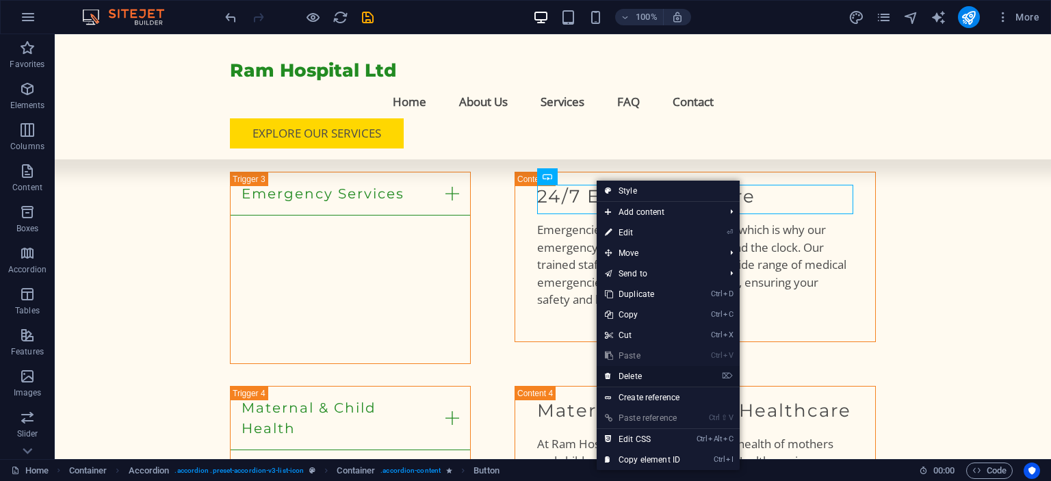
click at [636, 379] on link "⌦ Delete" at bounding box center [643, 376] width 92 height 21
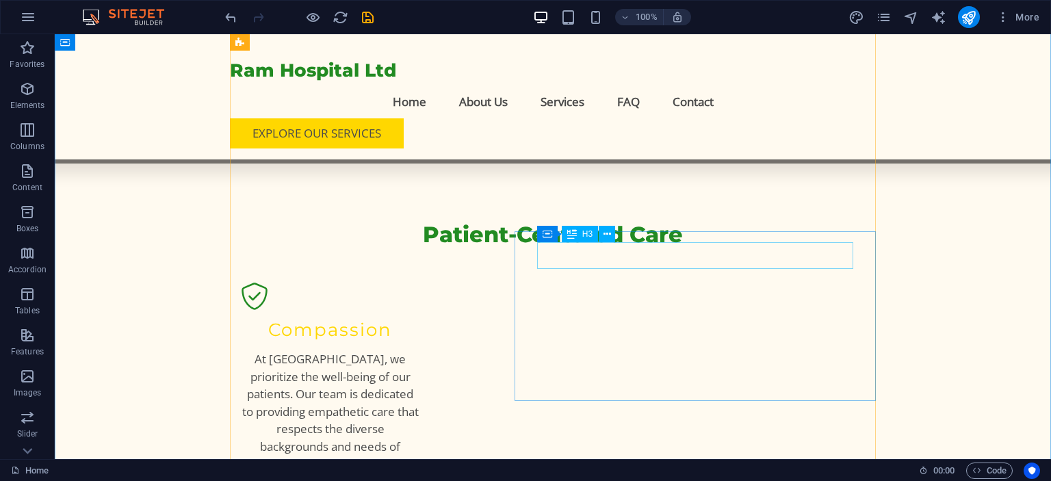
scroll to position [1593, 0]
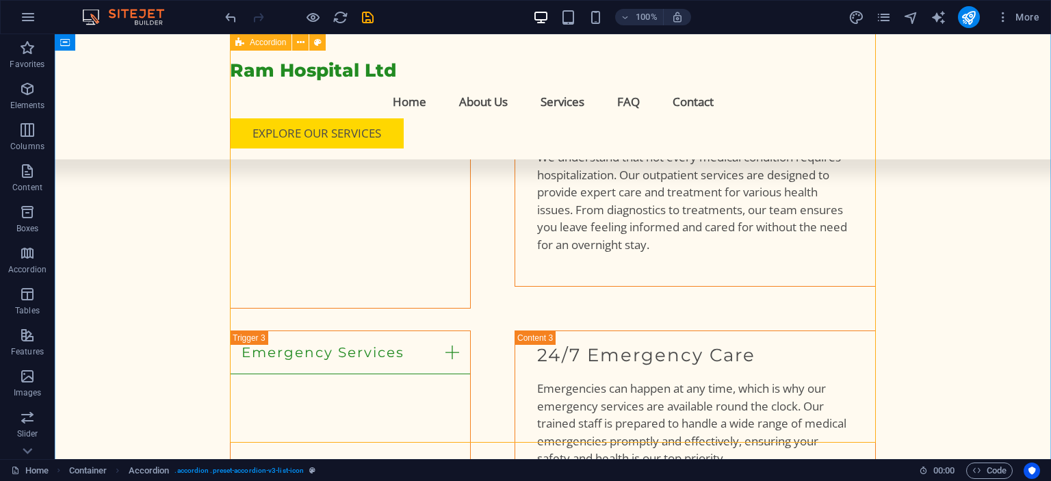
scroll to position [2577, 0]
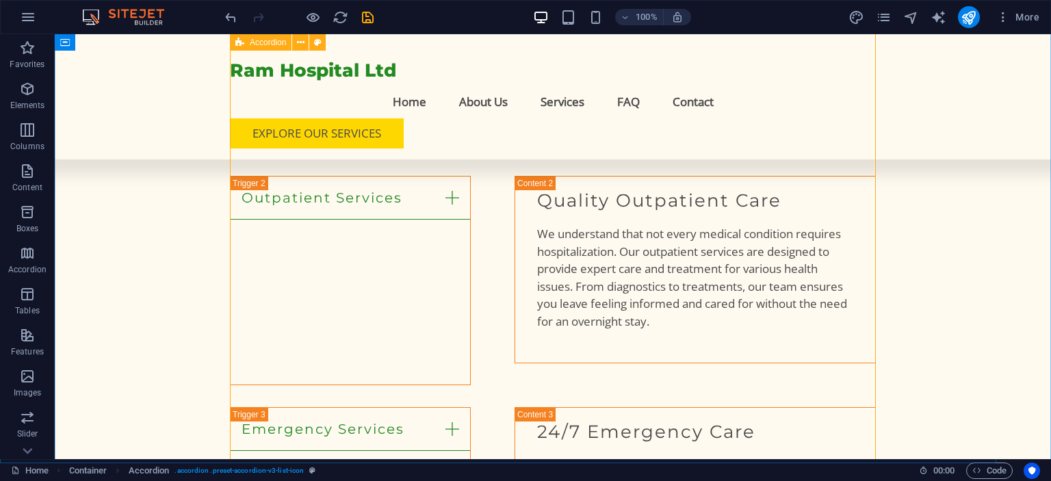
click at [276, 142] on icon at bounding box center [276, 145] width 8 height 14
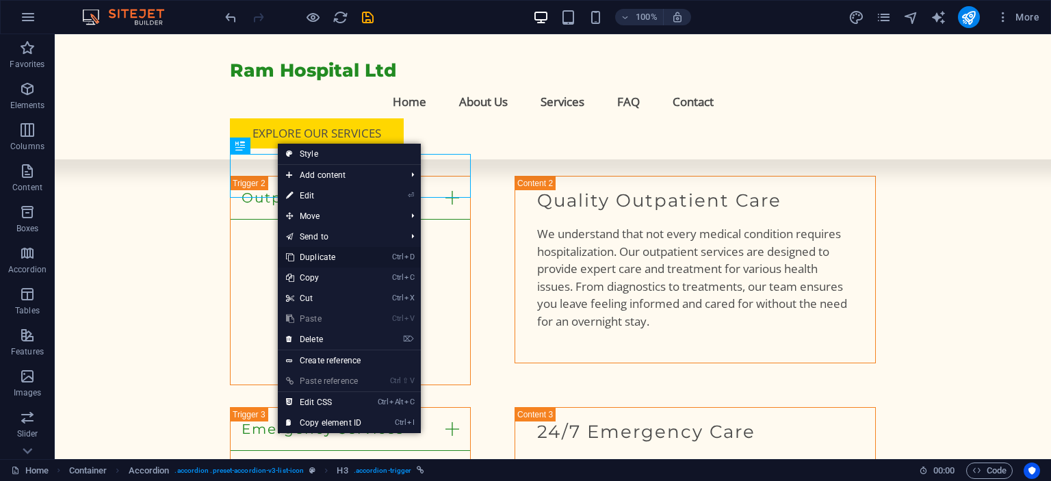
click at [313, 259] on link "Ctrl D Duplicate" at bounding box center [324, 257] width 92 height 21
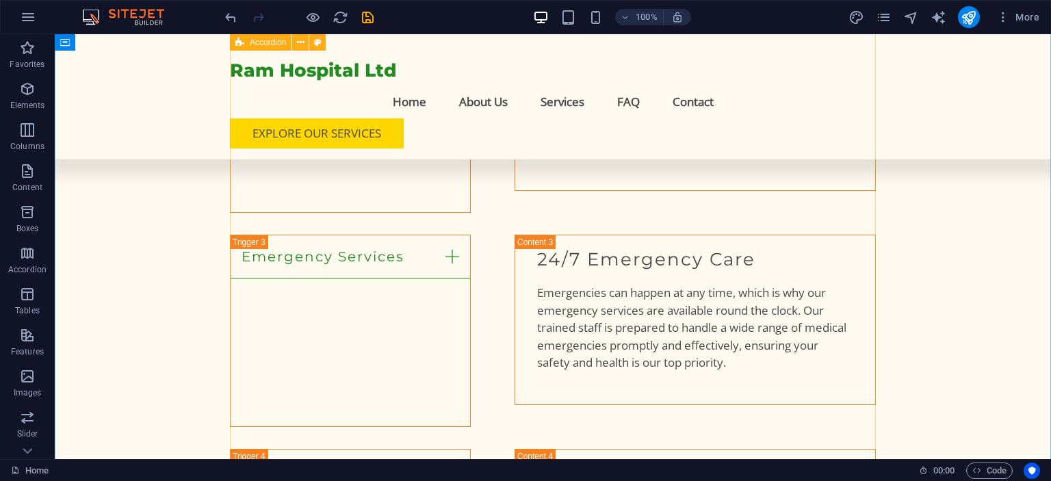
scroll to position [2750, 0]
click at [280, 311] on button at bounding box center [275, 304] width 16 height 16
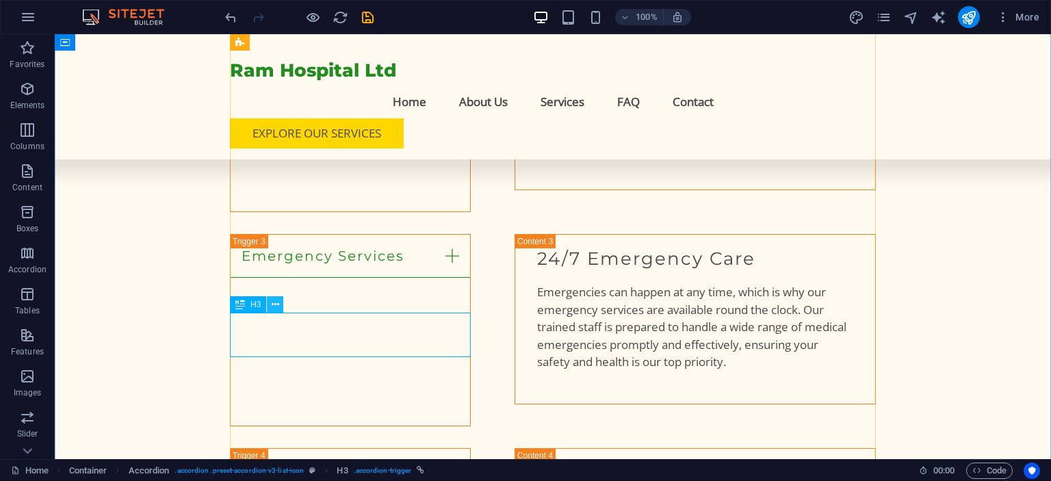
click at [280, 300] on button at bounding box center [275, 304] width 16 height 16
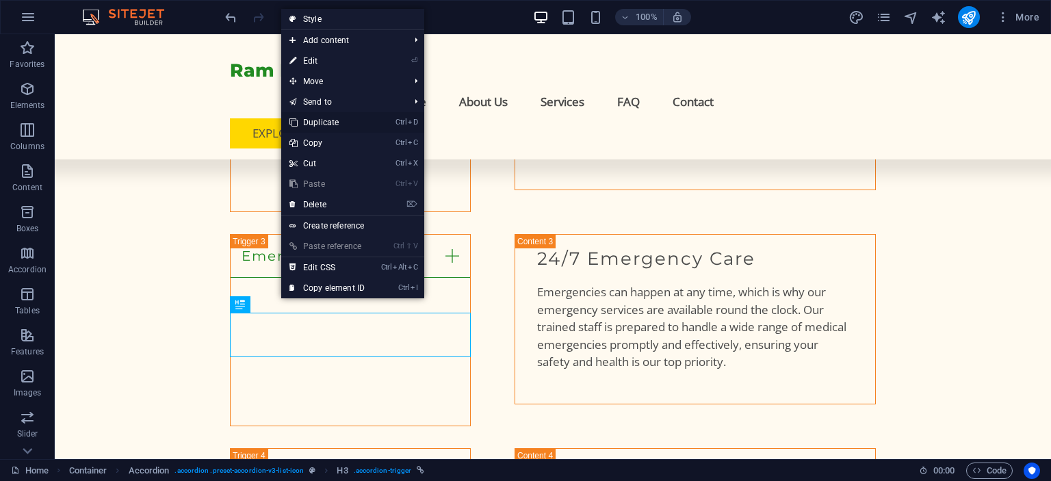
click at [354, 120] on link "Ctrl D Duplicate" at bounding box center [327, 122] width 92 height 21
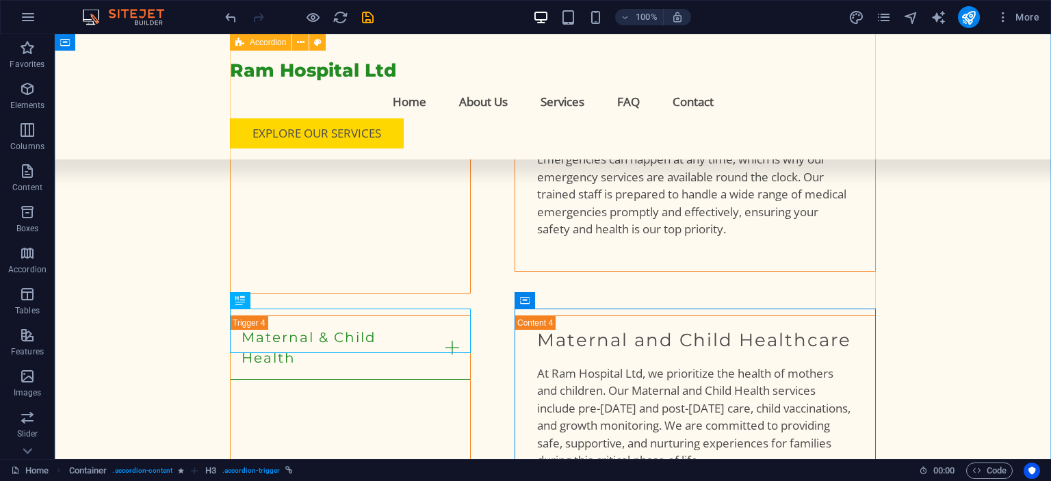
scroll to position [3088, 0]
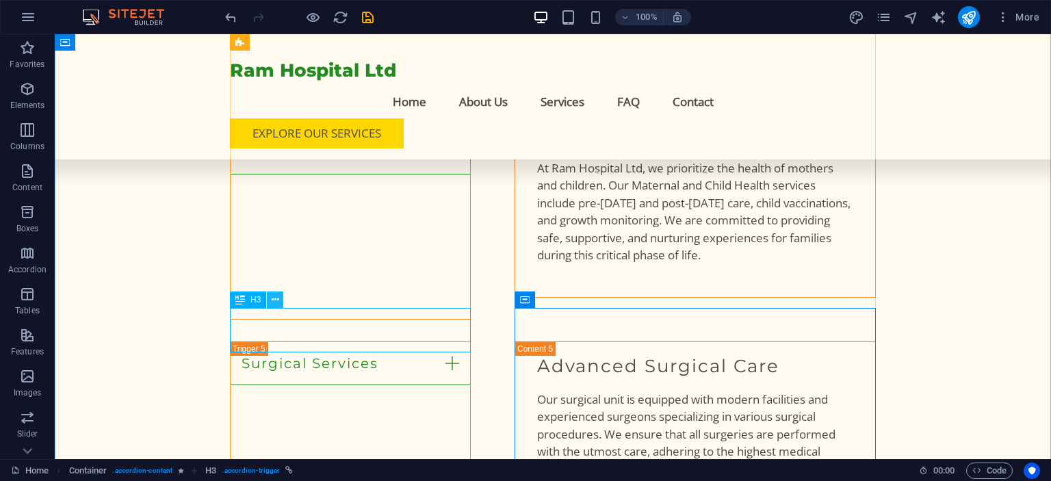
click at [277, 302] on icon at bounding box center [276, 300] width 8 height 14
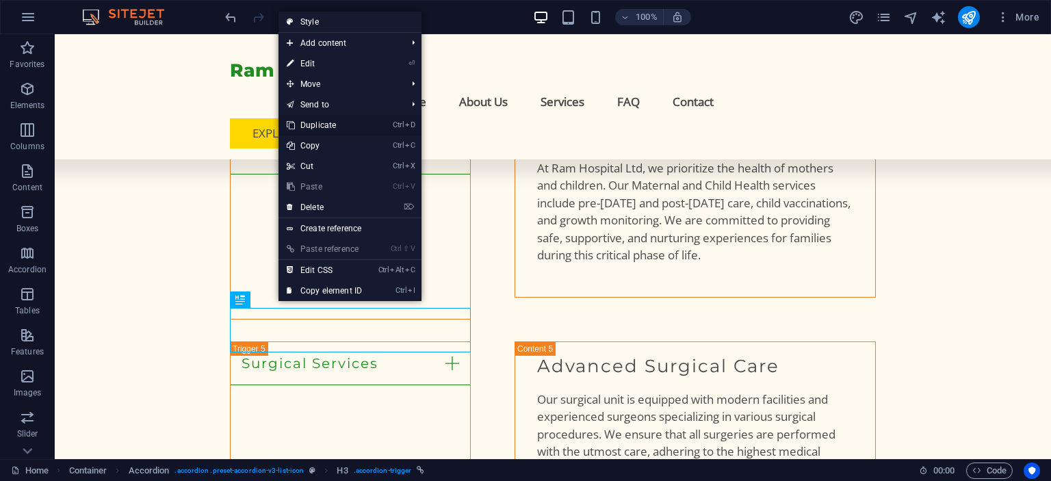
click at [341, 127] on link "Ctrl D Duplicate" at bounding box center [324, 125] width 92 height 21
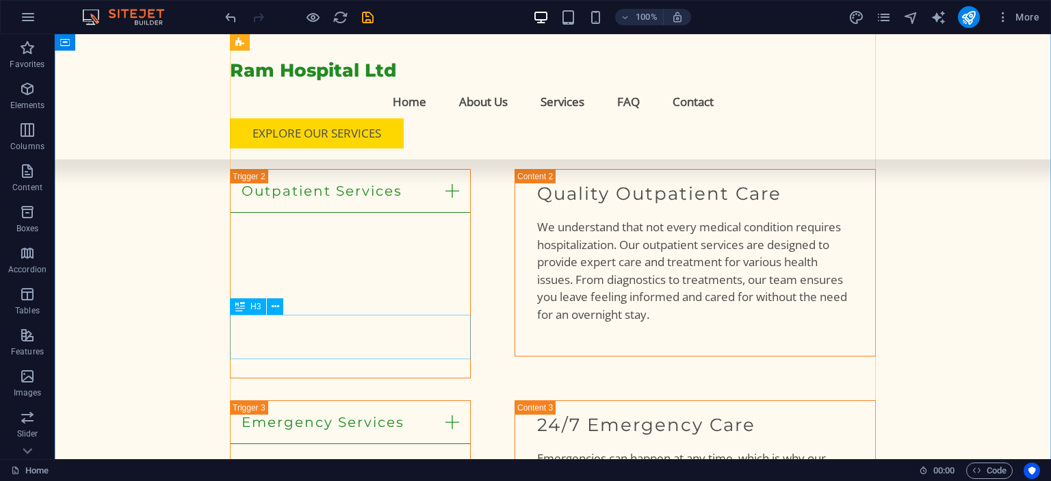
scroll to position [2755, 0]
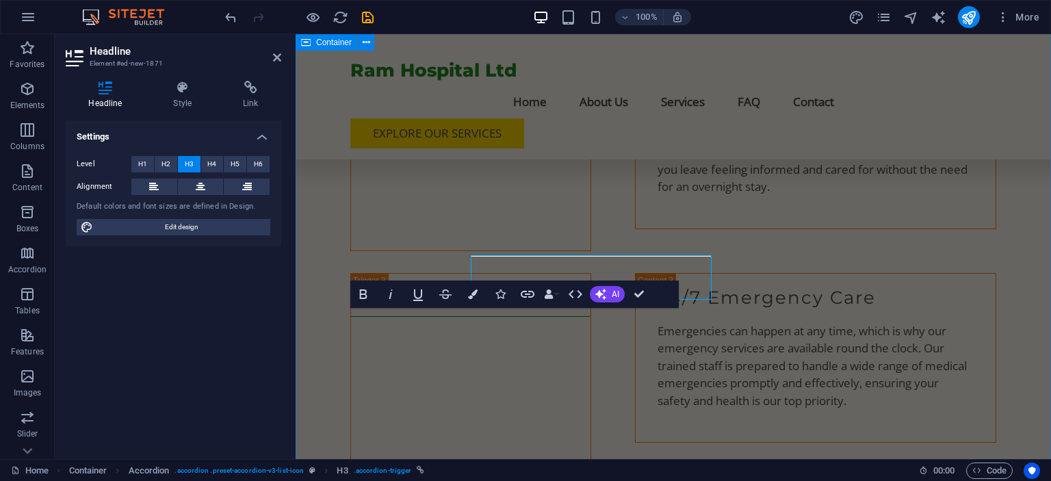
scroll to position [2808, 0]
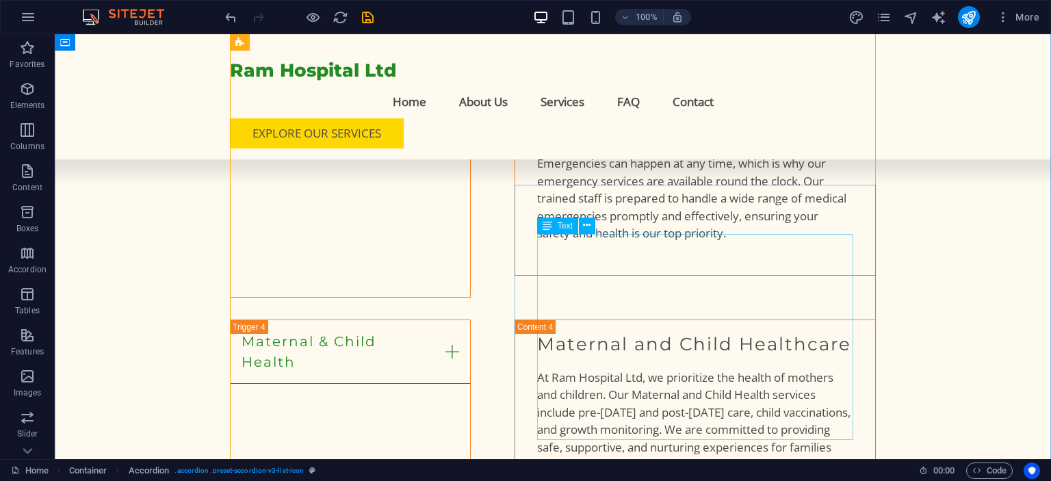
scroll to position [3166, 0]
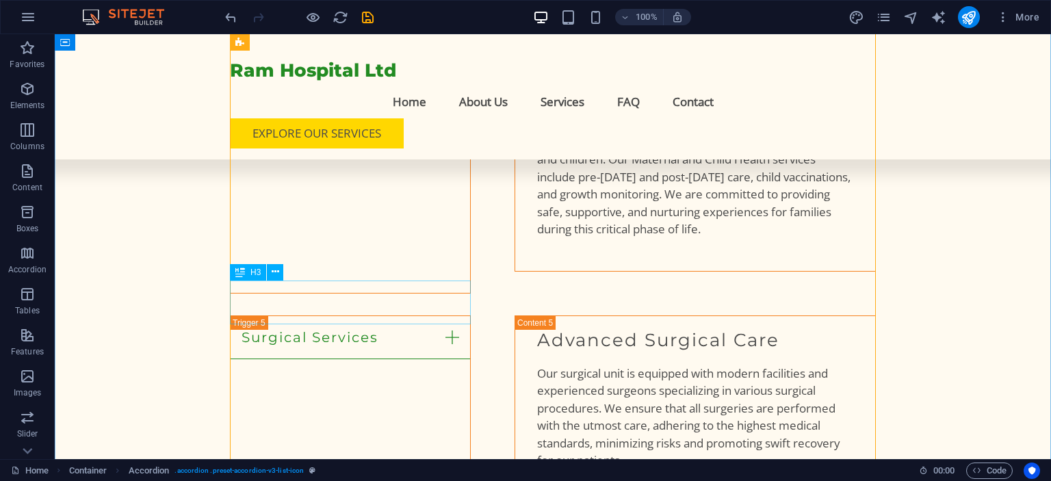
scroll to position [3117, 0]
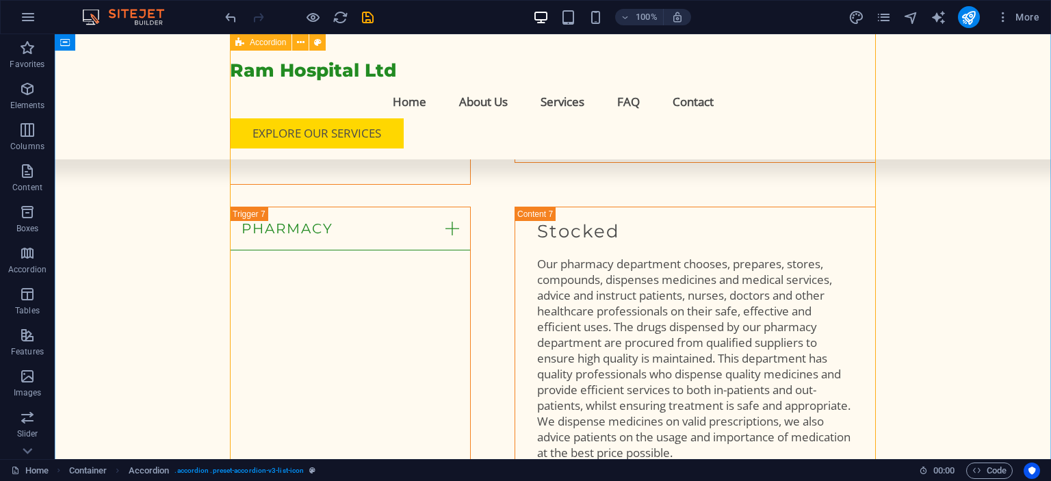
scroll to position [3568, 0]
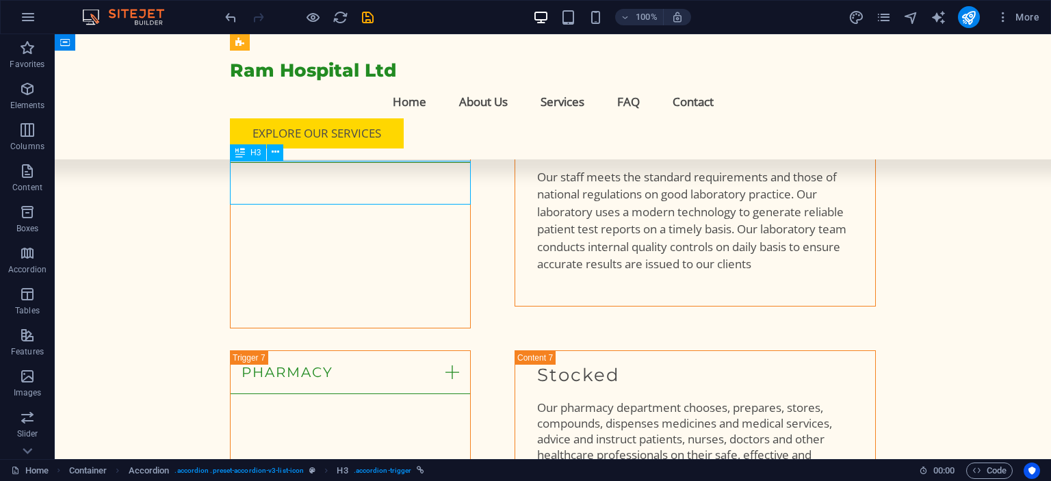
scroll to position [3620, 0]
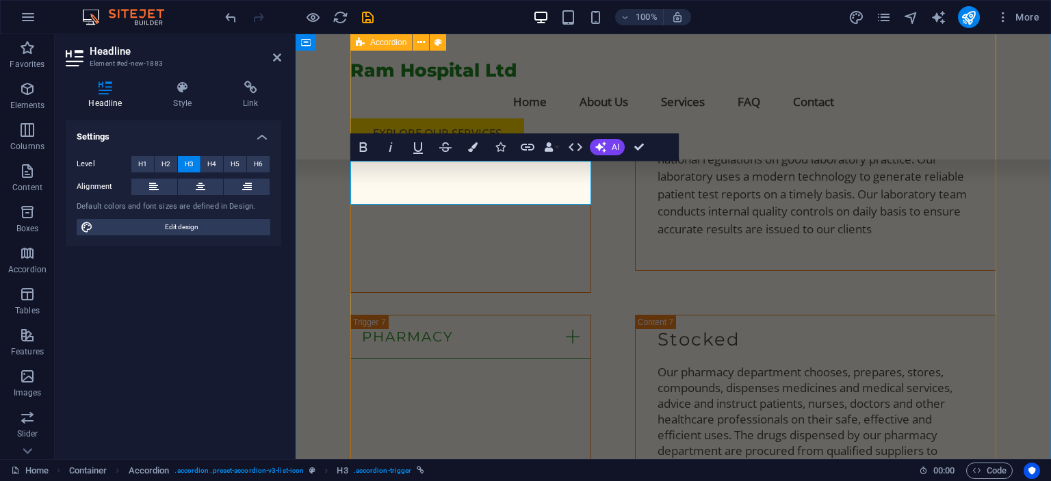
click at [467, 298] on div "Inpatient Services Comprehensive Inpatient Services Our inpatient team of healt…" at bounding box center [673, 234] width 646 height 2769
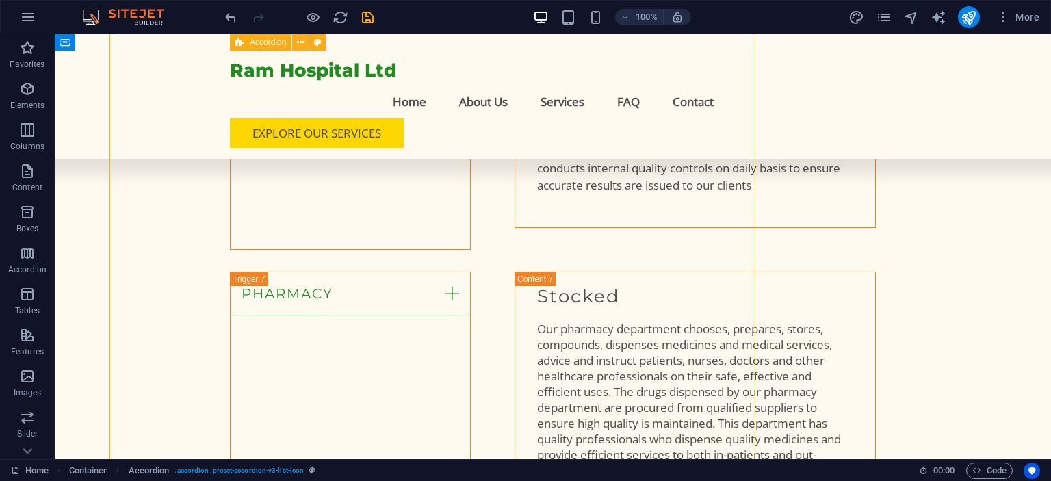
scroll to position [3568, 0]
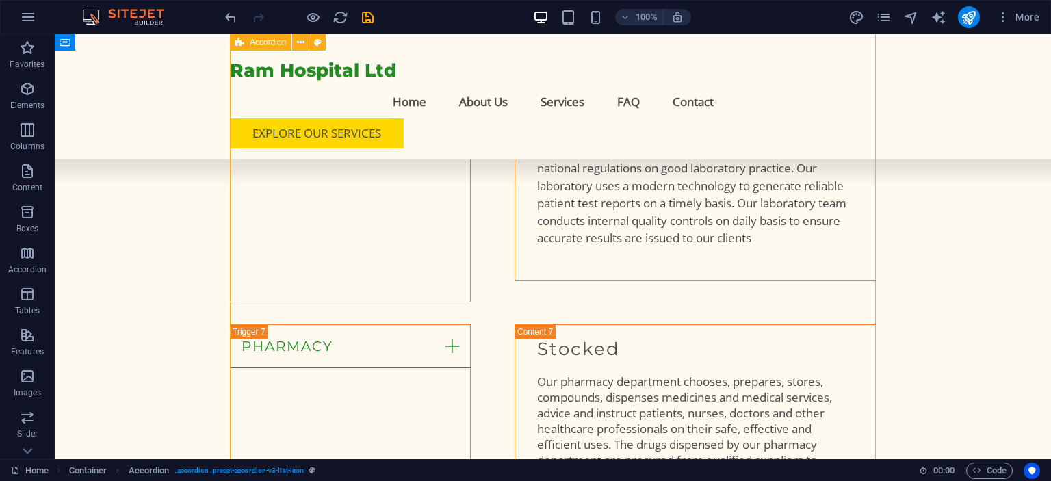
click at [442, 293] on div "Inpatient Services Comprehensive Inpatient Services Our inpatient team of healt…" at bounding box center [553, 243] width 646 height 2769
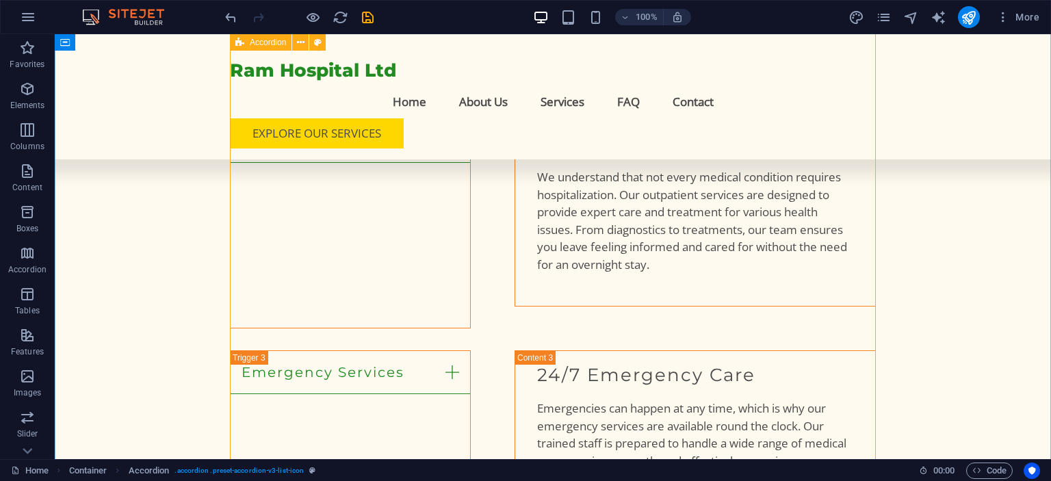
scroll to position [2572, 0]
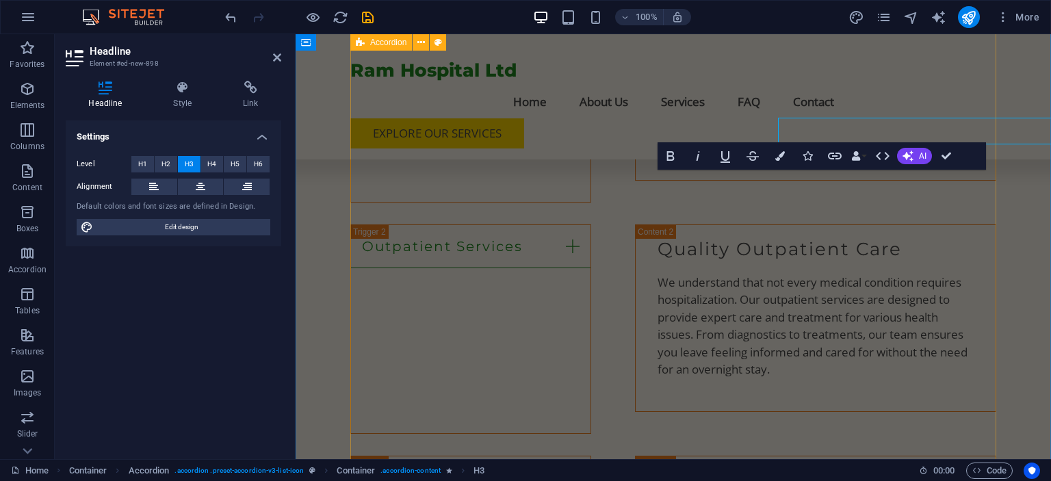
scroll to position [2625, 0]
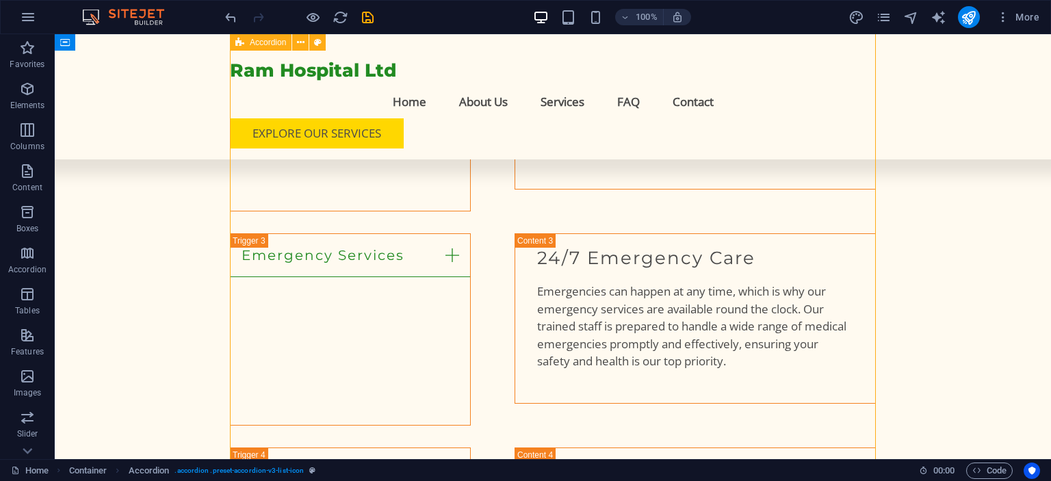
scroll to position [2883, 0]
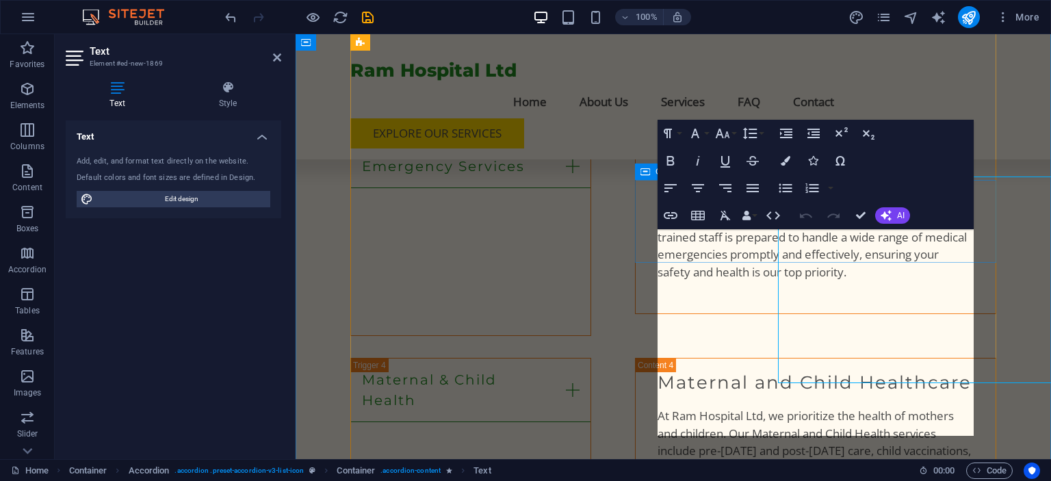
scroll to position [2935, 0]
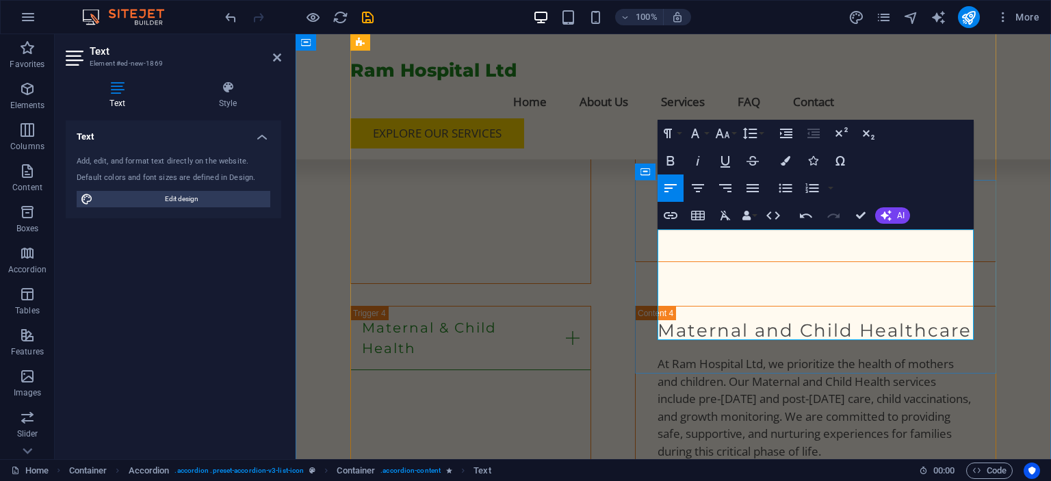
click at [784, 185] on icon "button" at bounding box center [785, 187] width 13 height 9
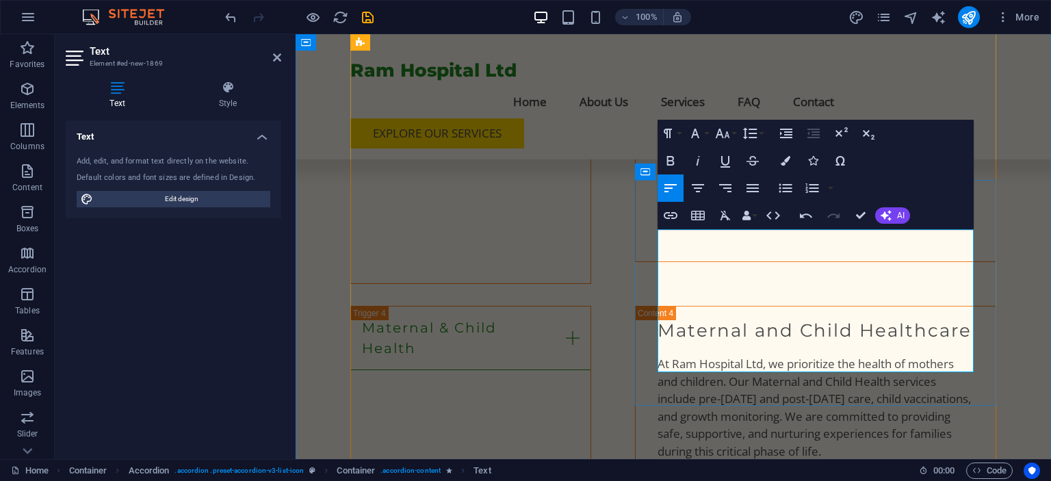
click at [806, 183] on icon "button" at bounding box center [812, 188] width 16 height 16
click at [811, 186] on icon "button" at bounding box center [812, 188] width 16 height 16
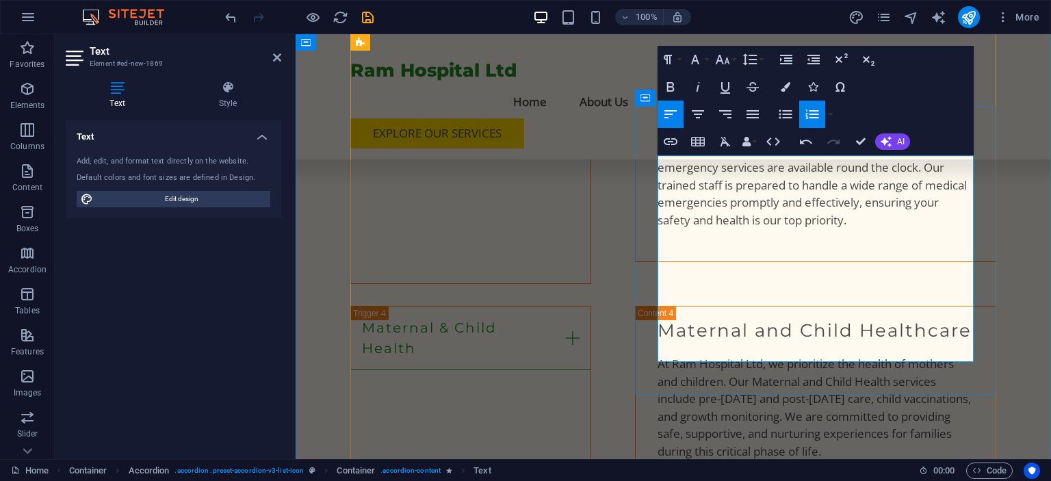
scroll to position [3009, 0]
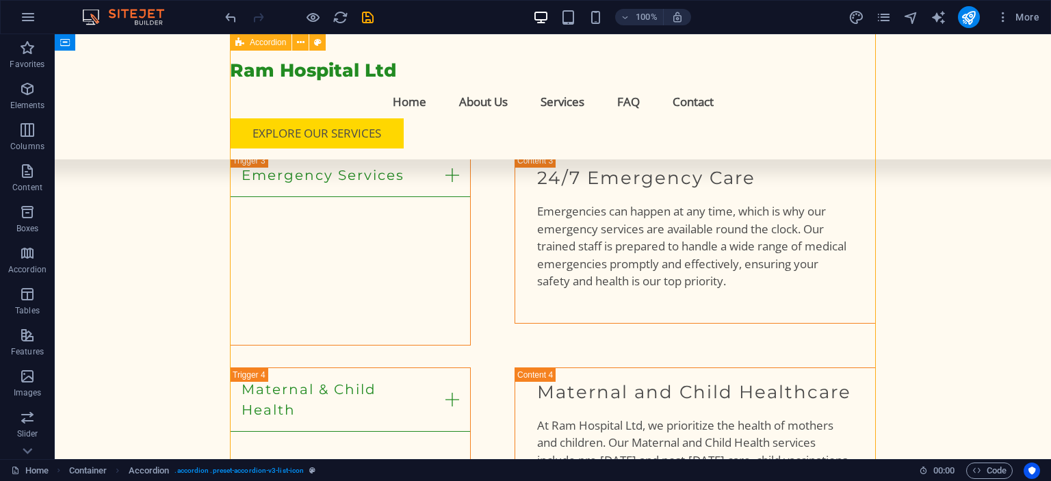
scroll to position [2831, 0]
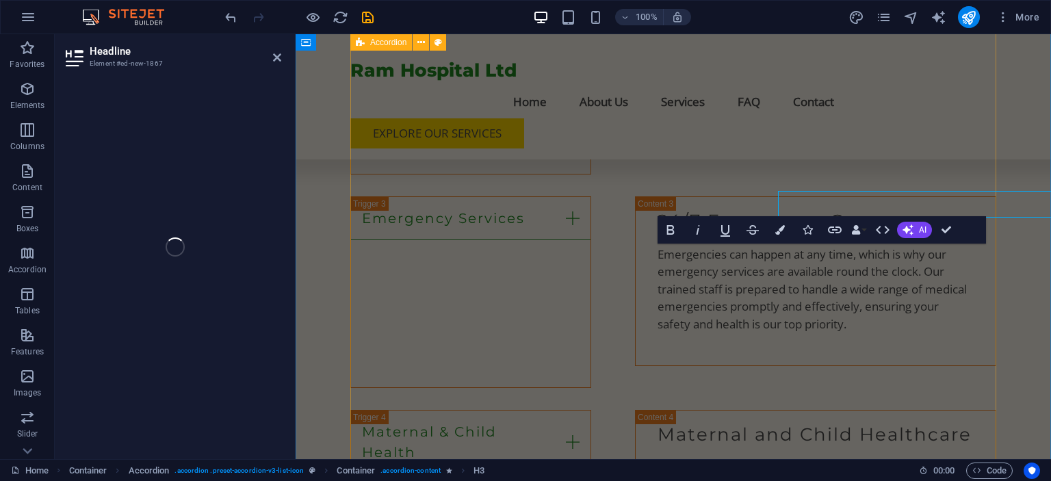
scroll to position [2883, 0]
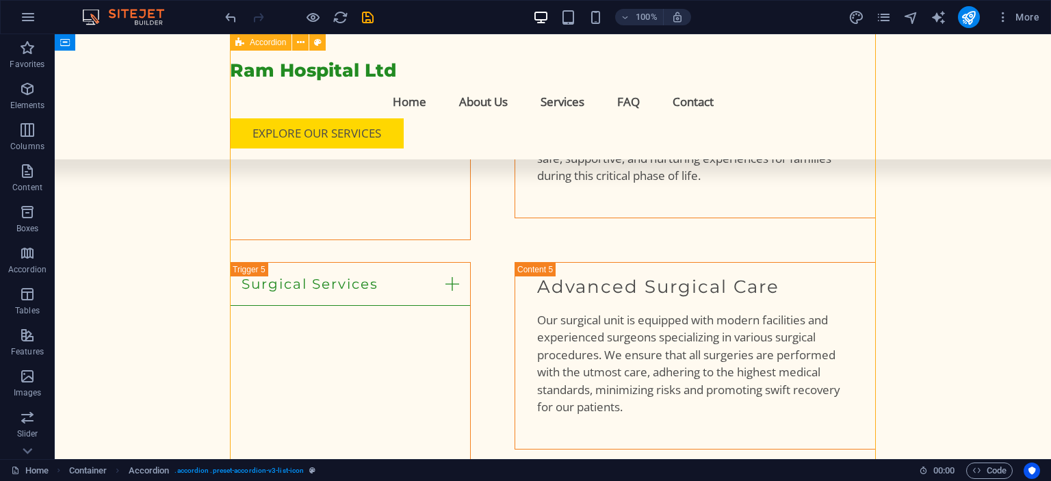
scroll to position [3168, 0]
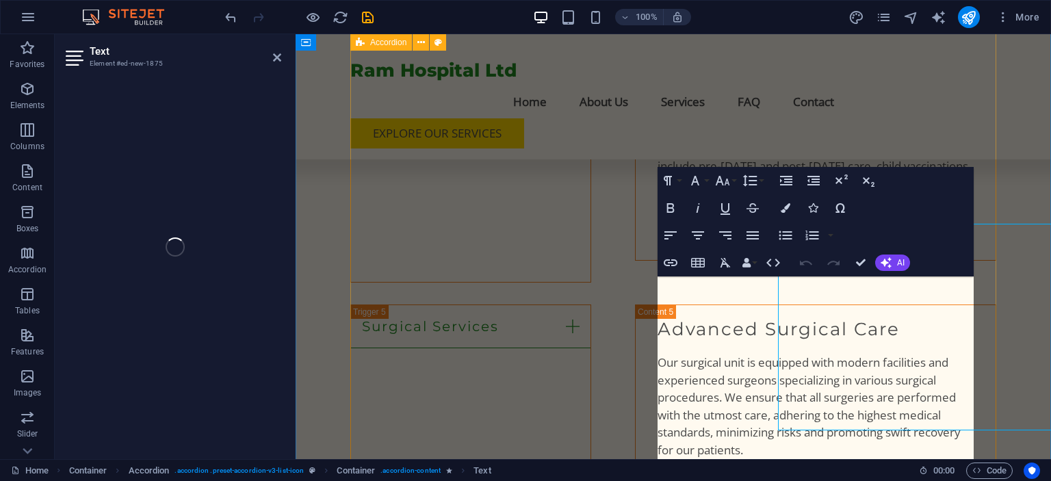
scroll to position [3221, 0]
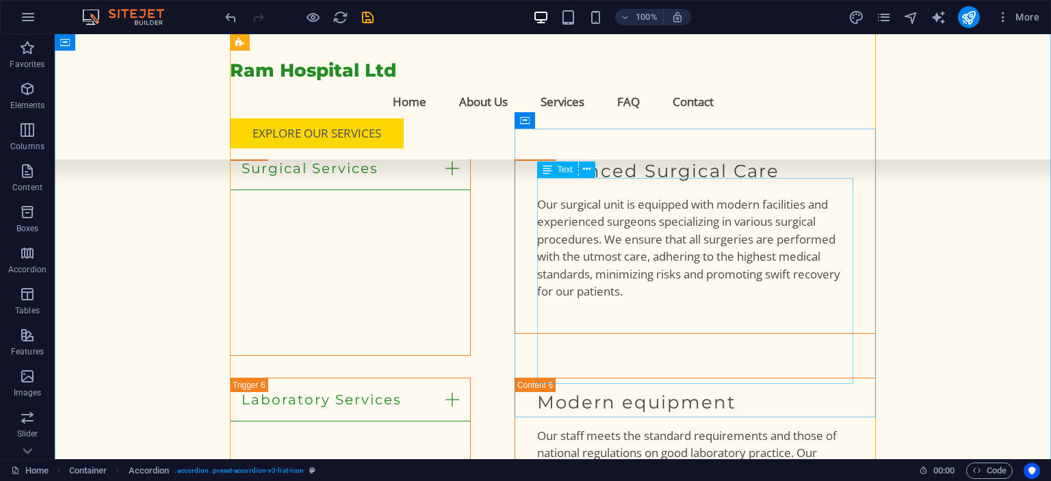
scroll to position [3241, 0]
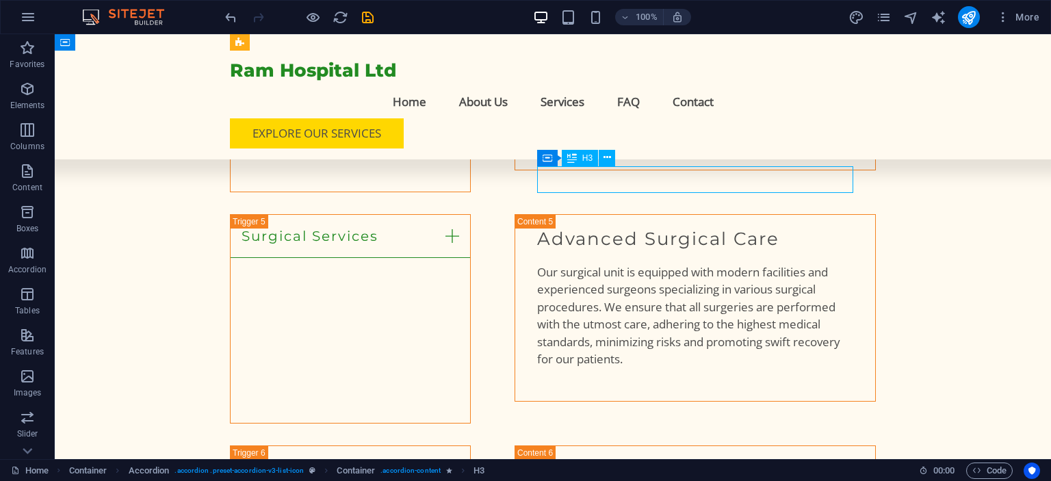
scroll to position [3293, 0]
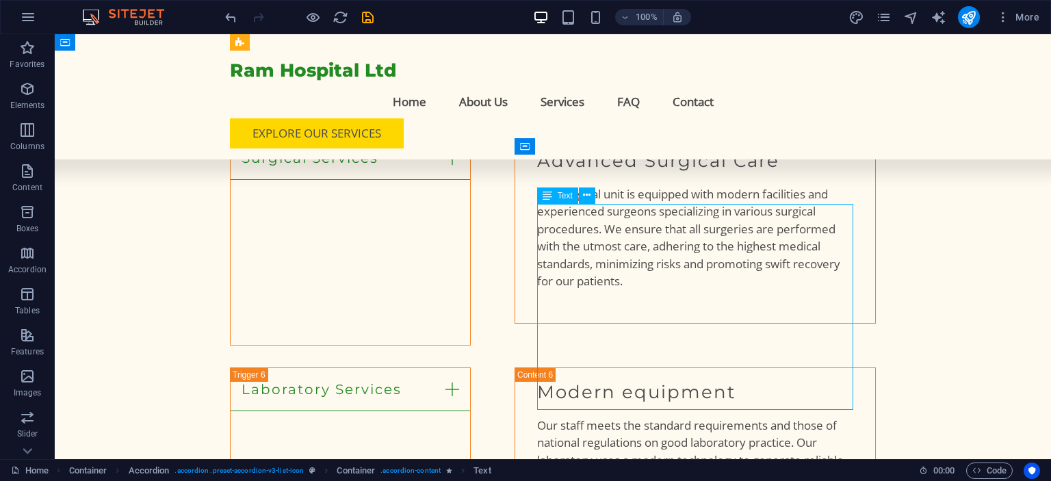
scroll to position [3241, 0]
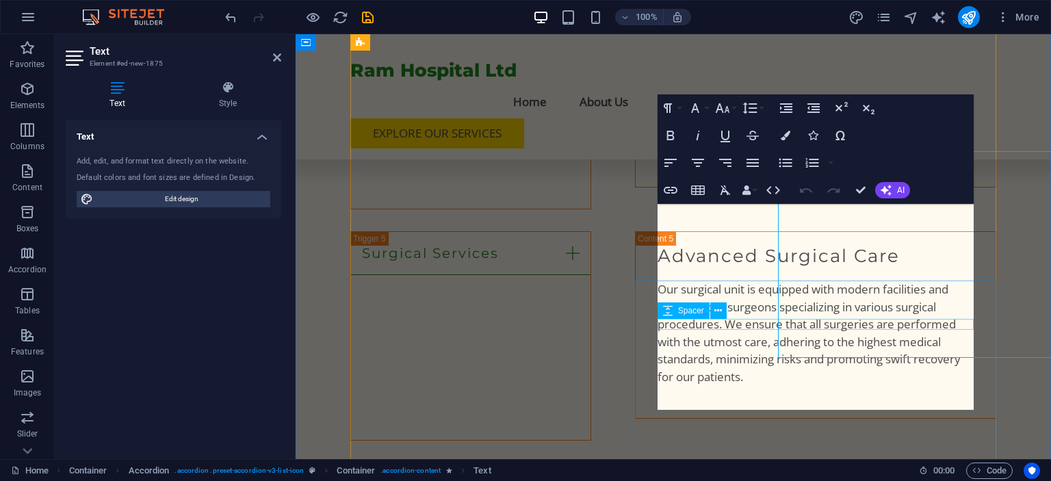
scroll to position [3293, 0]
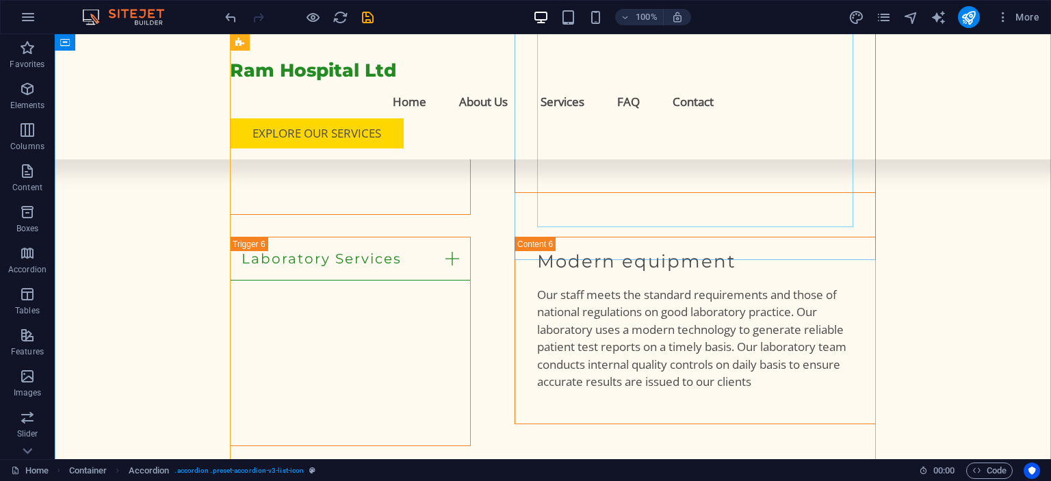
scroll to position [3425, 0]
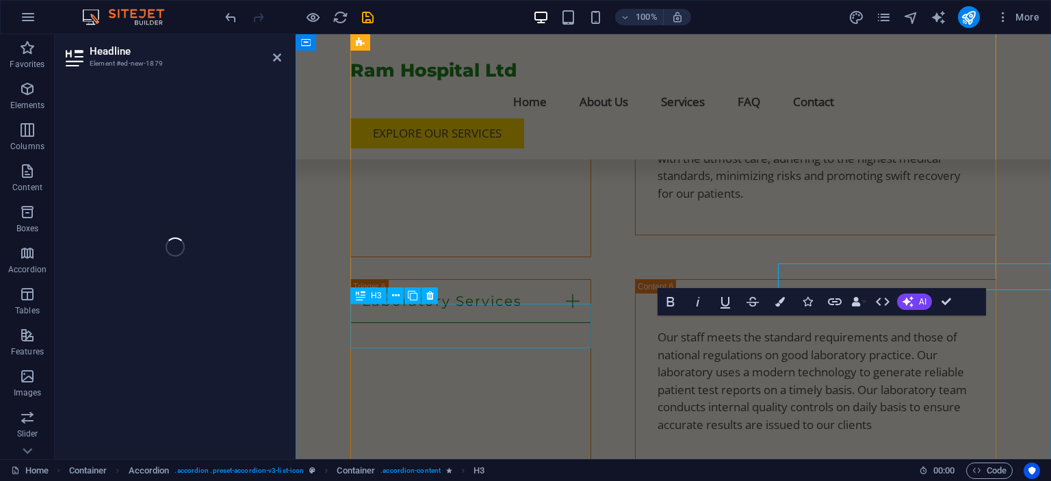
scroll to position [3477, 0]
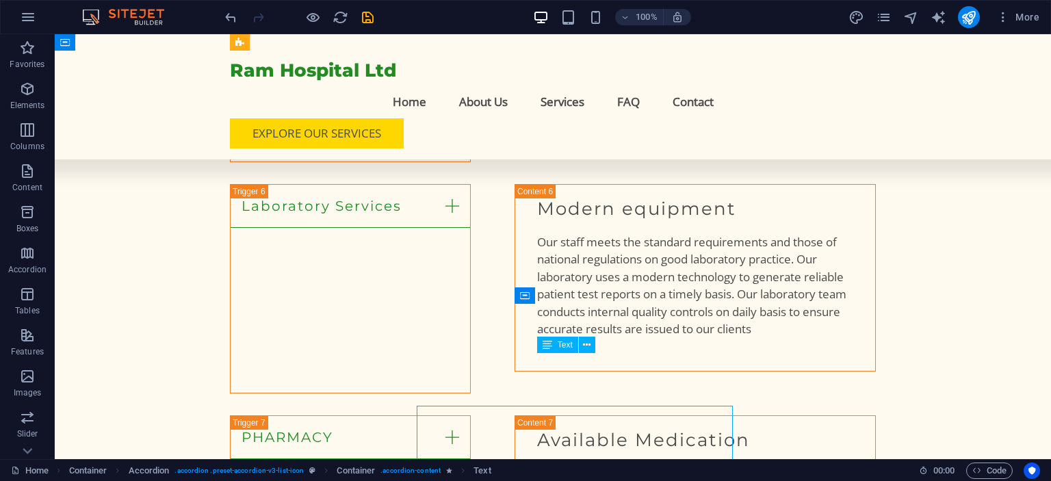
scroll to position [3425, 0]
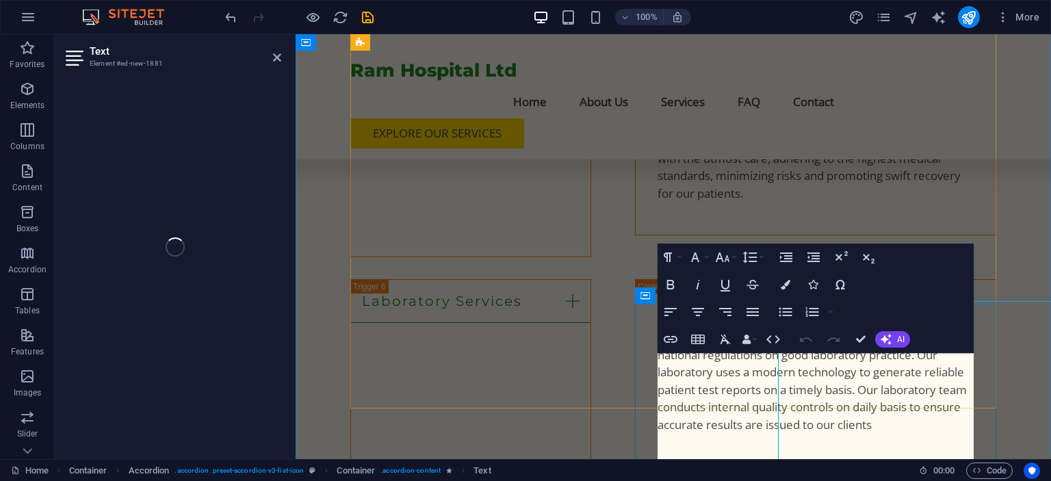
scroll to position [3477, 0]
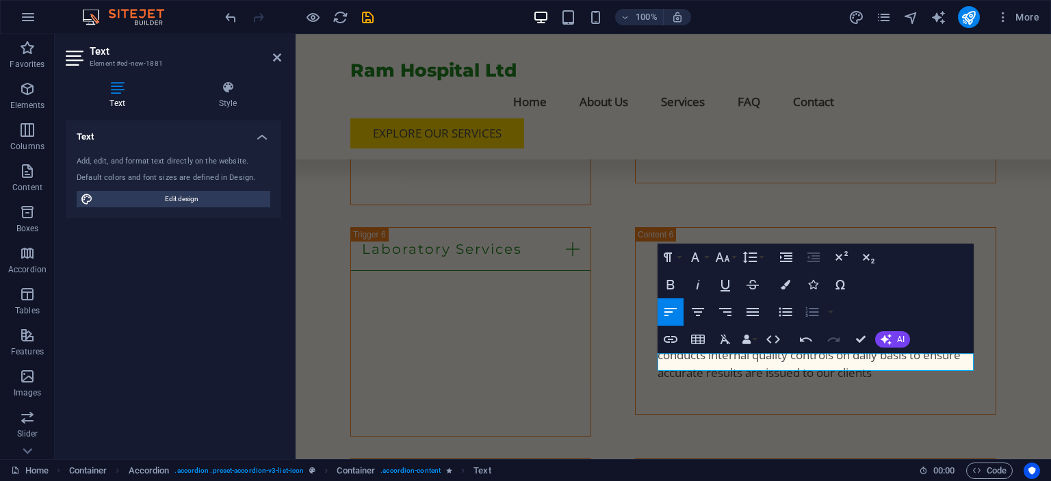
click at [812, 316] on icon "button" at bounding box center [811, 312] width 13 height 10
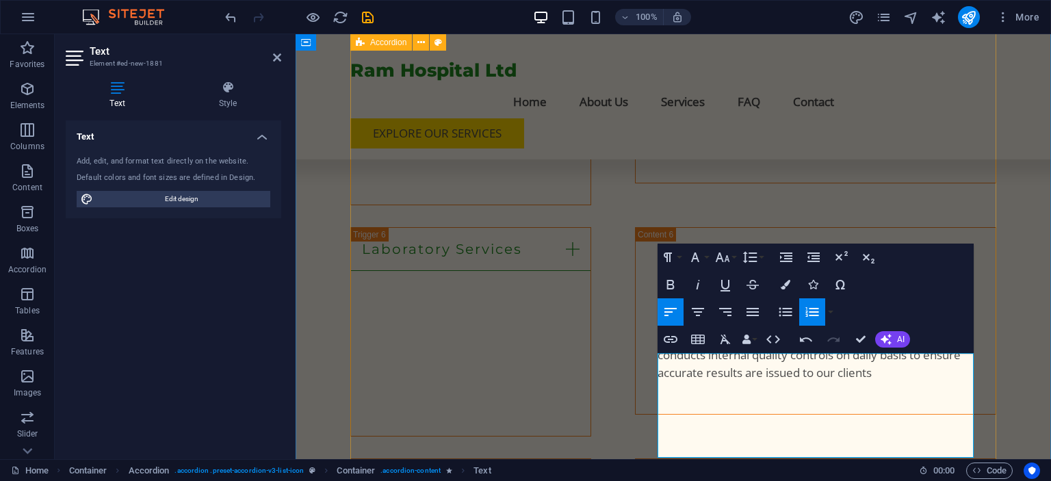
click at [617, 393] on div "Inpatient Services Comprehensive Inpatient Services Our inpatient team of healt…" at bounding box center [673, 327] width 646 height 2669
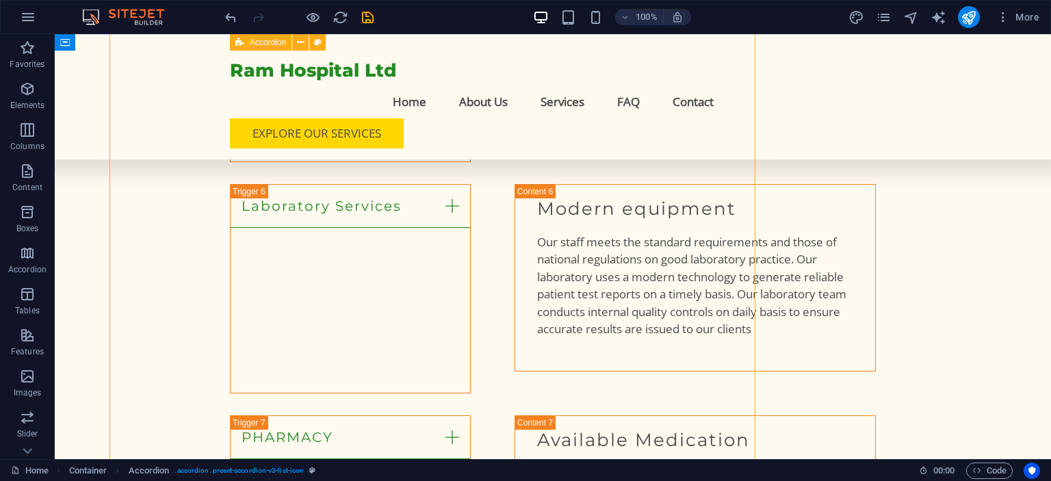
scroll to position [3425, 0]
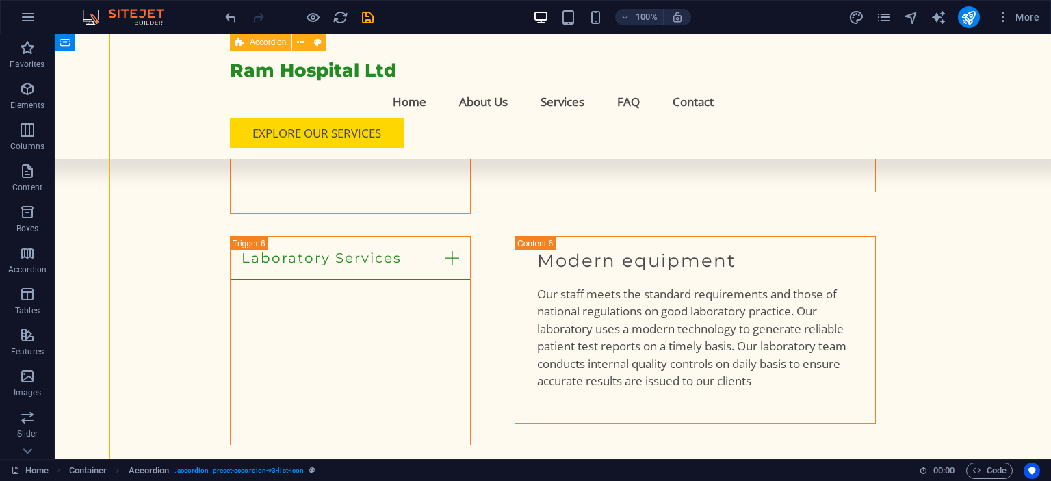
click at [499, 385] on div "Inpatient Services Comprehensive Inpatient Services Our inpatient team of healt…" at bounding box center [553, 336] width 646 height 2669
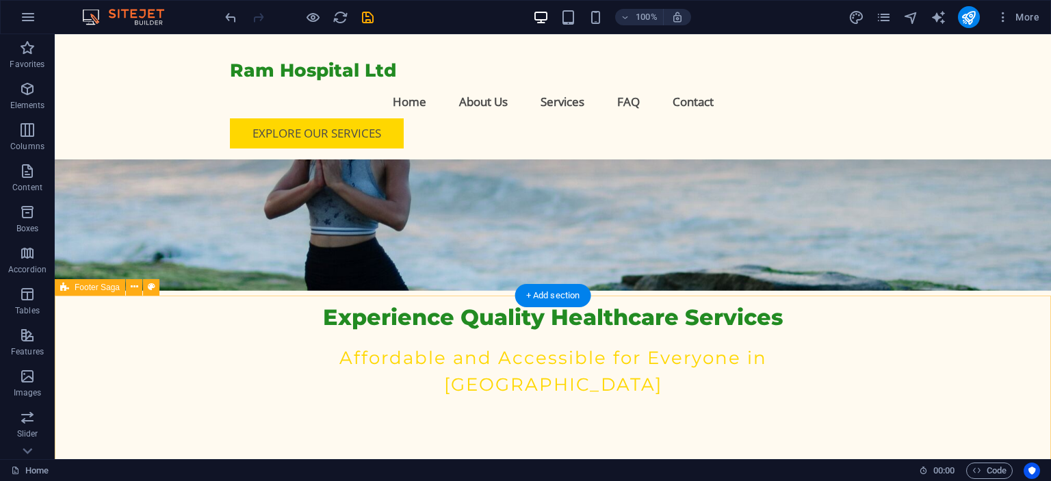
scroll to position [5120, 0]
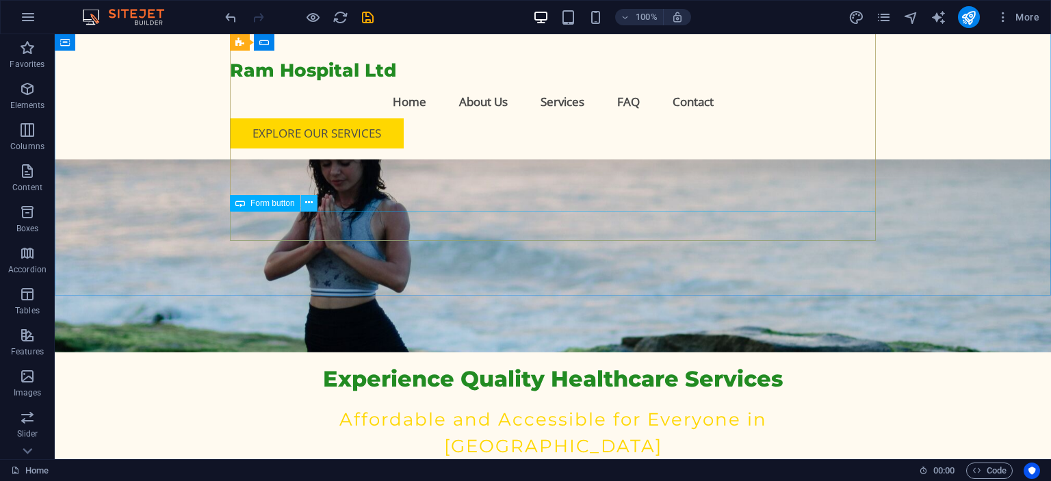
click at [311, 205] on icon at bounding box center [309, 203] width 8 height 14
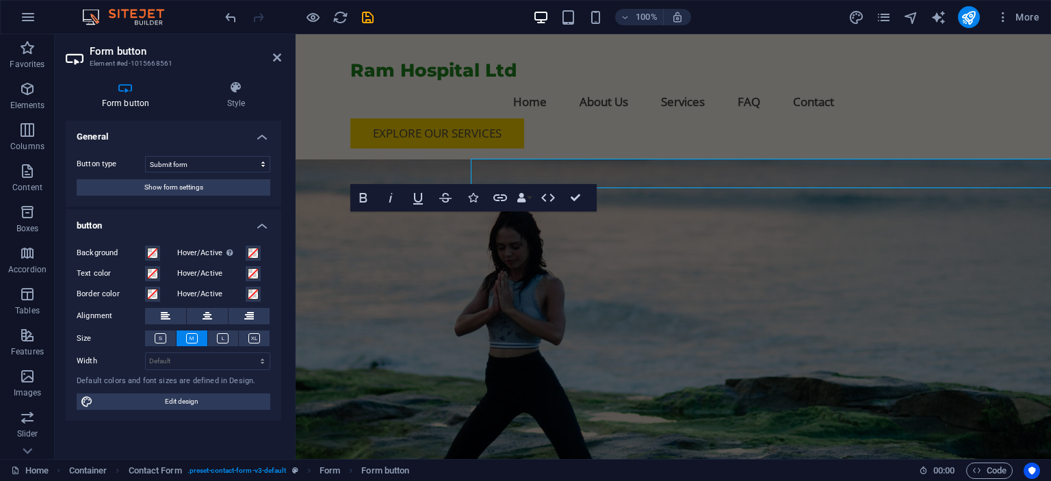
scroll to position [5173, 0]
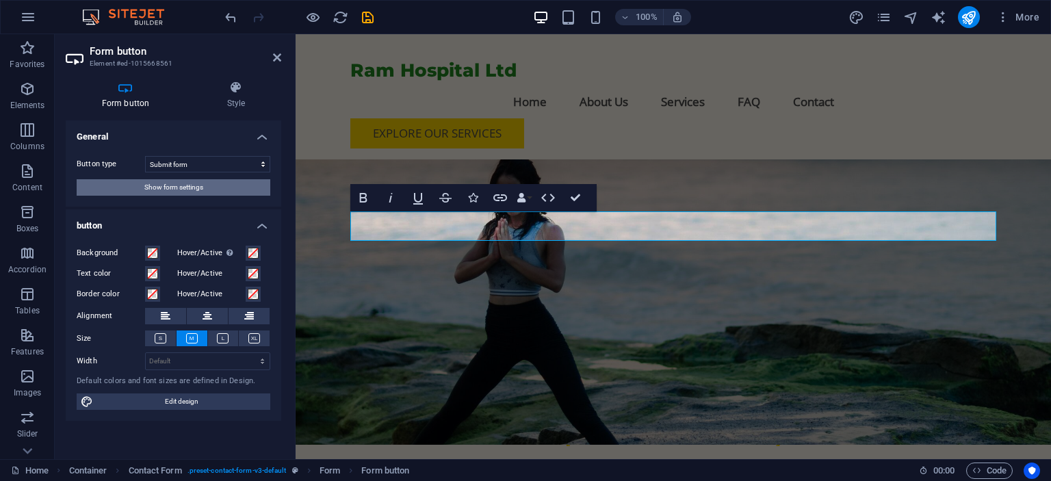
click at [163, 183] on span "Show form settings" at bounding box center [173, 187] width 59 height 16
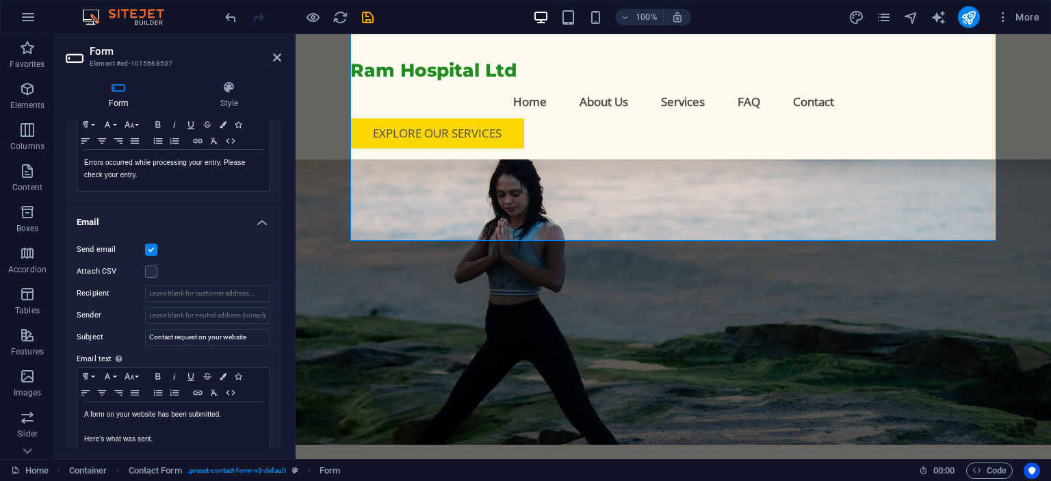
scroll to position [387, 0]
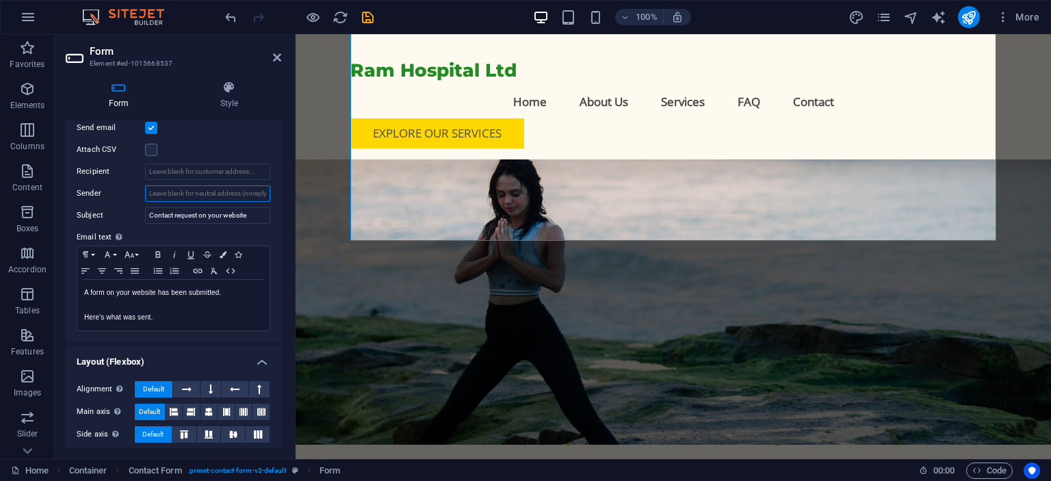
click at [204, 194] on input "Sender" at bounding box center [207, 193] width 125 height 16
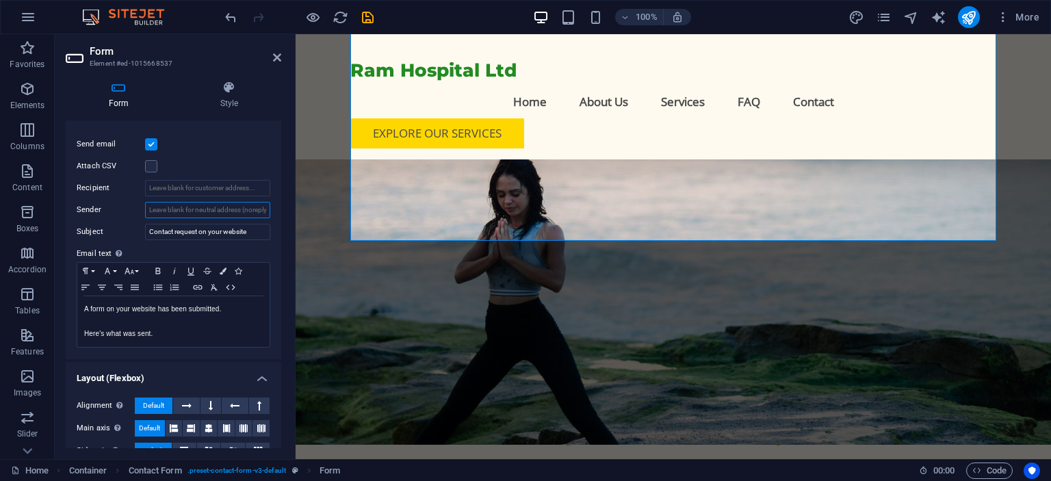
scroll to position [370, 0]
type input "h"
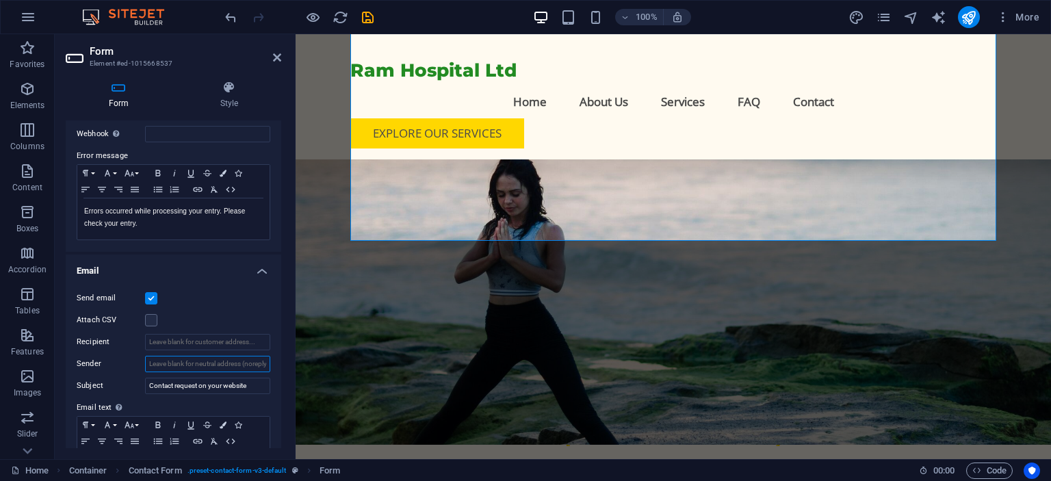
scroll to position [0, 0]
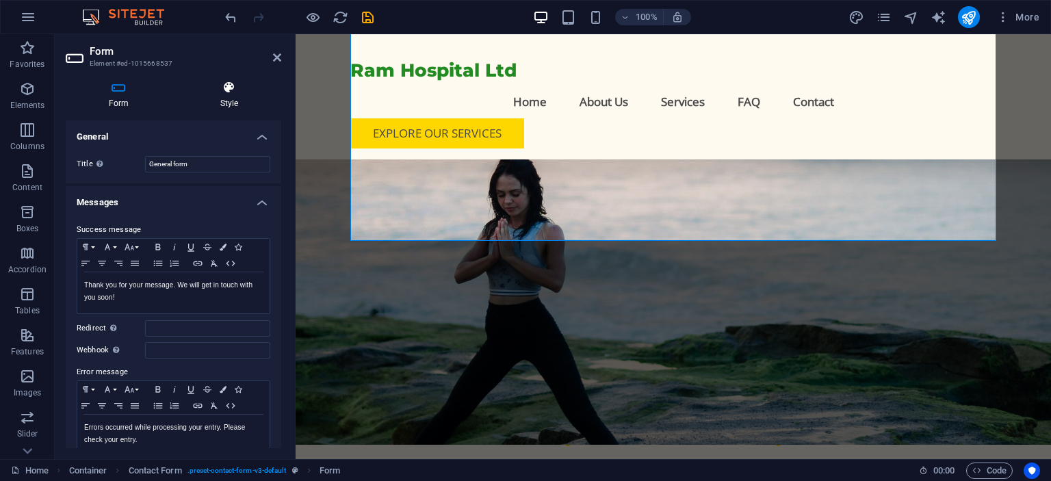
click at [220, 101] on h4 "Style" at bounding box center [229, 95] width 104 height 29
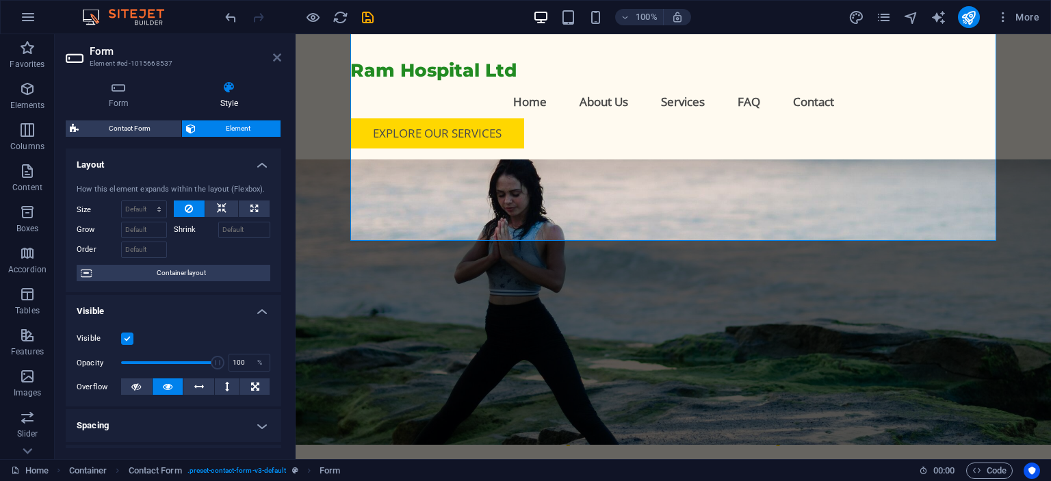
click at [276, 57] on icon at bounding box center [277, 57] width 8 height 11
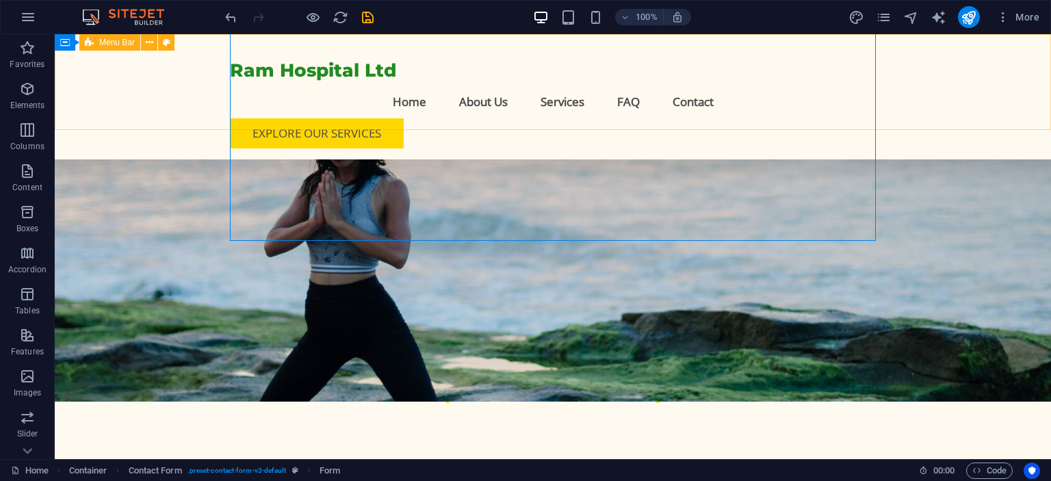
scroll to position [5120, 0]
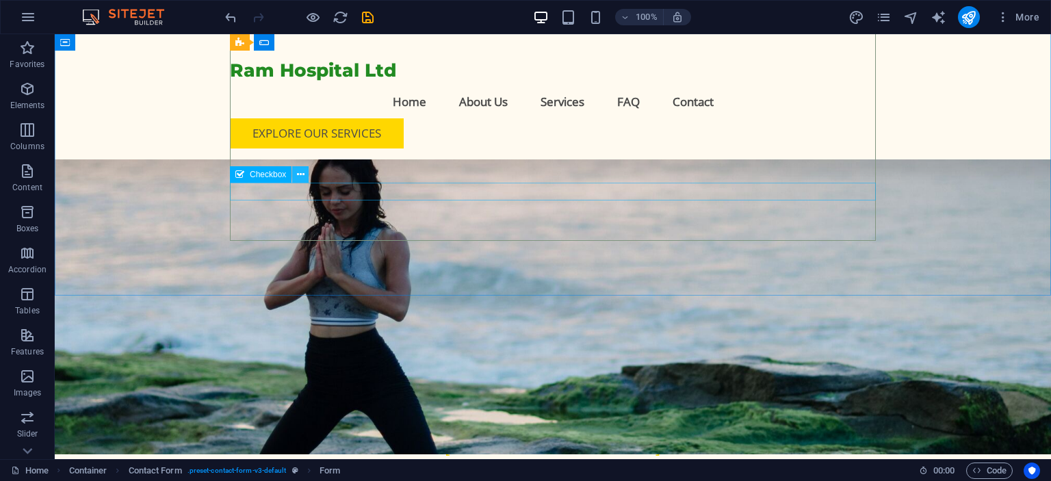
click at [300, 177] on icon at bounding box center [301, 175] width 8 height 14
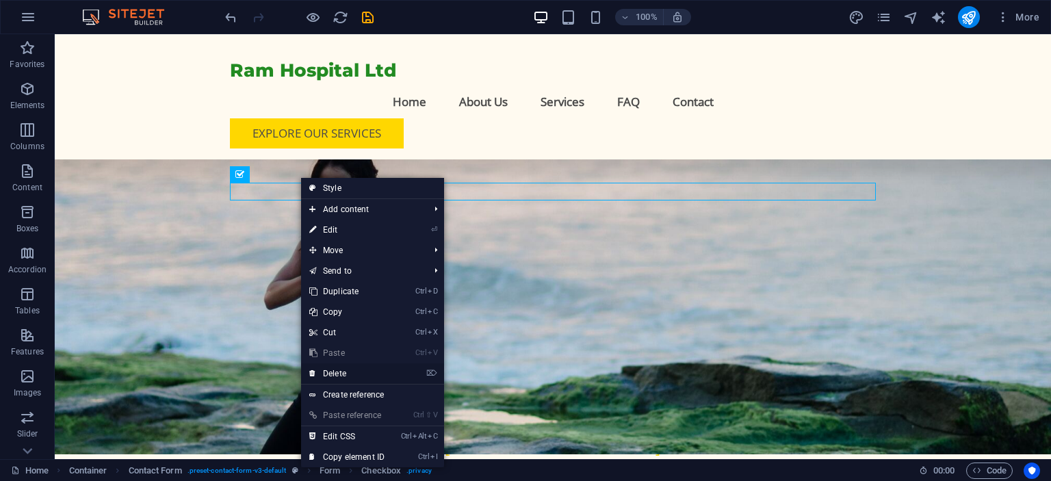
click at [342, 370] on link "⌦ Delete" at bounding box center [347, 373] width 92 height 21
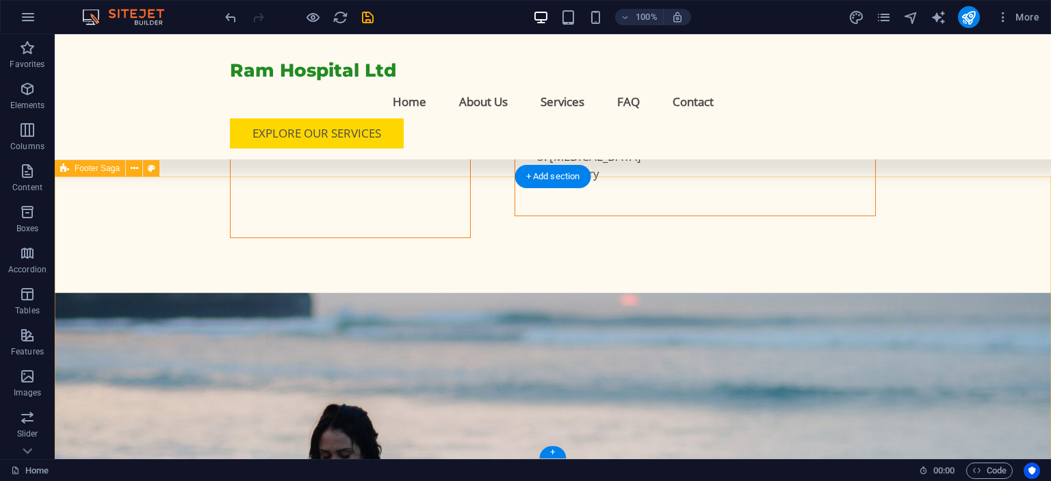
scroll to position [5211, 0]
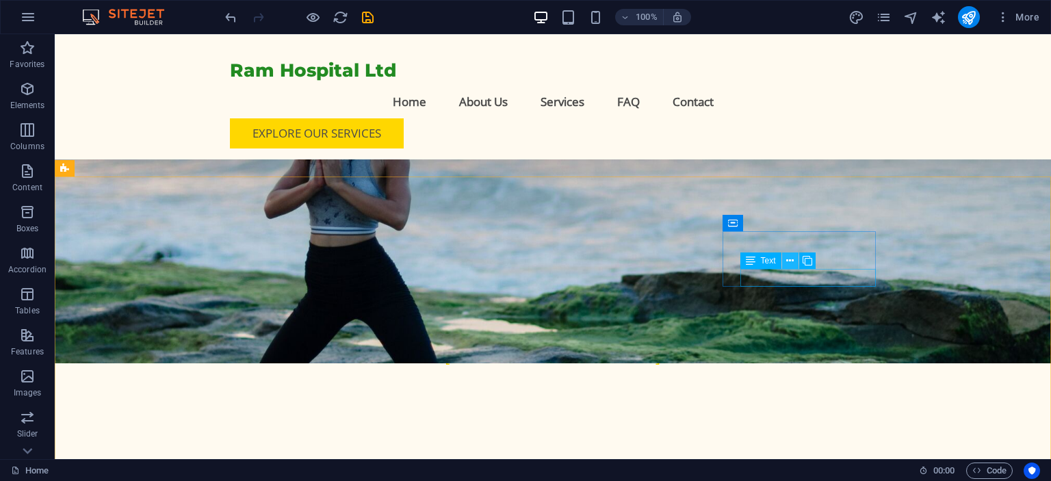
click at [783, 269] on button at bounding box center [790, 260] width 16 height 16
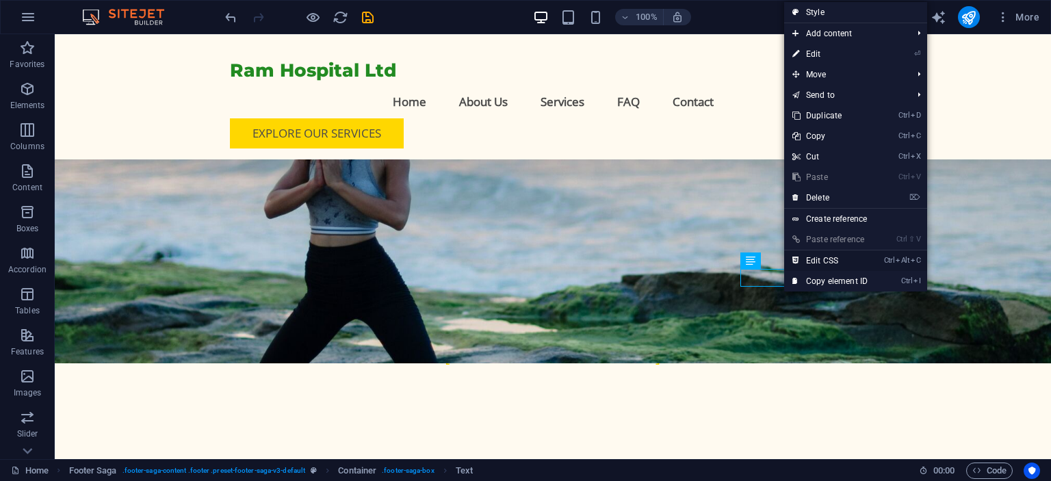
click at [814, 255] on link "Ctrl Alt C Edit CSS" at bounding box center [830, 260] width 92 height 21
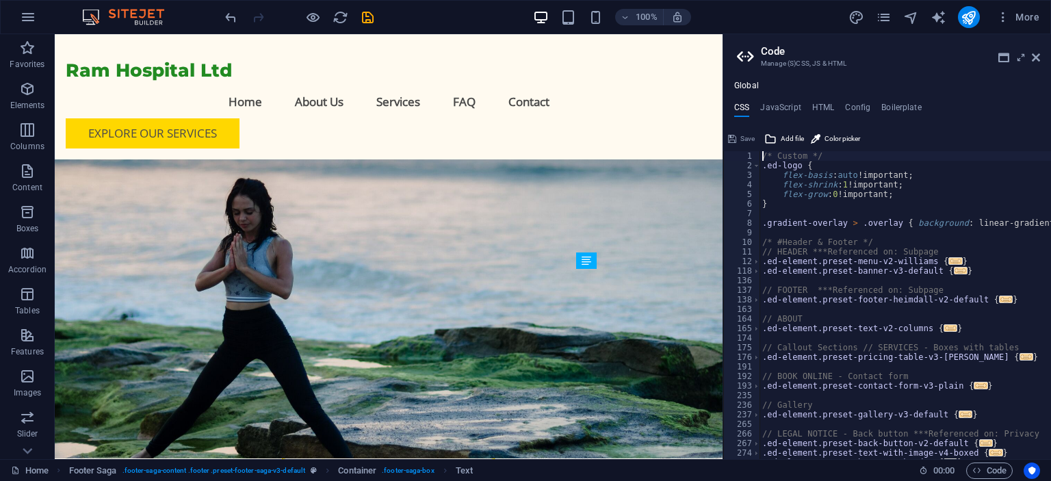
scroll to position [5331, 0]
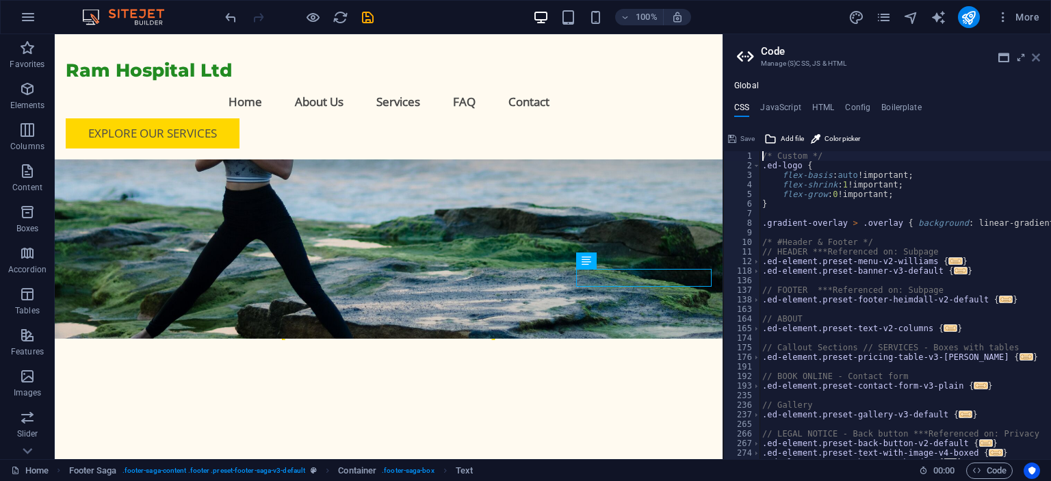
click at [1035, 61] on icon at bounding box center [1036, 57] width 8 height 11
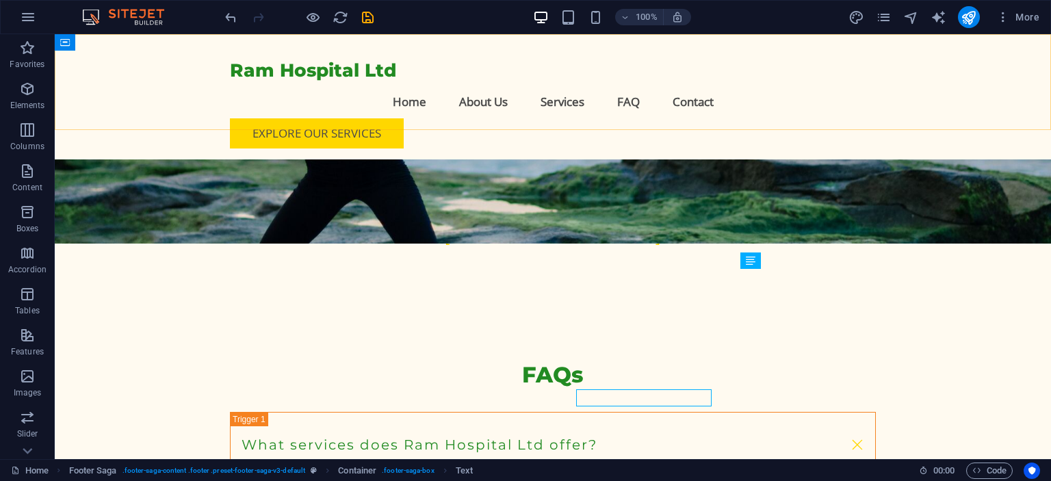
scroll to position [5211, 0]
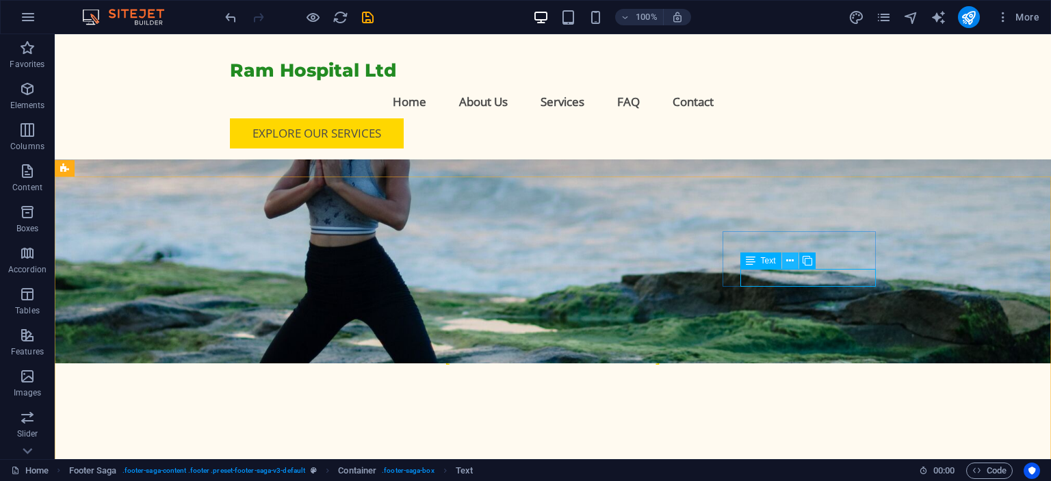
click at [785, 261] on button at bounding box center [790, 260] width 16 height 16
click at [770, 263] on icon at bounding box center [773, 261] width 8 height 14
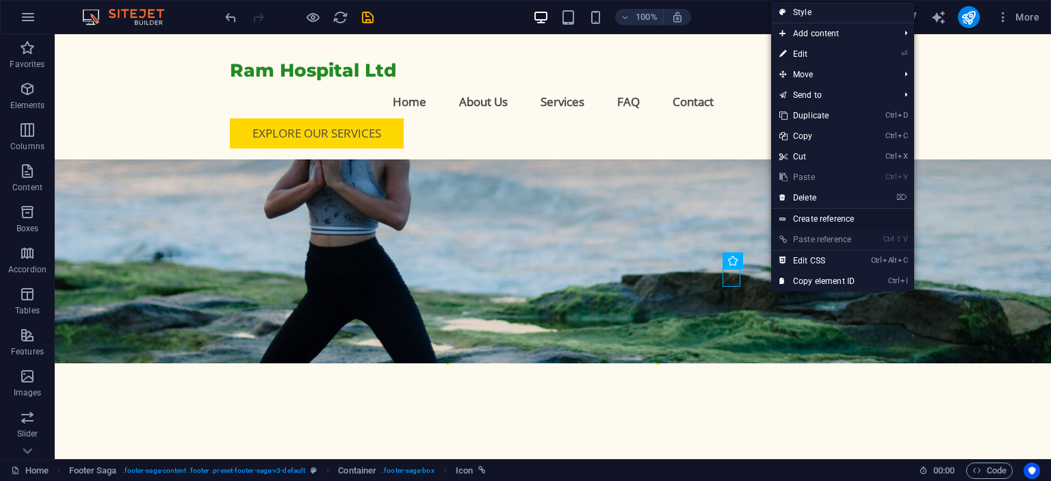
click at [808, 218] on link "Create reference" at bounding box center [842, 219] width 143 height 21
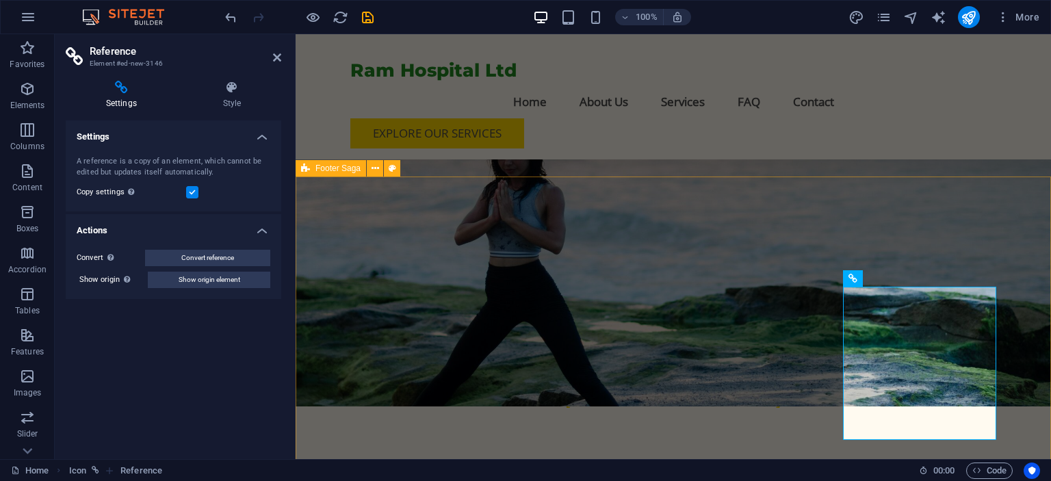
scroll to position [5263, 0]
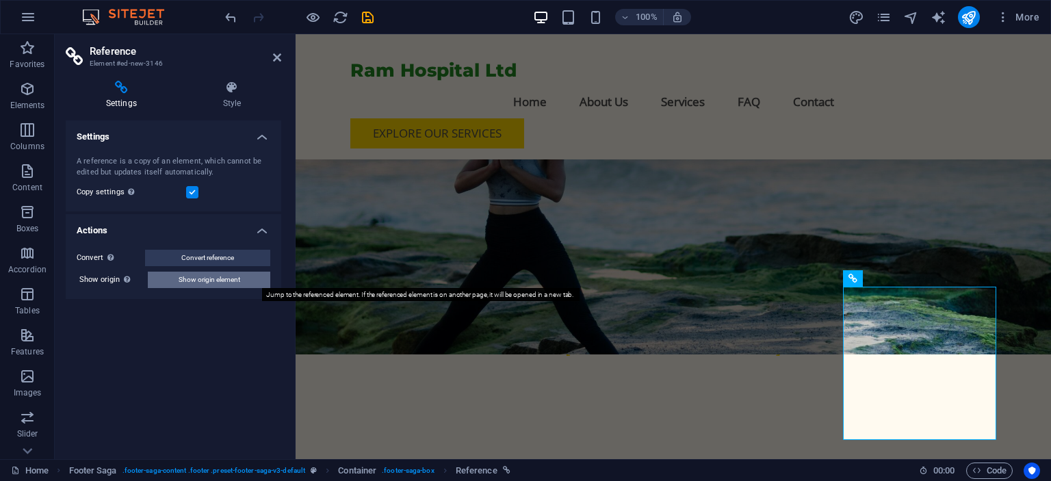
click at [179, 278] on span "Show origin element" at bounding box center [210, 280] width 62 height 16
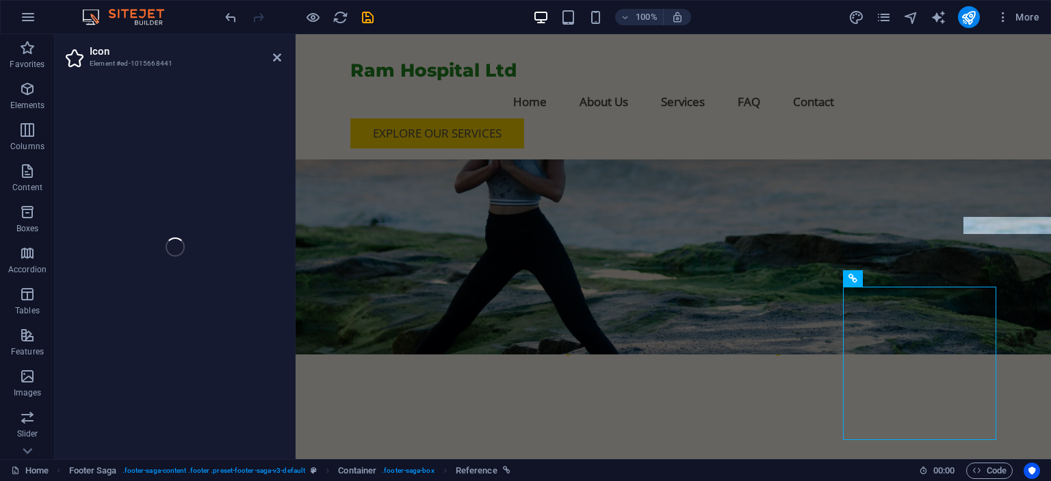
select select "xMidYMid"
select select "px"
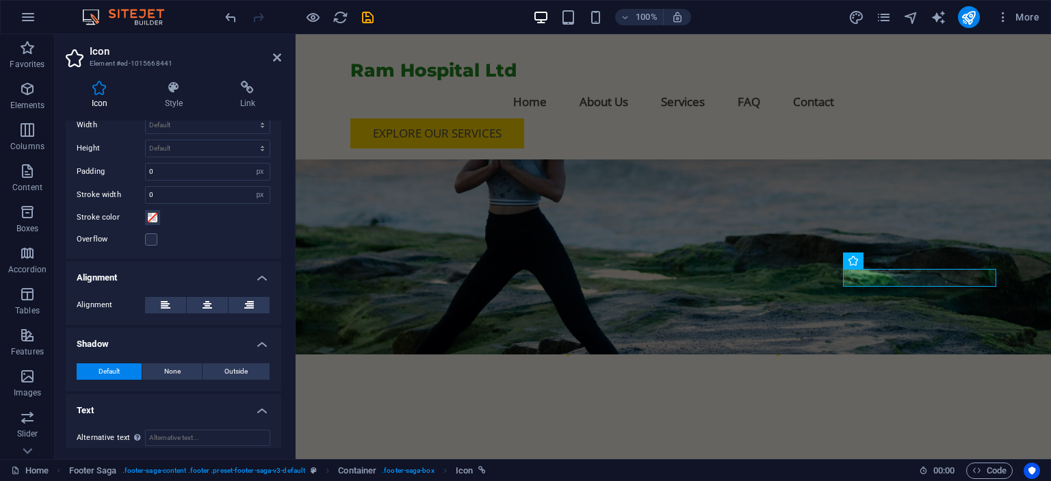
scroll to position [389, 0]
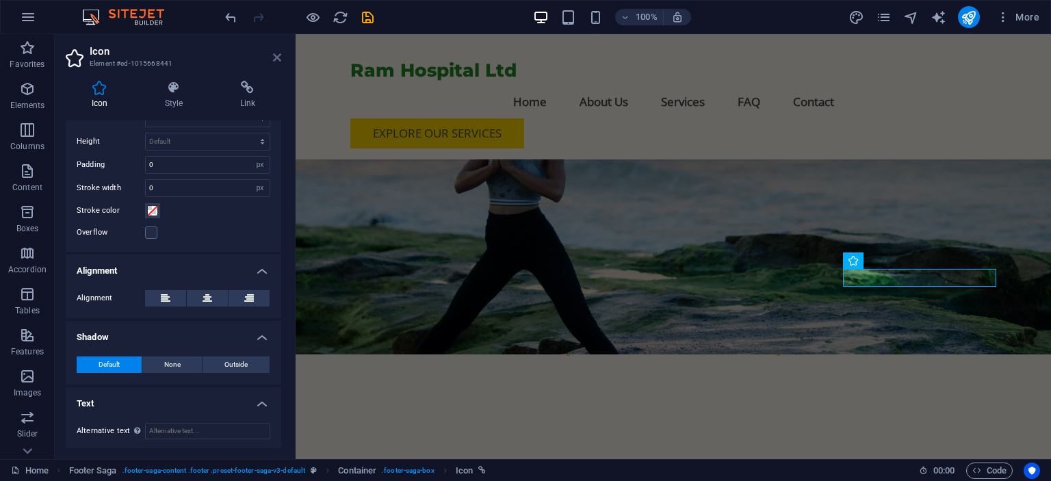
click at [276, 52] on icon at bounding box center [277, 57] width 8 height 11
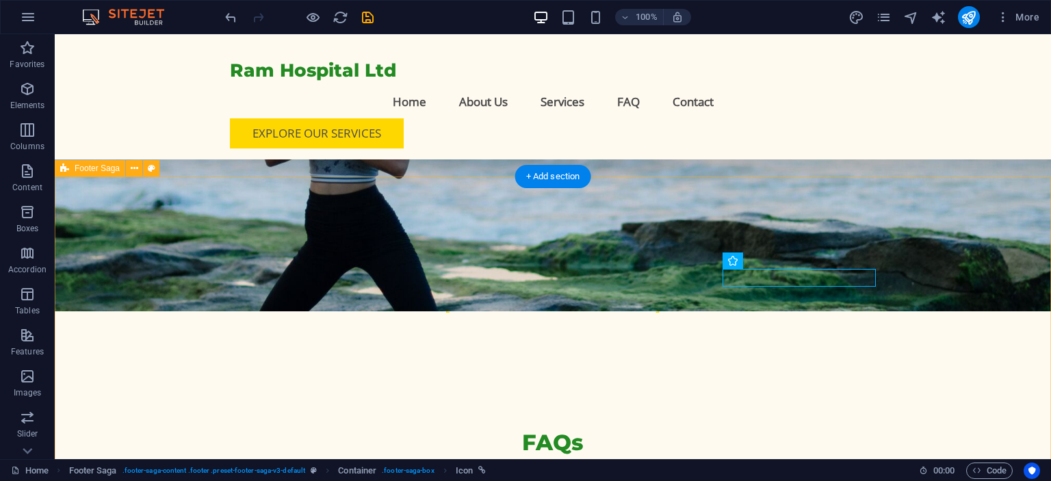
scroll to position [5211, 0]
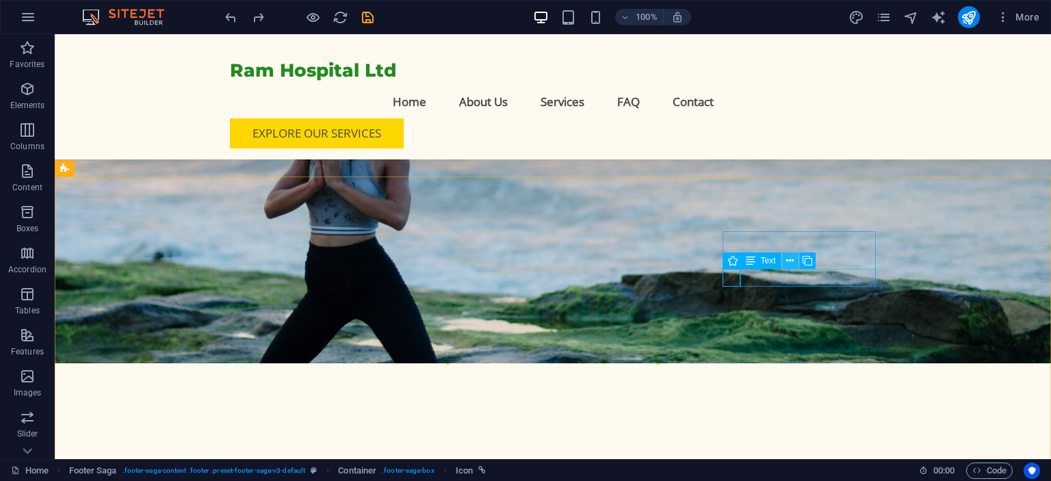
click at [785, 267] on button at bounding box center [790, 260] width 16 height 16
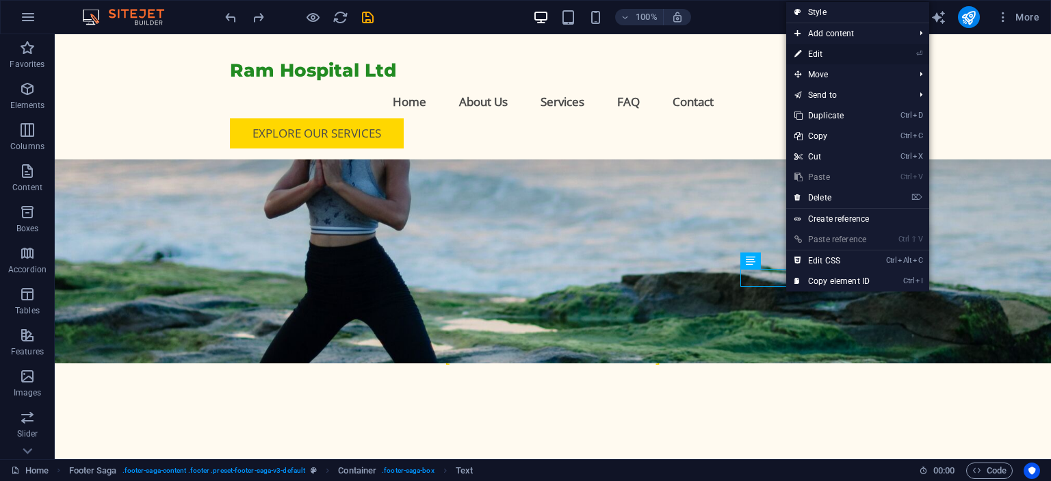
click at [836, 54] on link "⏎ Edit" at bounding box center [832, 54] width 92 height 21
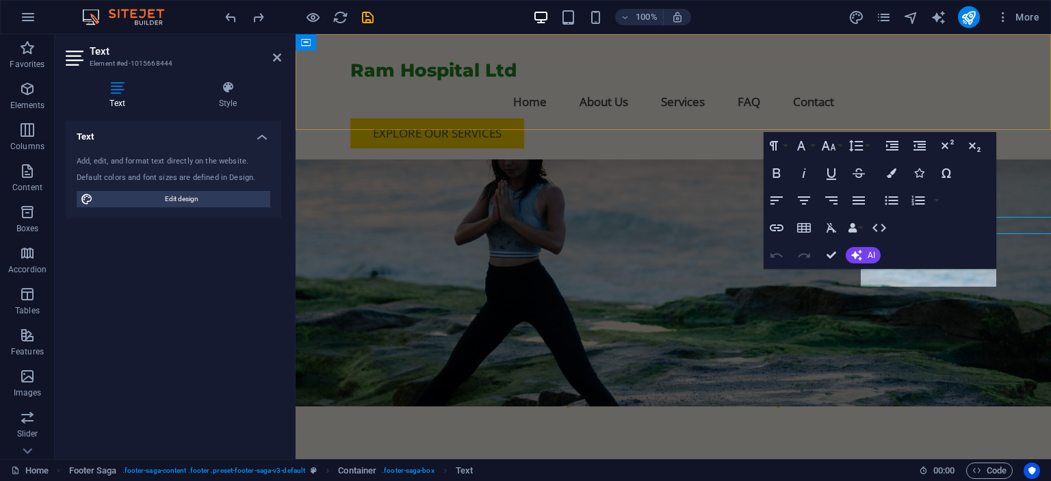
scroll to position [5263, 0]
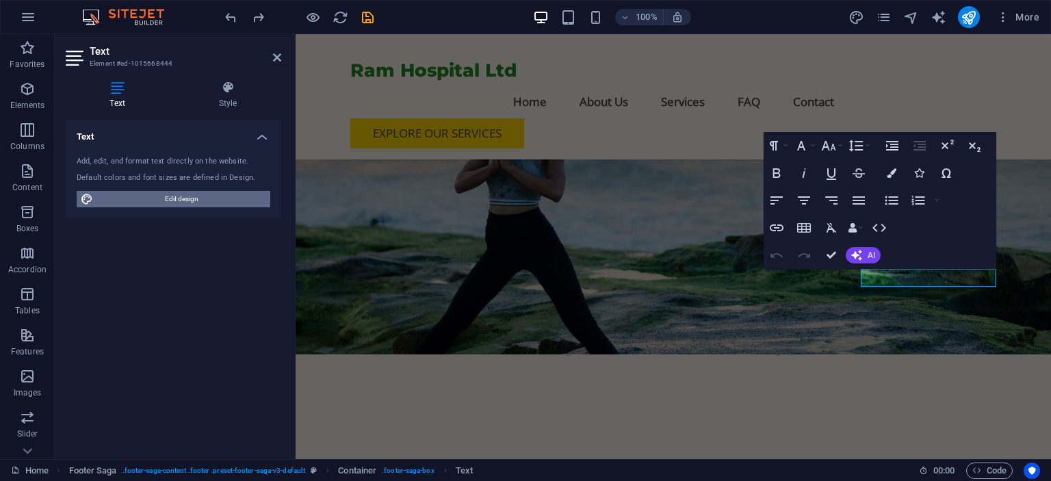
click at [154, 198] on span "Edit design" at bounding box center [181, 199] width 169 height 16
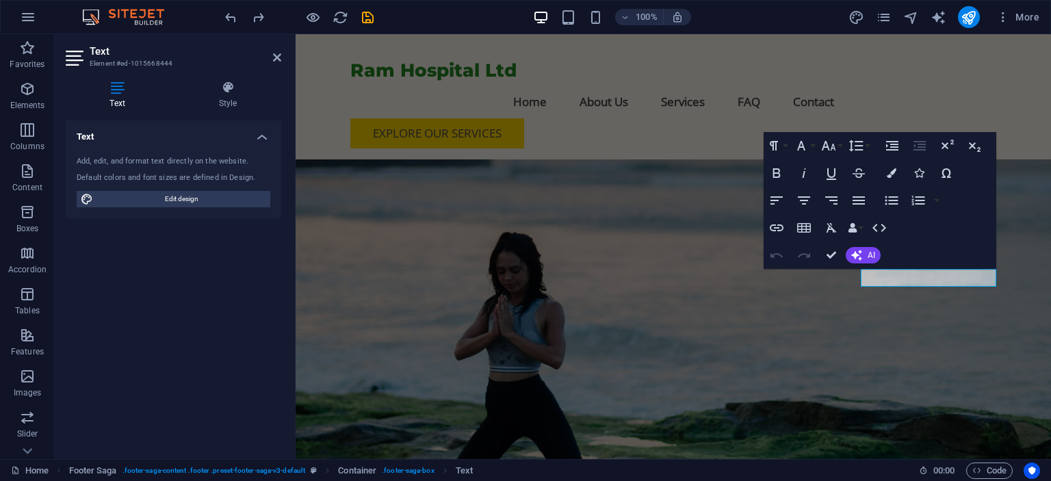
select select "px"
select select "200"
select select "px"
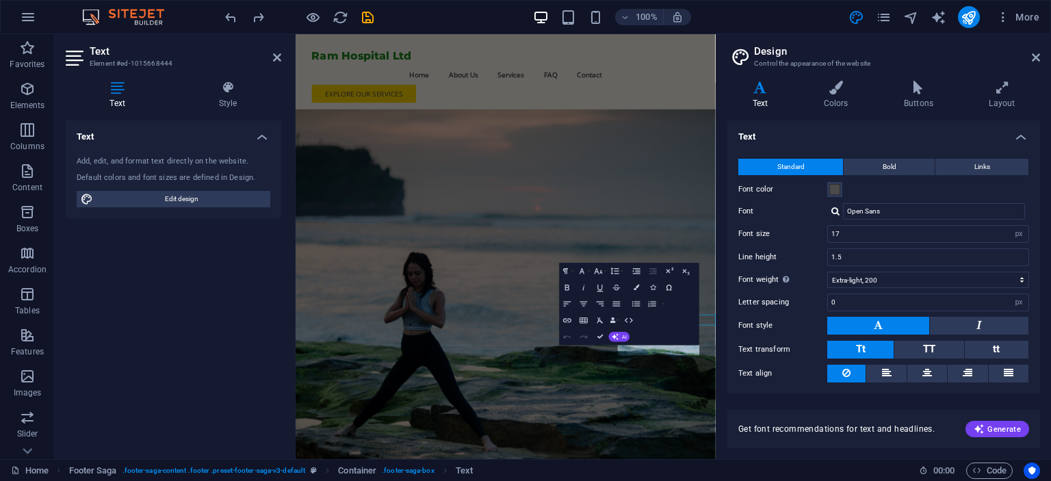
scroll to position [5031, 0]
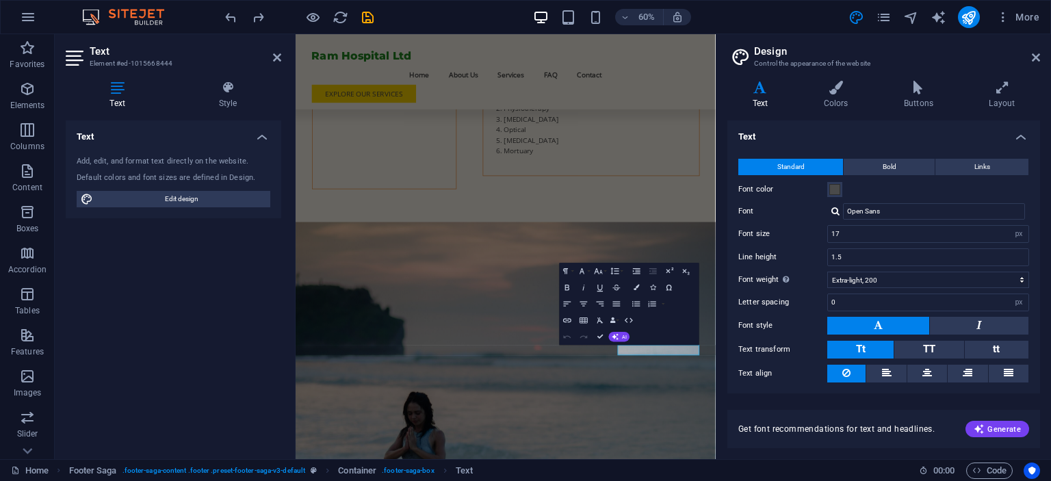
click at [1045, 67] on aside "Design Control the appearance of the website Variants Text Colors Buttons Layou…" at bounding box center [883, 246] width 335 height 425
click at [1033, 62] on icon at bounding box center [1036, 57] width 8 height 11
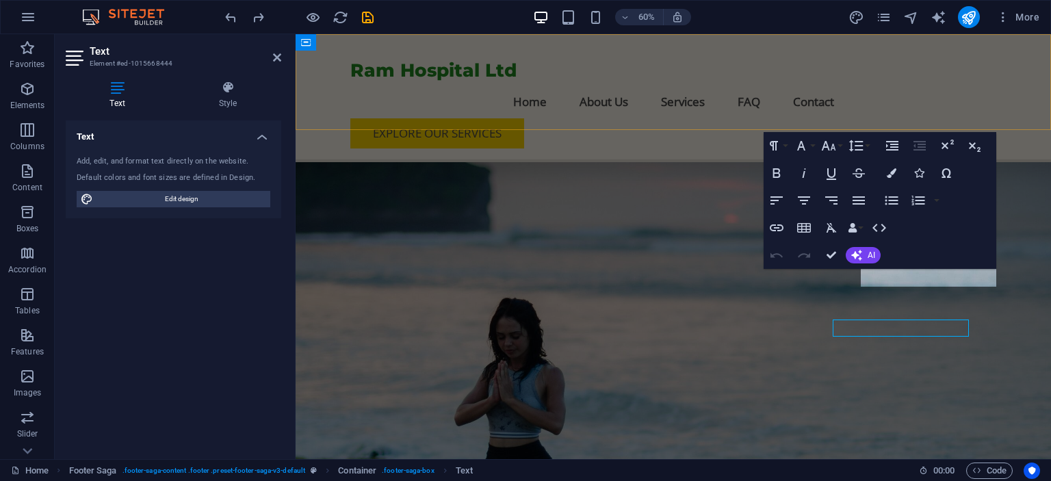
scroll to position [5263, 0]
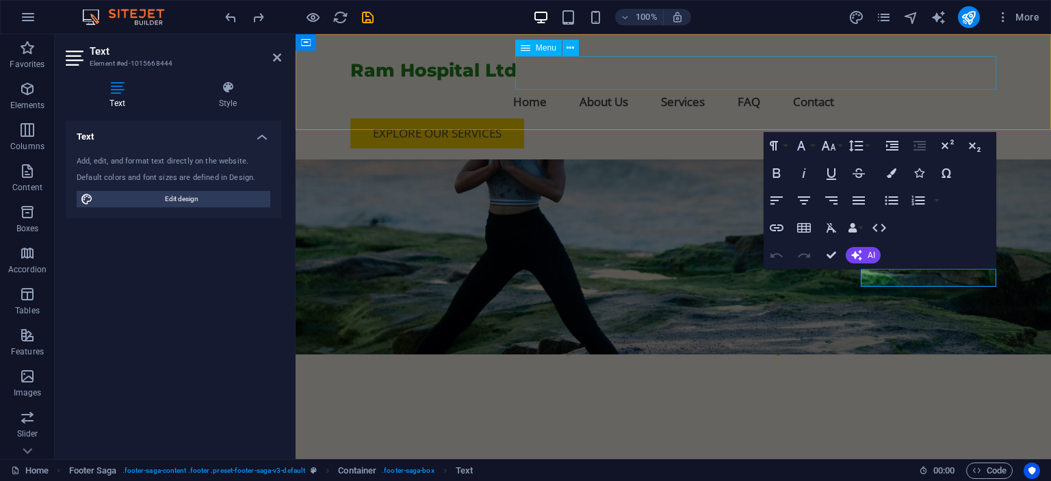
click at [961, 85] on nav "Home About Us Services FAQ Contact" at bounding box center [673, 102] width 646 height 34
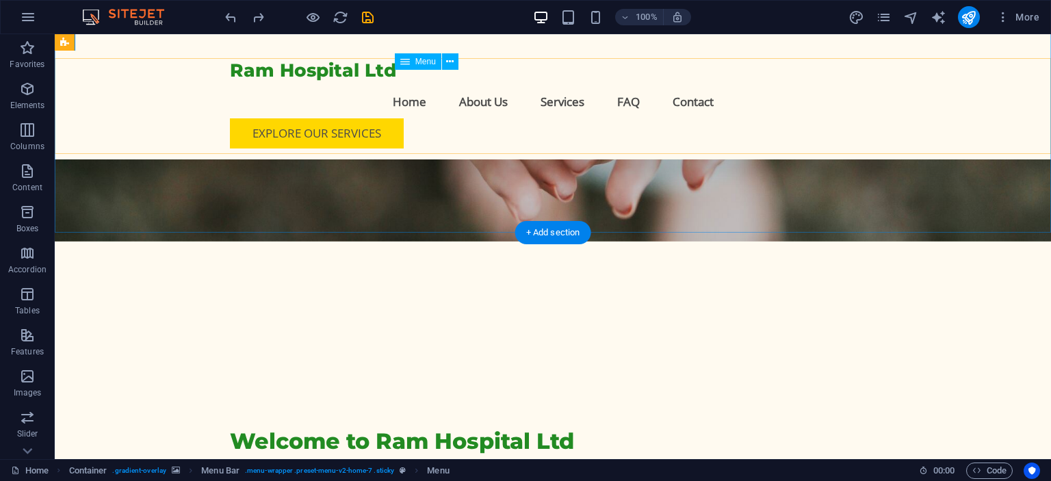
scroll to position [263, 0]
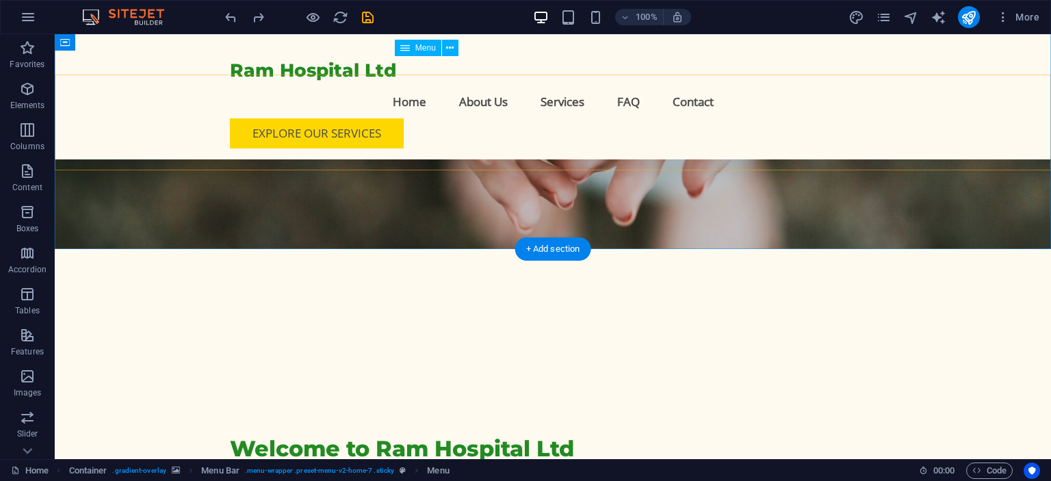
click at [484, 85] on nav "Home About Us Services FAQ Contact" at bounding box center [553, 102] width 646 height 34
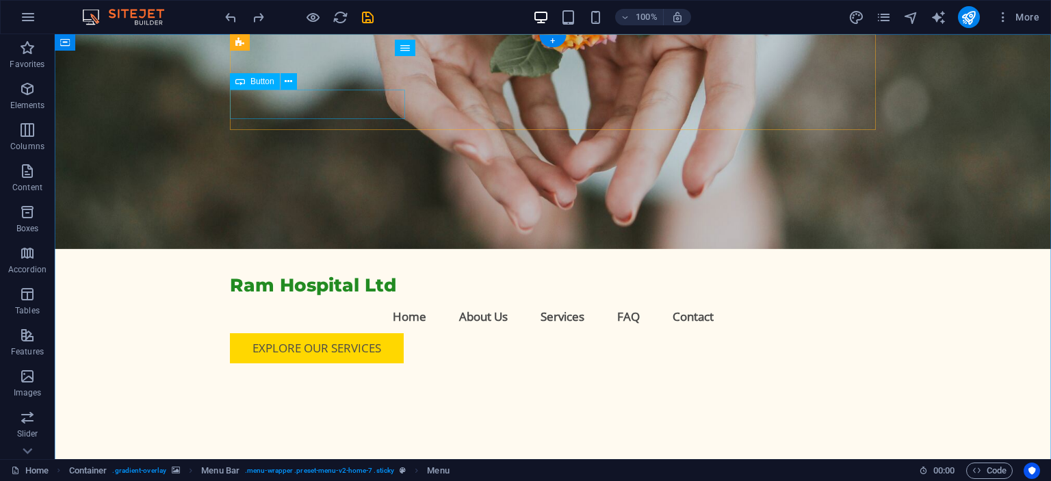
scroll to position [0, 0]
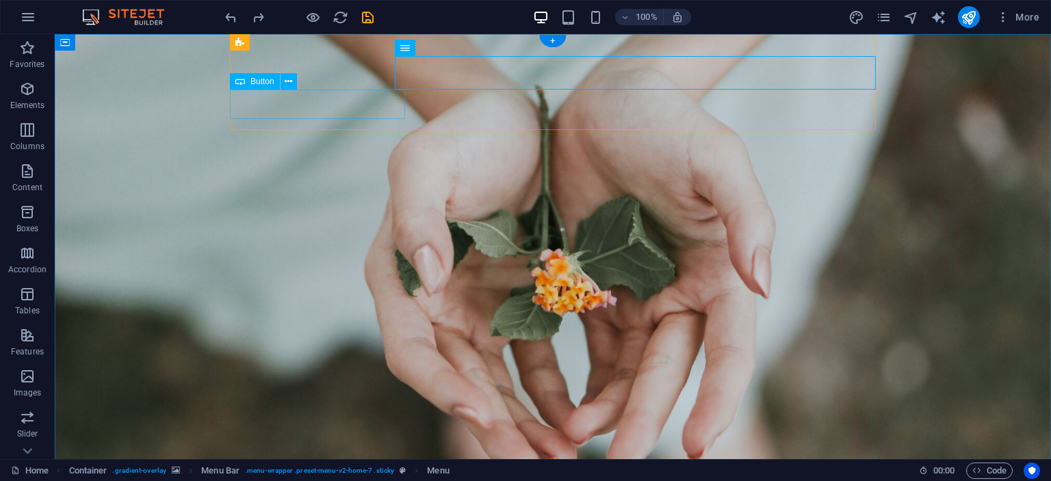
click at [286, 84] on icon at bounding box center [289, 82] width 8 height 14
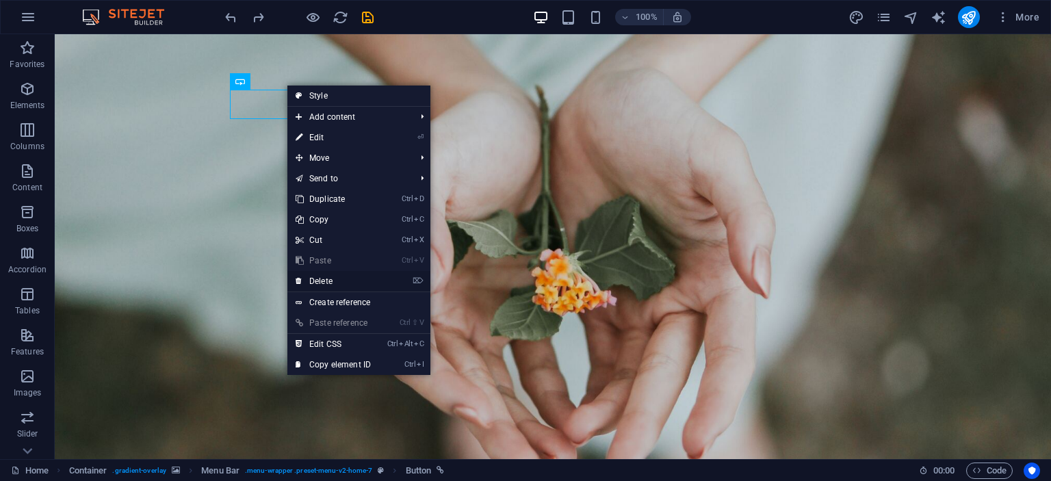
click at [329, 281] on link "⌦ Delete" at bounding box center [333, 281] width 92 height 21
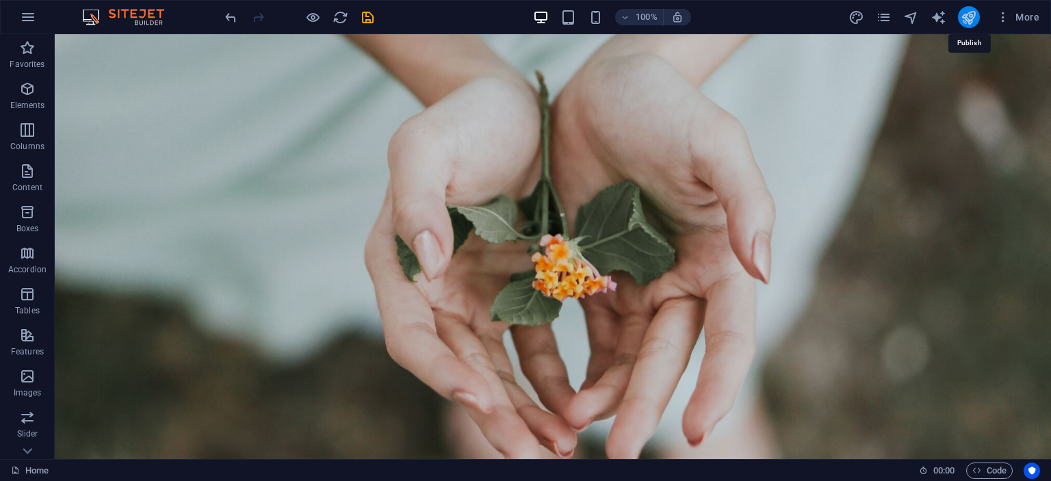
click at [972, 21] on icon "publish" at bounding box center [969, 18] width 16 height 16
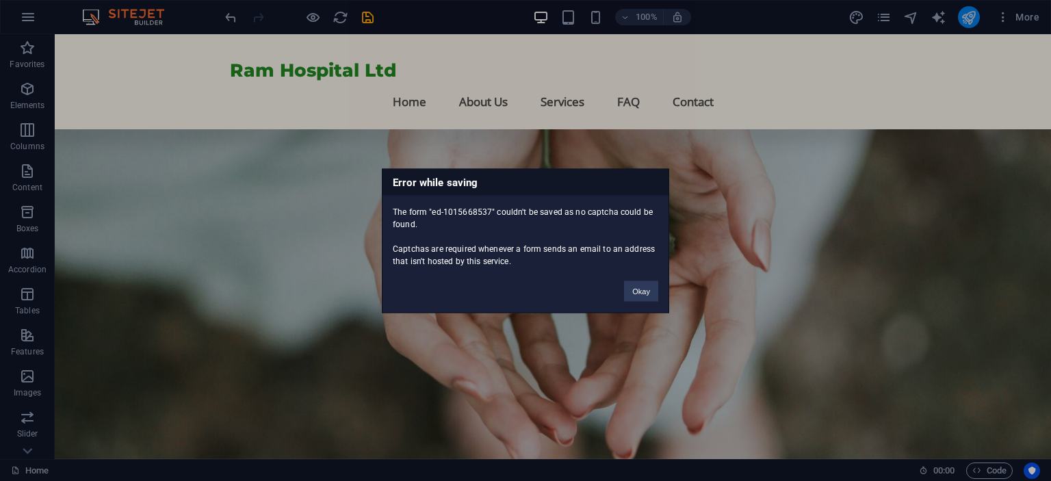
scroll to position [5065, 0]
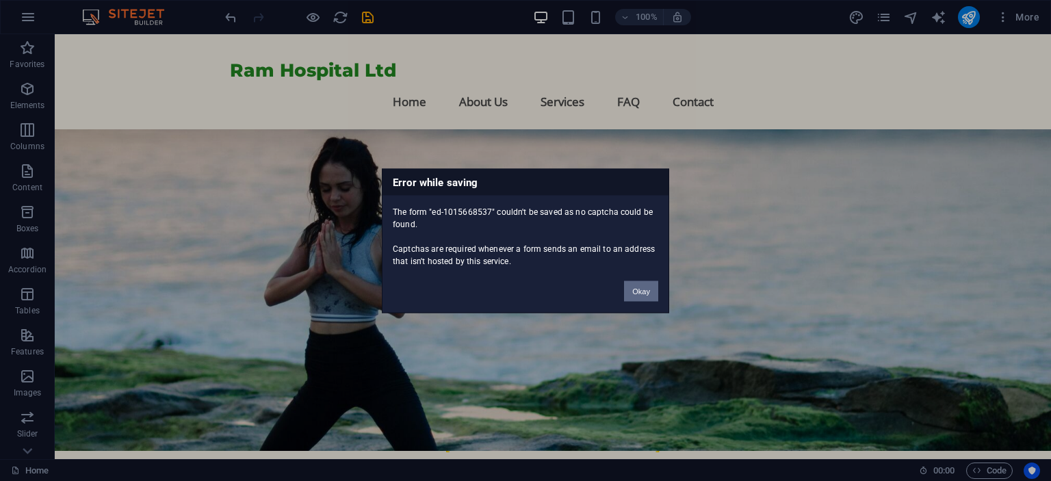
click at [631, 289] on button "Okay" at bounding box center [641, 291] width 34 height 21
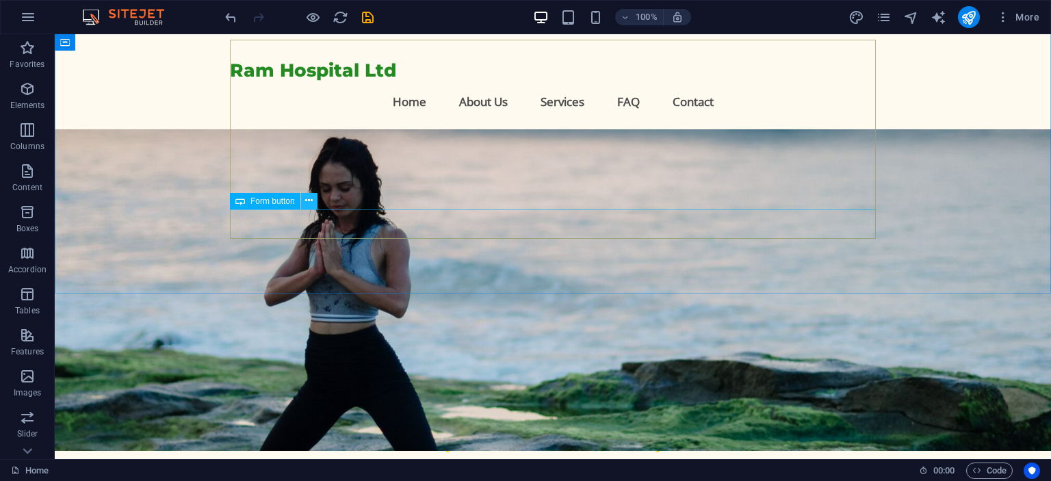
click at [304, 202] on button at bounding box center [309, 201] width 16 height 16
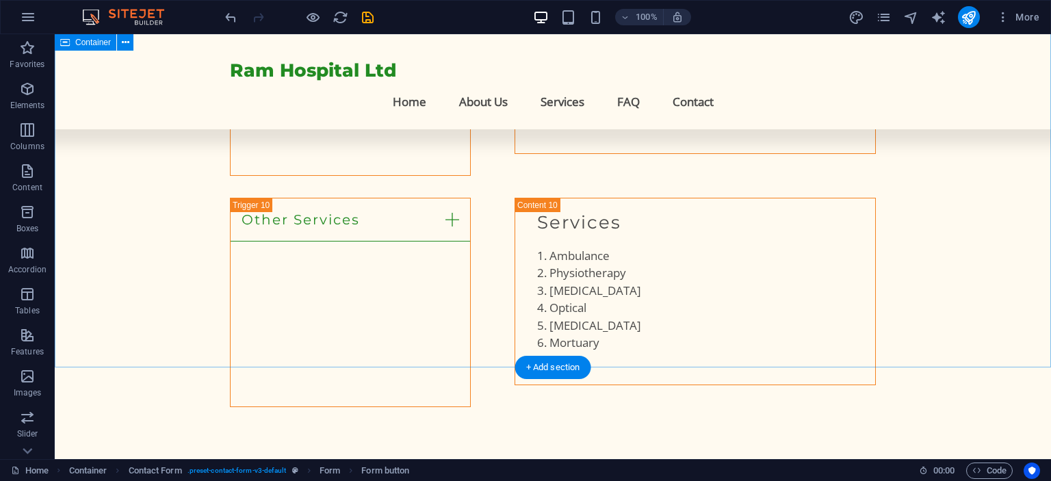
scroll to position [4870, 0]
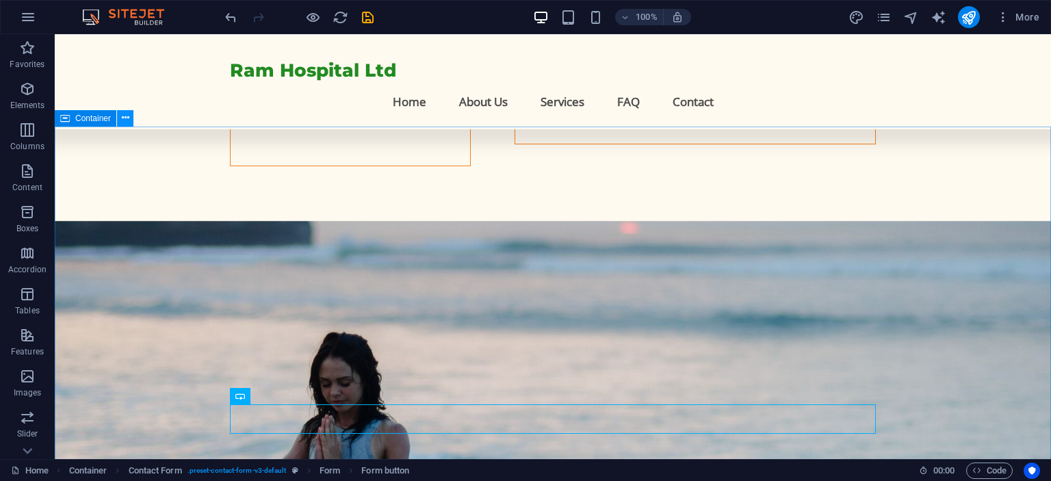
click at [128, 121] on icon at bounding box center [126, 118] width 8 height 14
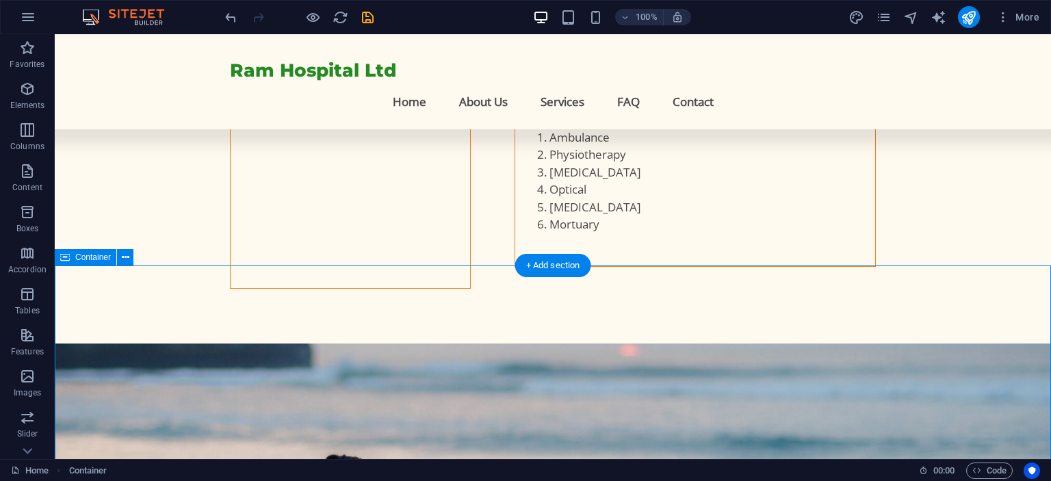
scroll to position [4729, 0]
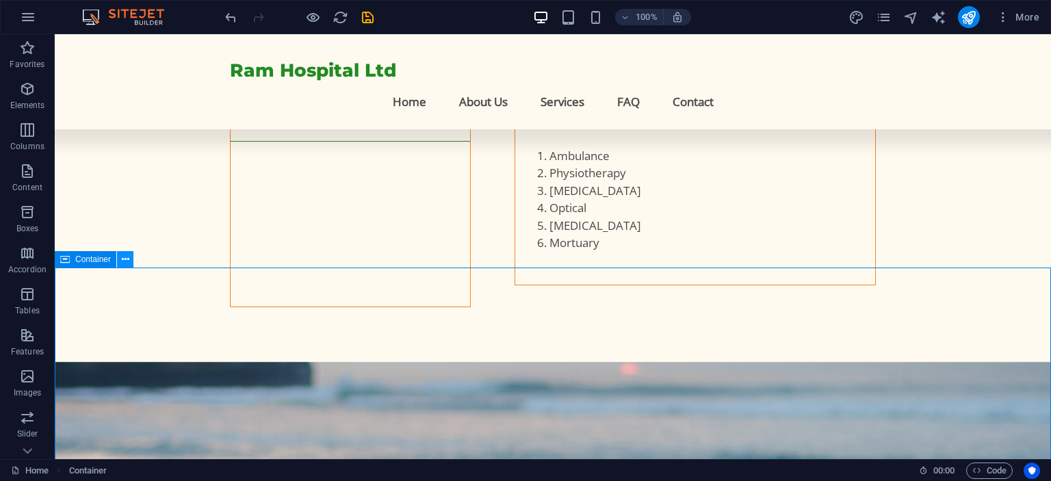
click at [126, 266] on icon at bounding box center [126, 259] width 8 height 14
click at [369, 16] on icon "save" at bounding box center [368, 18] width 16 height 16
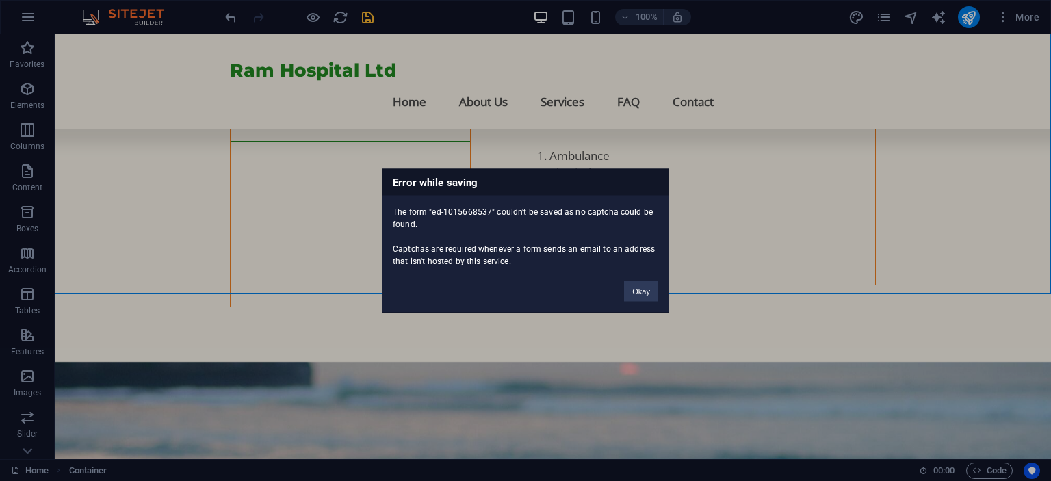
scroll to position [5065, 0]
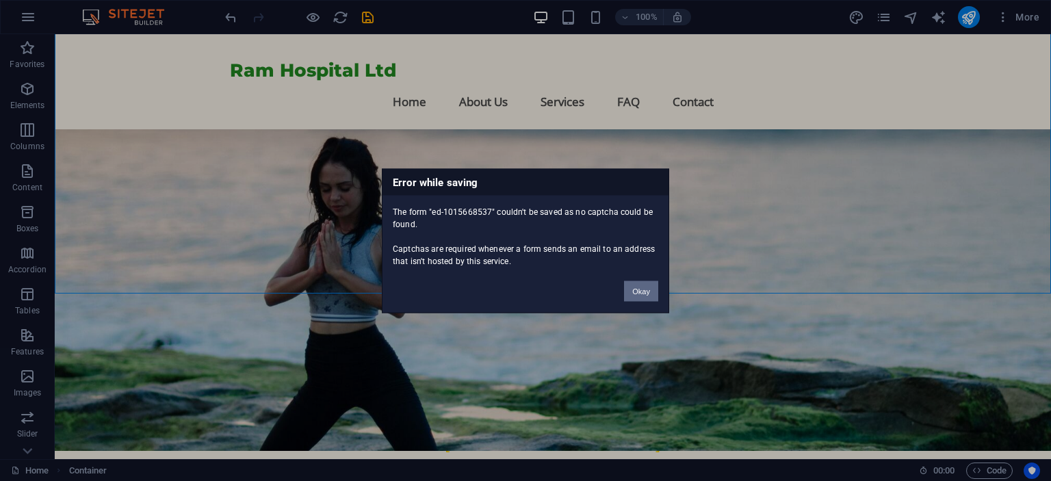
click at [642, 290] on button "Okay" at bounding box center [641, 291] width 34 height 21
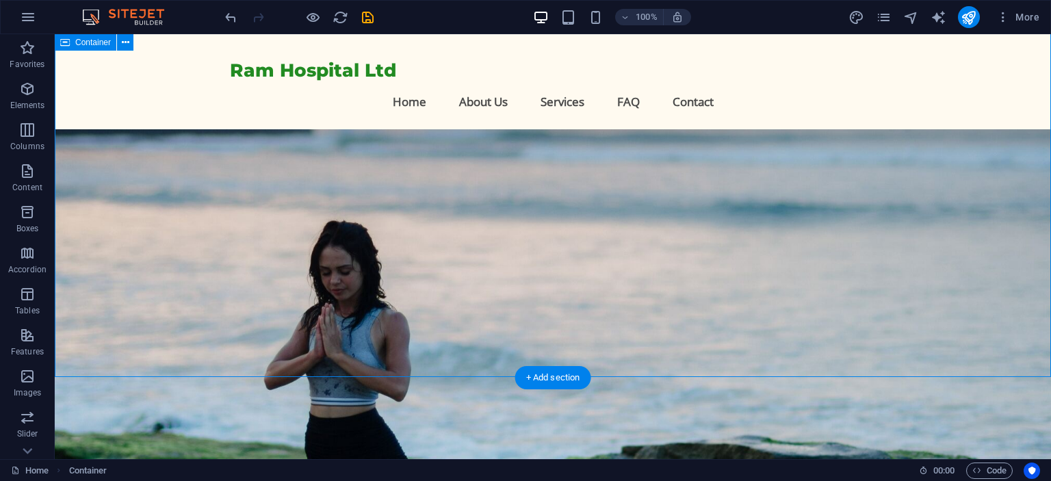
scroll to position [4890, 0]
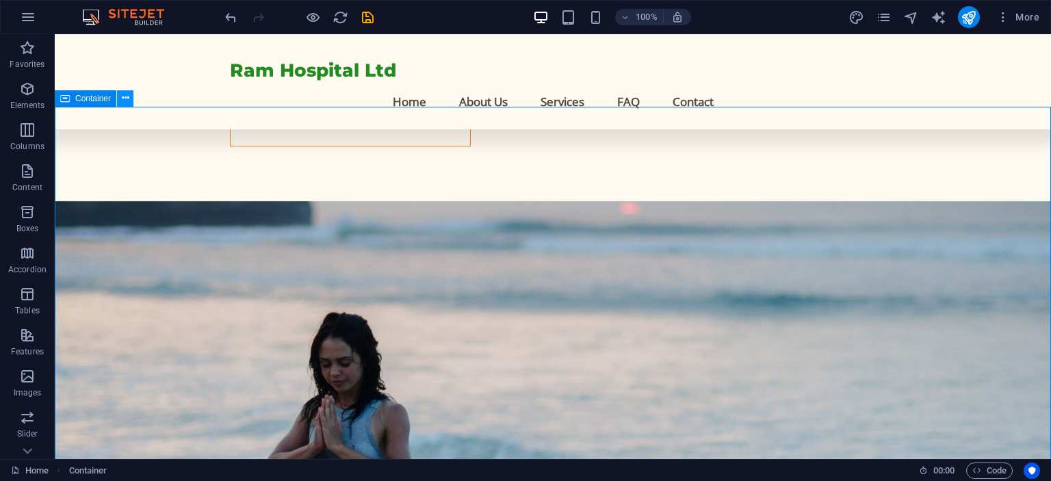
click at [127, 103] on icon at bounding box center [126, 98] width 8 height 14
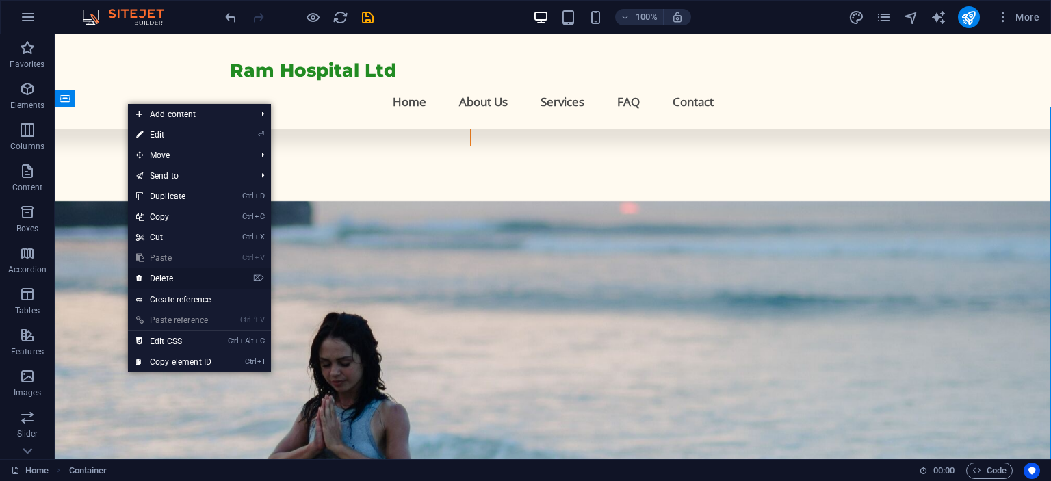
click at [166, 281] on link "⌦ Delete" at bounding box center [174, 278] width 92 height 21
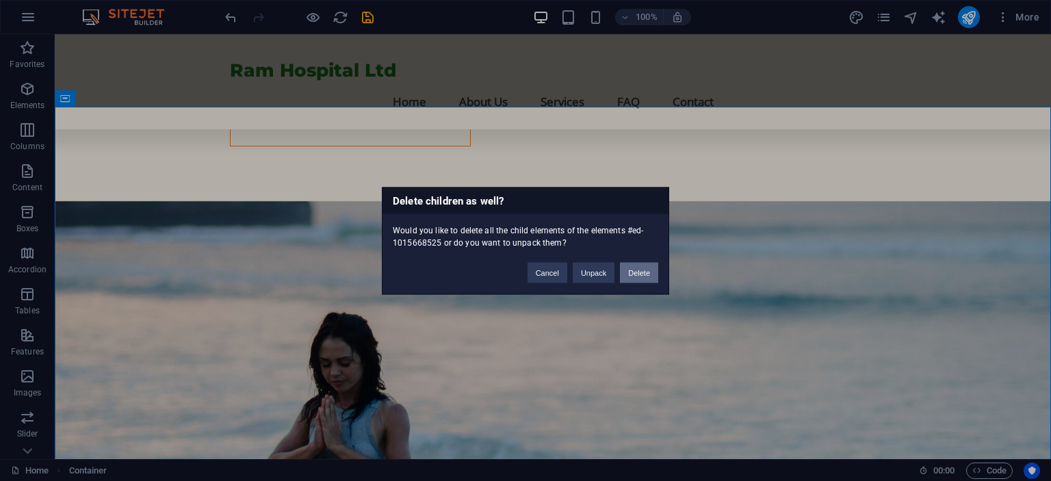
click at [649, 274] on button "Delete" at bounding box center [639, 272] width 38 height 21
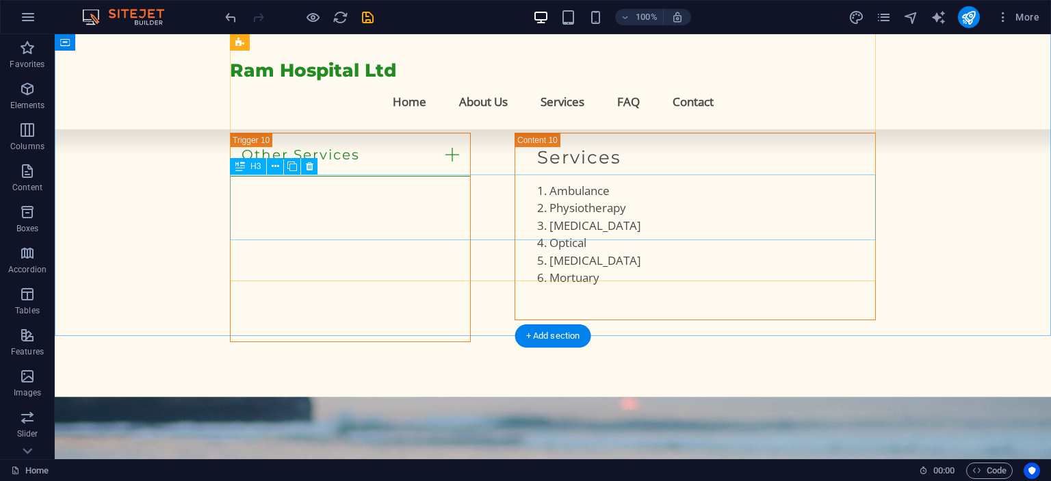
scroll to position [4661, 0]
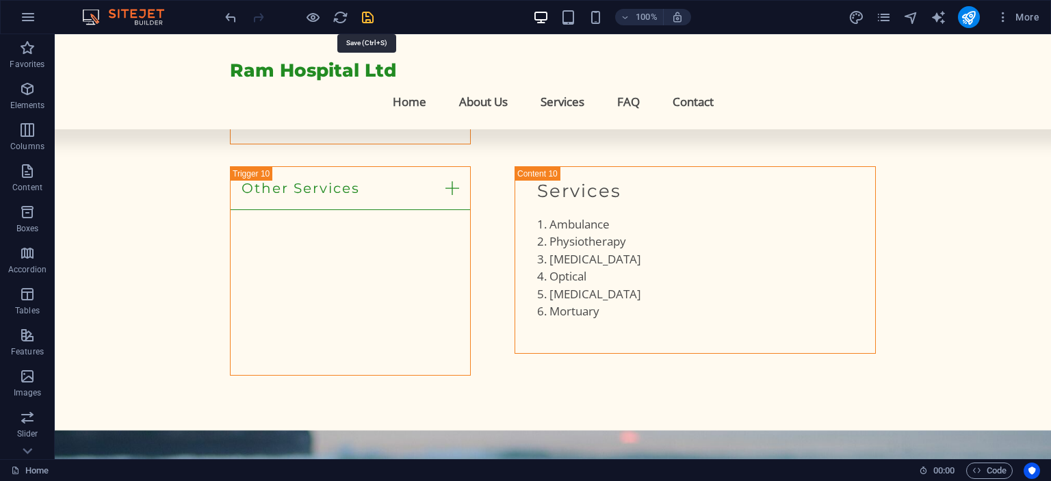
click at [374, 12] on icon "save" at bounding box center [368, 18] width 16 height 16
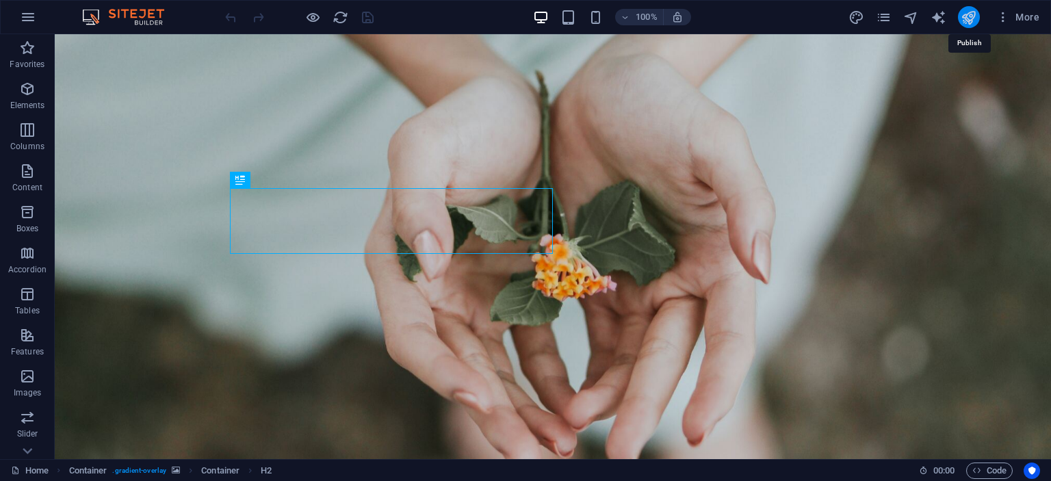
click at [962, 15] on icon "publish" at bounding box center [969, 18] width 16 height 16
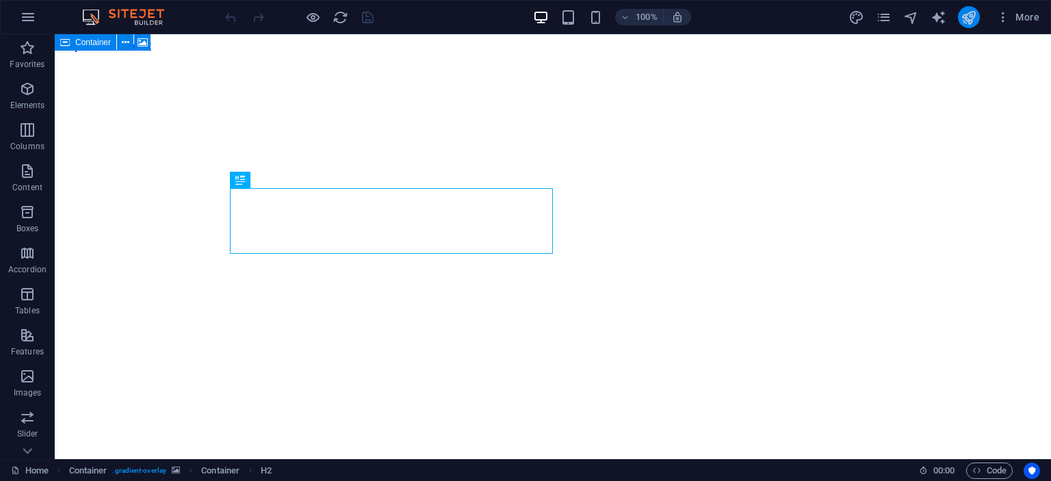
click at [968, 27] on button "publish" at bounding box center [969, 17] width 22 height 22
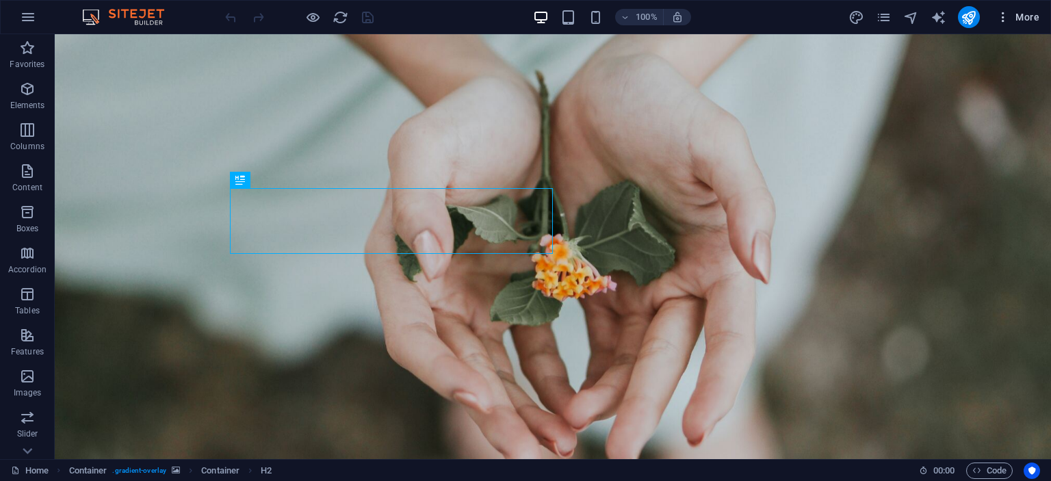
click at [997, 18] on icon "button" at bounding box center [1003, 17] width 14 height 14
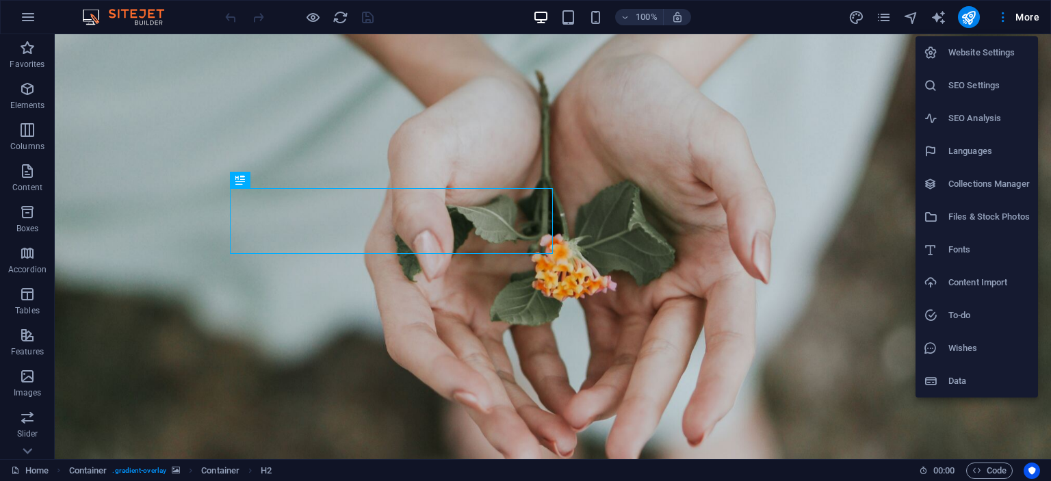
click at [981, 52] on h6 "Website Settings" at bounding box center [988, 52] width 81 height 16
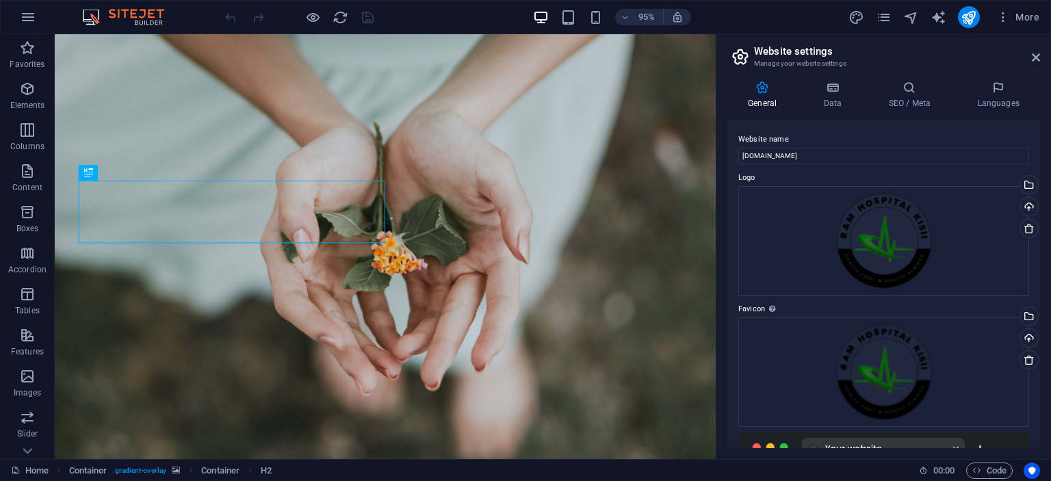
click at [834, 144] on label "Website name" at bounding box center [883, 139] width 291 height 16
click at [834, 148] on input "[DOMAIN_NAME]" at bounding box center [883, 156] width 291 height 16
click at [827, 146] on label "Website name" at bounding box center [883, 139] width 291 height 16
click at [827, 148] on input "[DOMAIN_NAME]" at bounding box center [883, 156] width 291 height 16
type input "r"
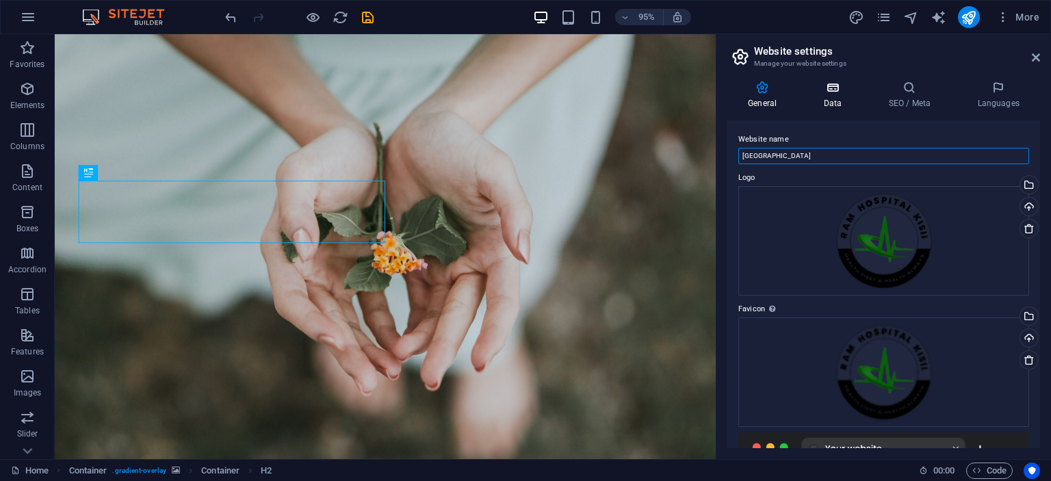
type input "[GEOGRAPHIC_DATA]"
click at [842, 91] on icon at bounding box center [833, 88] width 60 height 14
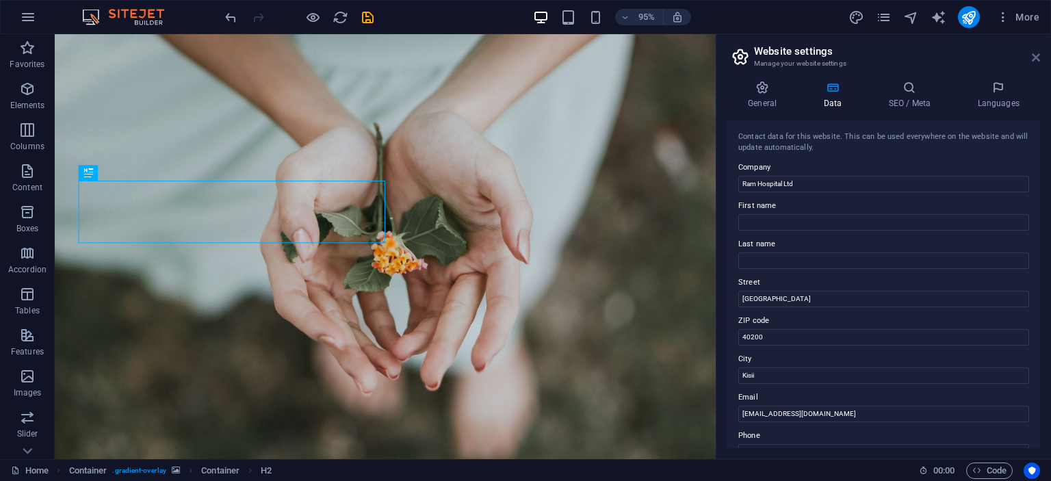
click at [1037, 55] on icon at bounding box center [1036, 57] width 8 height 11
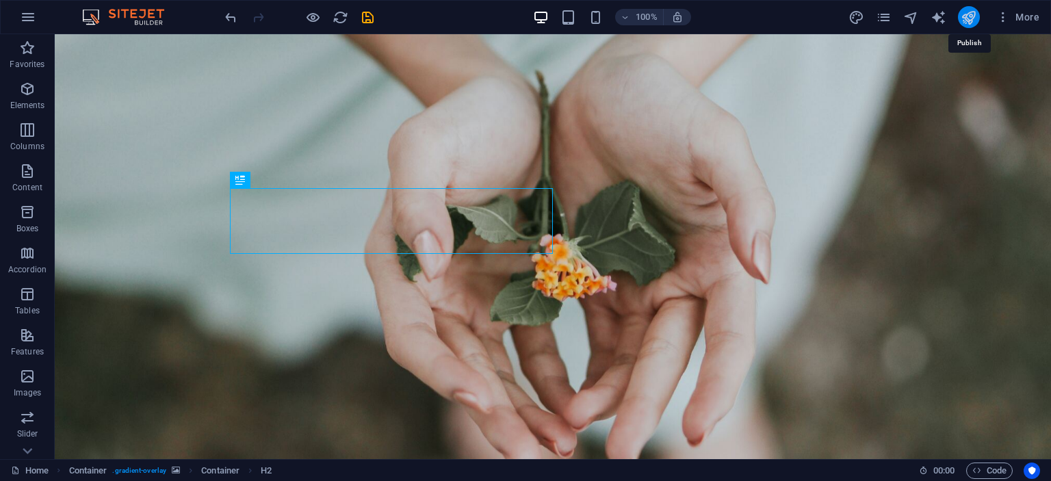
click at [970, 16] on icon "publish" at bounding box center [969, 18] width 16 height 16
